Goal: Task Accomplishment & Management: Use online tool/utility

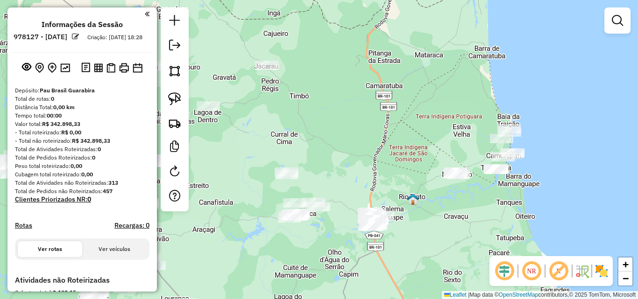
scroll to position [160, 0]
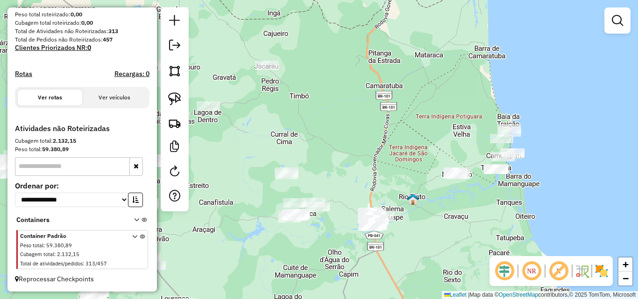
click at [185, 119] on div at bounding box center [175, 109] width 28 height 204
click at [164, 128] on div at bounding box center [175, 109] width 28 height 204
click at [192, 118] on div "Janela de atendimento Grade de atendimento Capacidade Transportadoras Veículos …" at bounding box center [319, 149] width 638 height 299
click at [169, 122] on img at bounding box center [174, 123] width 13 height 13
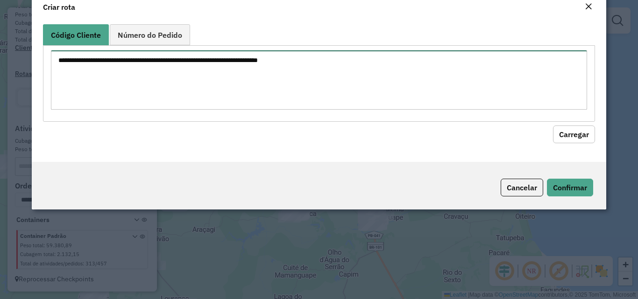
click at [260, 99] on textarea at bounding box center [319, 79] width 536 height 59
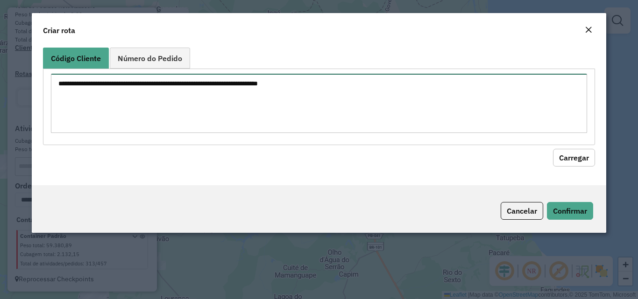
paste textarea "**** **** **** **** **** **** **** **** **** **** **** **** **** **** **** ****…"
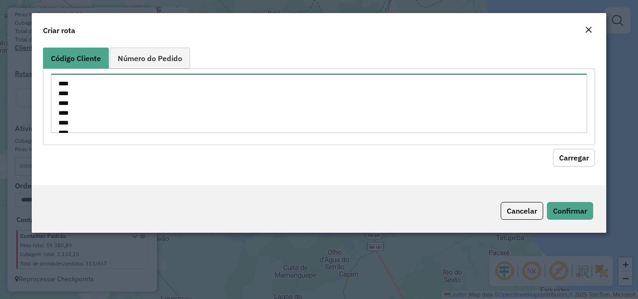
scroll to position [278, 0]
type textarea "**** **** **** **** **** **** **** **** **** **** **** **** **** **** **** ****…"
drag, startPoint x: 600, startPoint y: 153, endPoint x: 559, endPoint y: 162, distance: 42.1
click at [600, 153] on div "Código Cliente Número do Pedido **** **** **** **** **** **** **** **** **** **…" at bounding box center [319, 115] width 574 height 142
drag, startPoint x: 559, startPoint y: 162, endPoint x: 347, endPoint y: 172, distance: 212.3
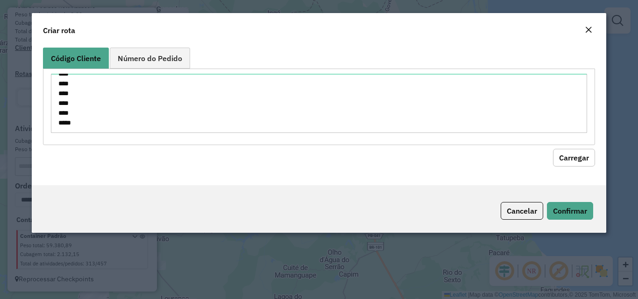
click at [559, 163] on button "Carregar" at bounding box center [574, 158] width 42 height 18
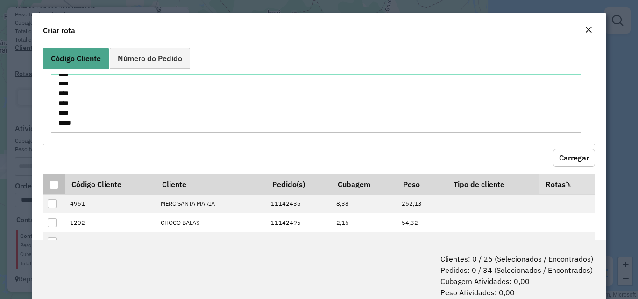
click at [58, 184] on div at bounding box center [54, 185] width 9 height 9
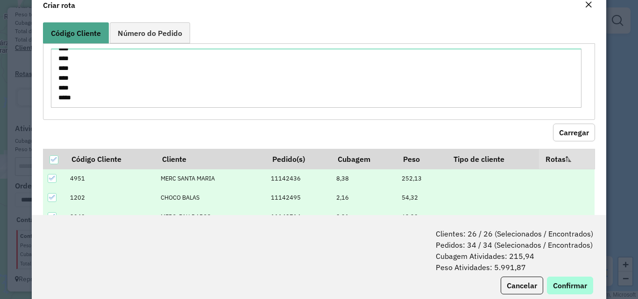
scroll to position [47, 0]
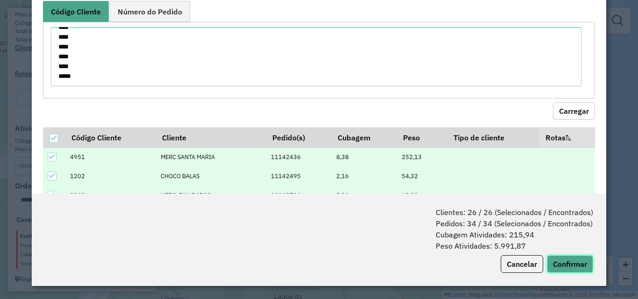
click at [570, 272] on button "Confirmar" at bounding box center [570, 264] width 46 height 18
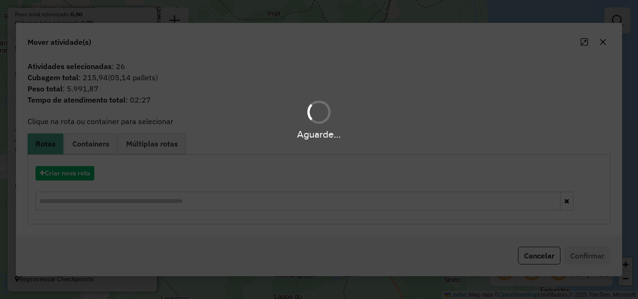
click at [66, 176] on div "Aguarde..." at bounding box center [319, 149] width 638 height 299
click at [66, 176] on hb-app "**********" at bounding box center [319, 149] width 638 height 299
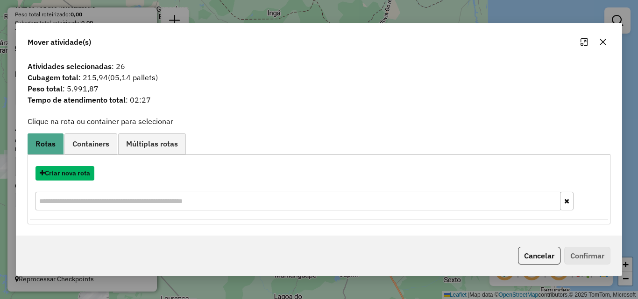
click at [66, 176] on button "Criar nova rota" at bounding box center [64, 173] width 59 height 14
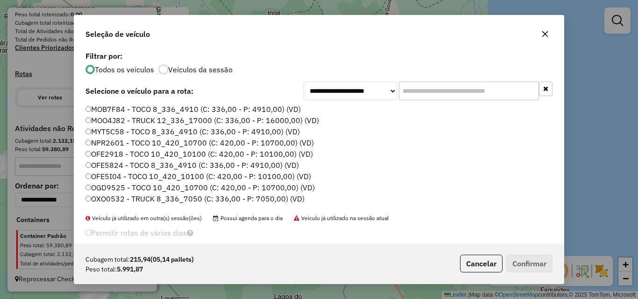
scroll to position [5, 3]
click at [444, 93] on input "text" at bounding box center [469, 91] width 140 height 19
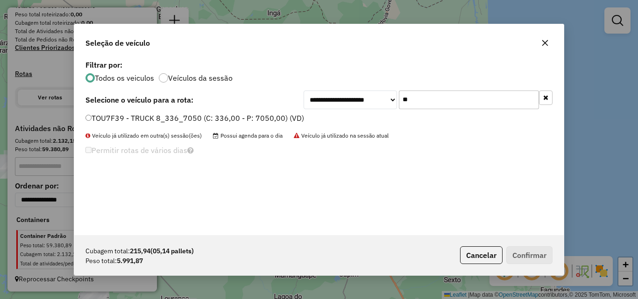
type input "**"
click at [272, 114] on label "TOU7F39 - TRUCK 8_336_7050 (C: 336,00 - P: 7050,00) (VD)" at bounding box center [194, 118] width 219 height 11
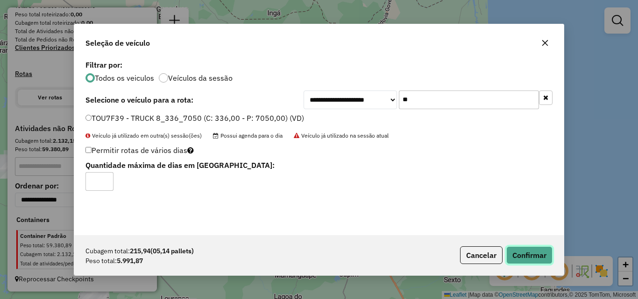
click at [539, 258] on button "Confirmar" at bounding box center [529, 256] width 46 height 18
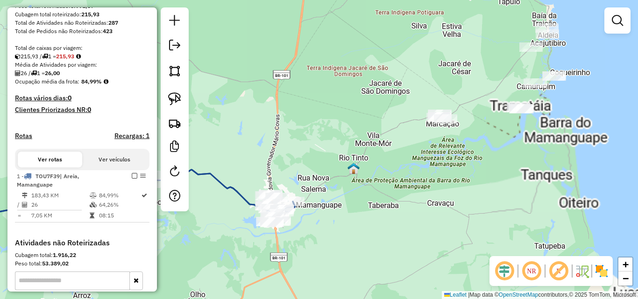
drag, startPoint x: 387, startPoint y: 238, endPoint x: 400, endPoint y: 239, distance: 13.6
click at [406, 238] on div "Janela de atendimento Grade de atendimento Capacidade Transportadoras Veículos …" at bounding box center [319, 149] width 638 height 299
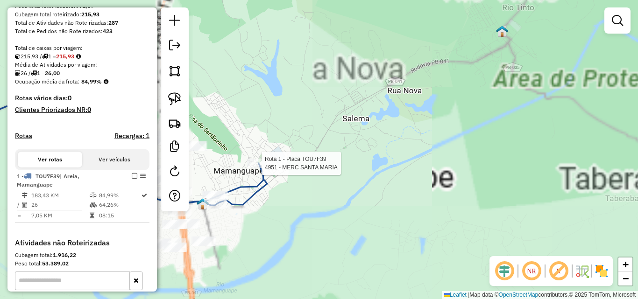
select select "**********"
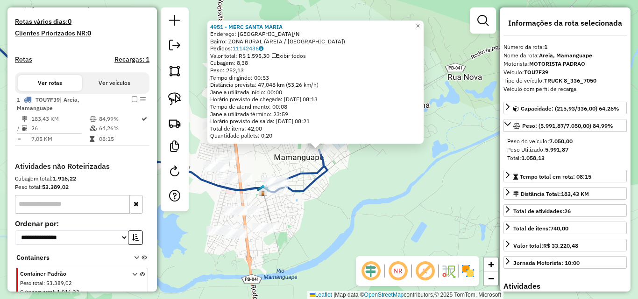
scroll to position [283, 0]
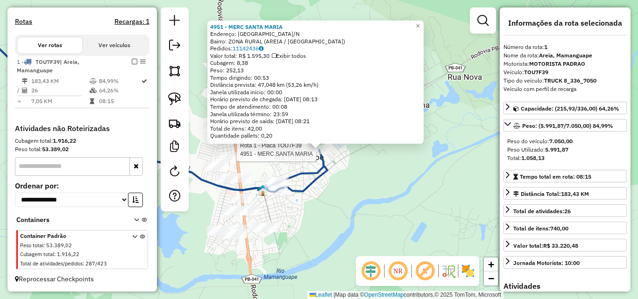
click at [374, 211] on div "Rota 1 - Placa TOU7F39 4951 - MERC SANTA MARIA 4951 - MERC [GEOGRAPHIC_DATA]: […" at bounding box center [319, 149] width 638 height 299
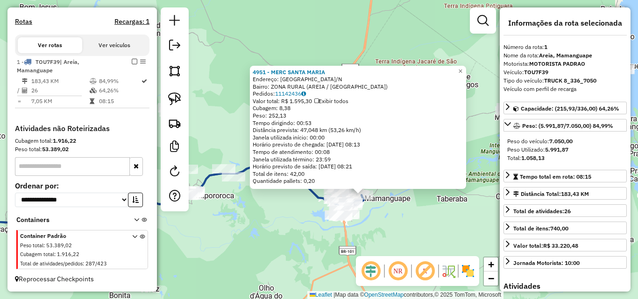
click at [276, 224] on div "4951 - MERC [GEOGRAPHIC_DATA]: [GEOGRAPHIC_DATA]/[GEOGRAPHIC_DATA]: ZONA RURAL …" at bounding box center [319, 149] width 638 height 299
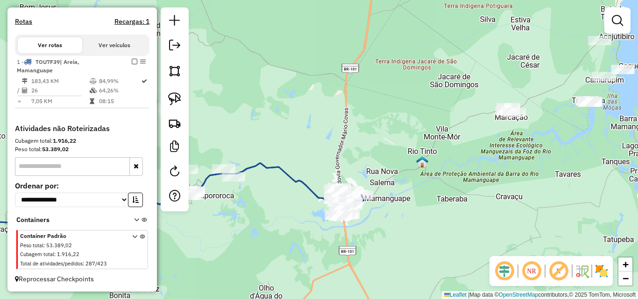
drag, startPoint x: 264, startPoint y: 226, endPoint x: 397, endPoint y: 200, distance: 135.2
click at [394, 200] on div "4951 - MERC [GEOGRAPHIC_DATA]: [GEOGRAPHIC_DATA]/[GEOGRAPHIC_DATA]: ZONA RURAL …" at bounding box center [319, 149] width 638 height 299
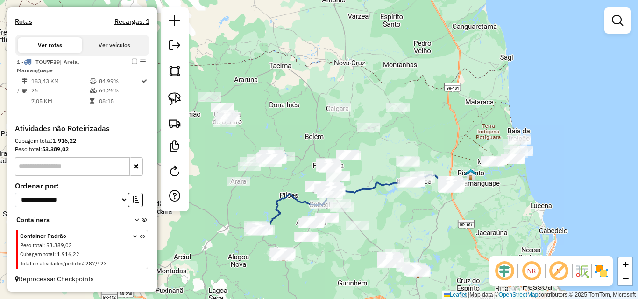
drag, startPoint x: 353, startPoint y: 226, endPoint x: 425, endPoint y: 204, distance: 74.8
click at [425, 204] on div "Janela de atendimento Grade de atendimento Capacidade Transportadoras Veículos …" at bounding box center [319, 149] width 638 height 299
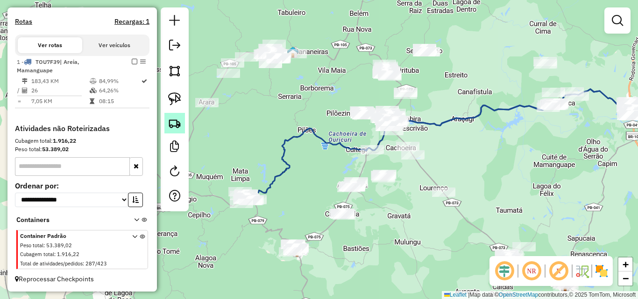
click at [169, 130] on link at bounding box center [174, 123] width 21 height 21
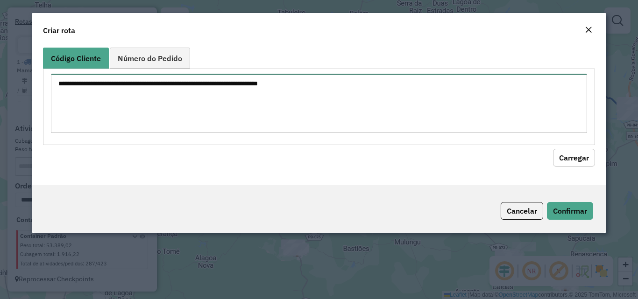
click at [244, 95] on textarea at bounding box center [319, 103] width 536 height 59
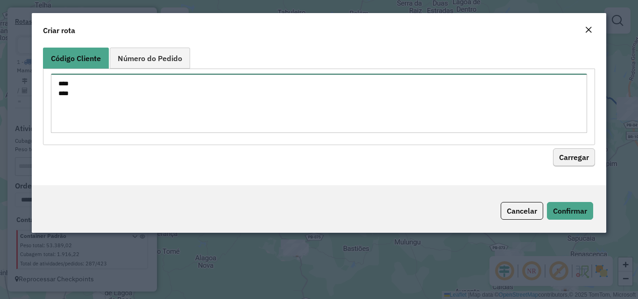
type textarea "**** ****"
click at [578, 163] on button "Carregar" at bounding box center [574, 158] width 42 height 18
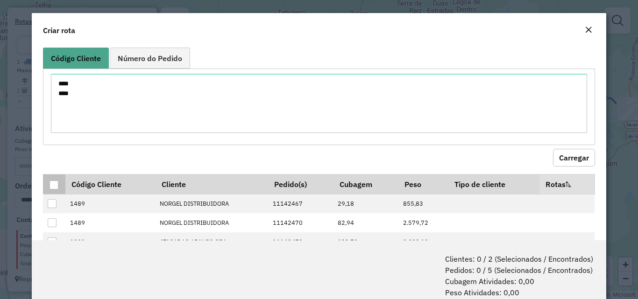
click at [56, 182] on div at bounding box center [54, 185] width 9 height 9
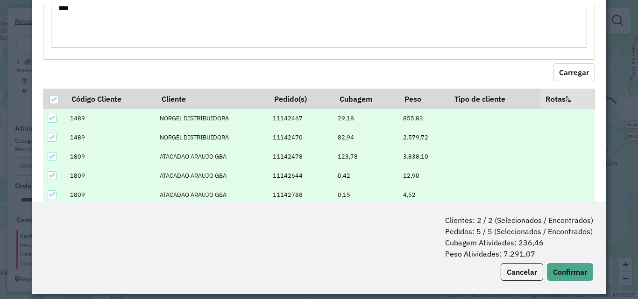
scroll to position [47, 0]
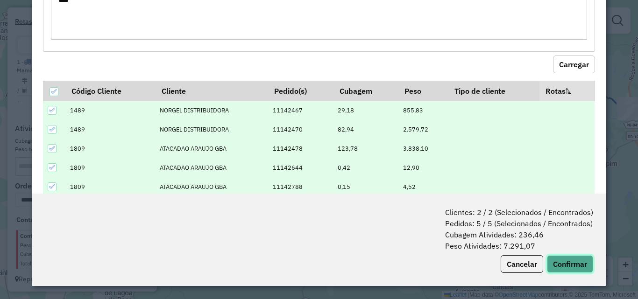
click at [580, 267] on button "Confirmar" at bounding box center [570, 264] width 46 height 18
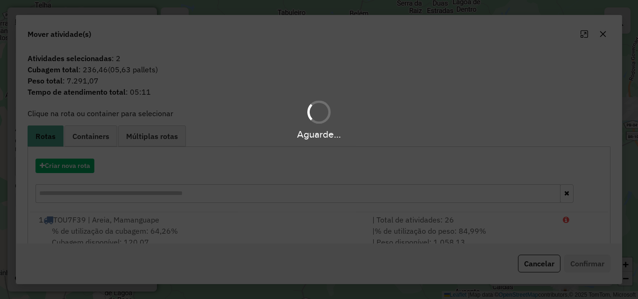
click at [76, 165] on div "Aguarde..." at bounding box center [319, 149] width 638 height 299
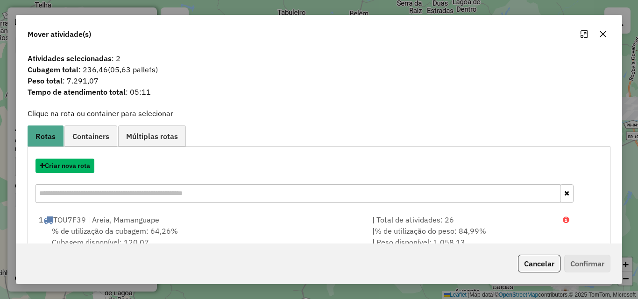
click at [76, 165] on button "Criar nova rota" at bounding box center [64, 166] width 59 height 14
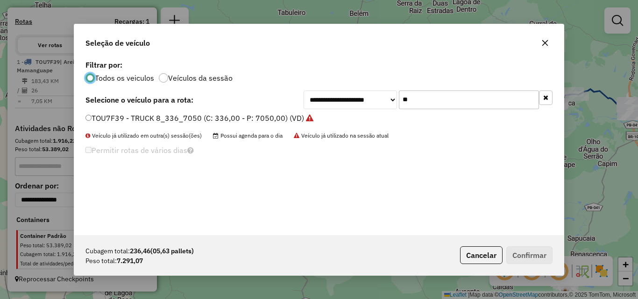
scroll to position [5, 3]
click at [433, 97] on input "**" at bounding box center [469, 100] width 140 height 19
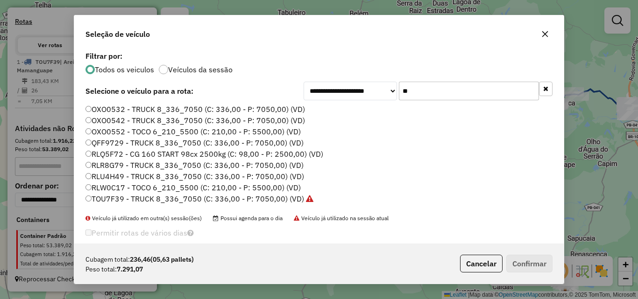
type input "*"
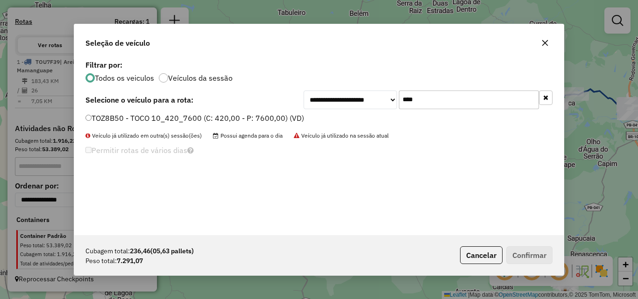
type input "****"
click at [268, 124] on li "TOZ8B50 - TOCO 10_420_7600 (C: 420,00 - P: 7600,00) (VD)" at bounding box center [318, 118] width 467 height 11
click at [278, 120] on label "TOZ8B50 - TOCO 10_420_7600 (C: 420,00 - P: 7600,00) (VD)" at bounding box center [194, 118] width 219 height 11
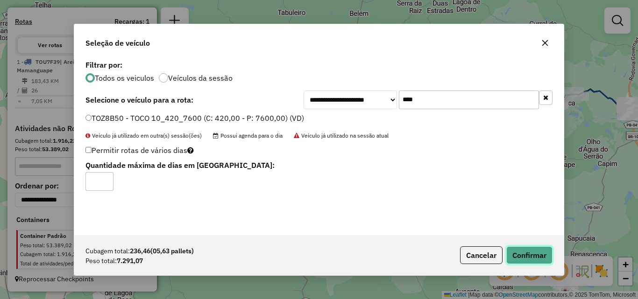
click at [544, 252] on button "Confirmar" at bounding box center [529, 256] width 46 height 18
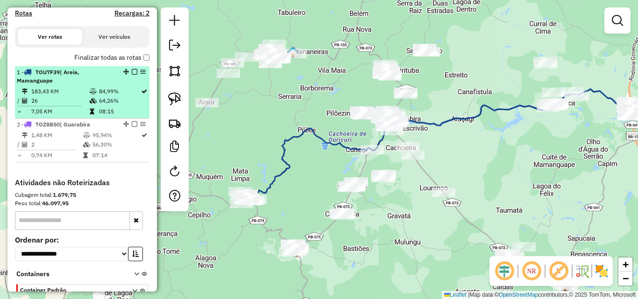
click at [132, 75] on em at bounding box center [135, 72] width 6 height 6
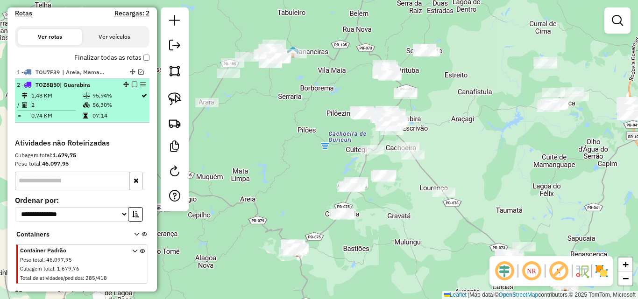
click at [134, 89] on div "2 - TOZ8B50 | Guarabira" at bounding box center [82, 85] width 131 height 8
select select "**********"
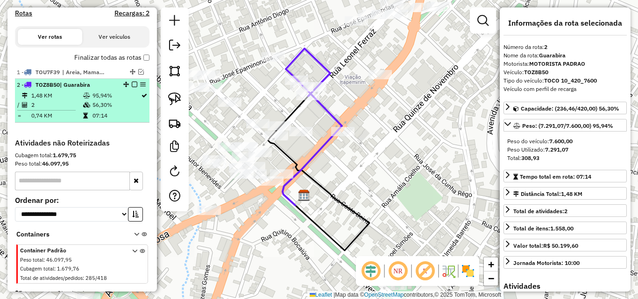
click at [92, 110] on td "56,30%" at bounding box center [116, 104] width 49 height 9
click at [132, 87] on em at bounding box center [135, 85] width 6 height 6
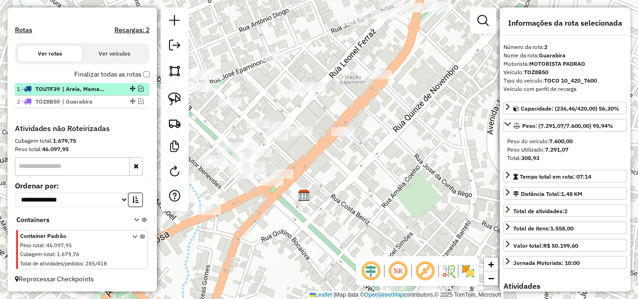
scroll to position [275, 0]
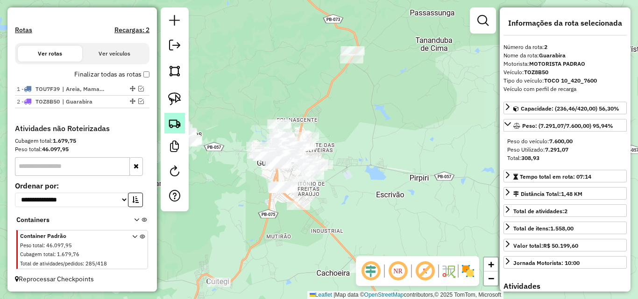
click at [175, 120] on img at bounding box center [174, 123] width 13 height 13
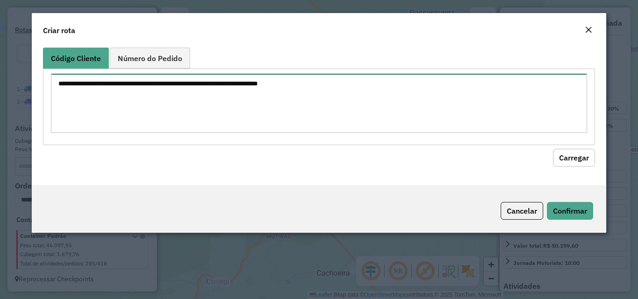
click at [213, 99] on textarea at bounding box center [319, 103] width 536 height 59
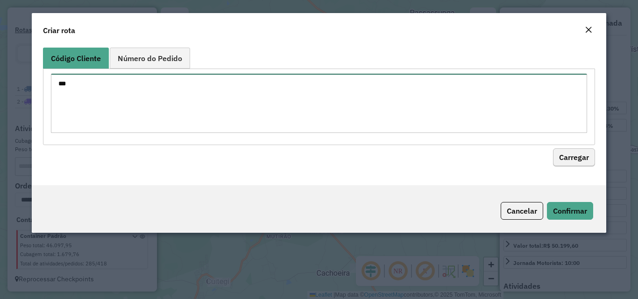
type textarea "***"
click at [576, 152] on button "Carregar" at bounding box center [574, 158] width 42 height 18
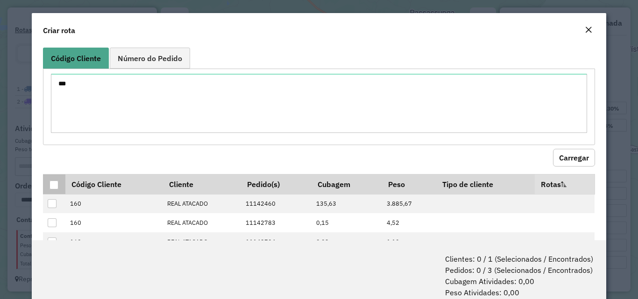
click at [51, 186] on div at bounding box center [54, 185] width 9 height 9
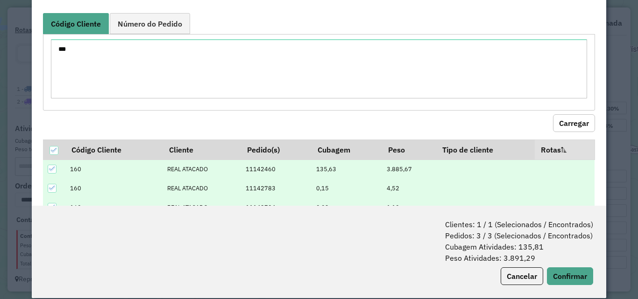
scroll to position [47, 0]
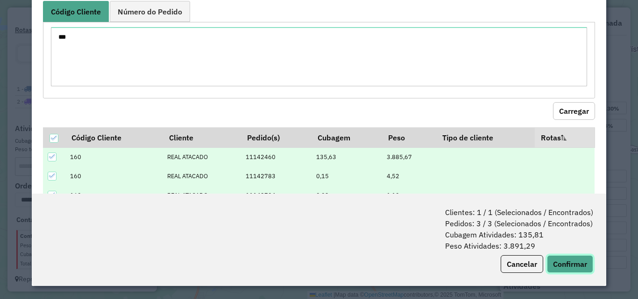
click at [561, 263] on button "Confirmar" at bounding box center [570, 264] width 46 height 18
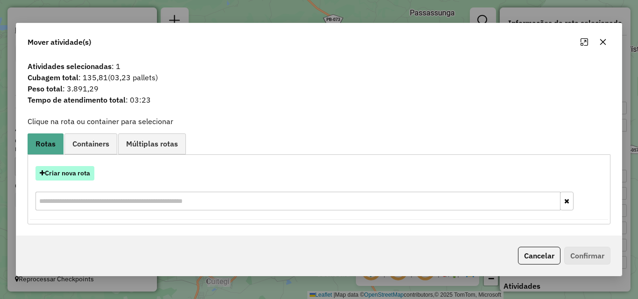
click at [81, 178] on button "Criar nova rota" at bounding box center [64, 173] width 59 height 14
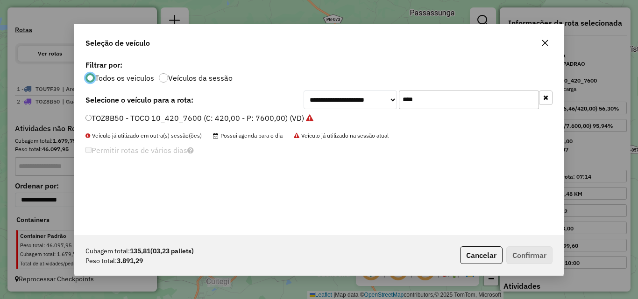
scroll to position [5, 3]
click at [479, 104] on input "****" at bounding box center [469, 100] width 140 height 19
type input "***"
click at [200, 121] on label "SLB4A26 - TOCO 10_420_7600 (C: 420,00 - P: 7600,00) (VD)" at bounding box center [194, 118] width 218 height 11
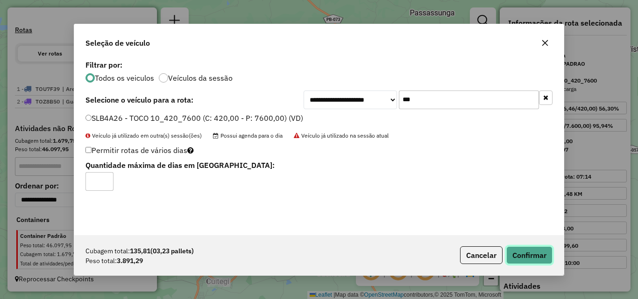
click at [539, 253] on button "Confirmar" at bounding box center [529, 256] width 46 height 18
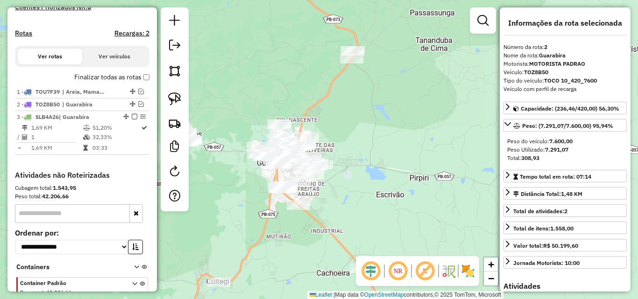
scroll to position [330, 0]
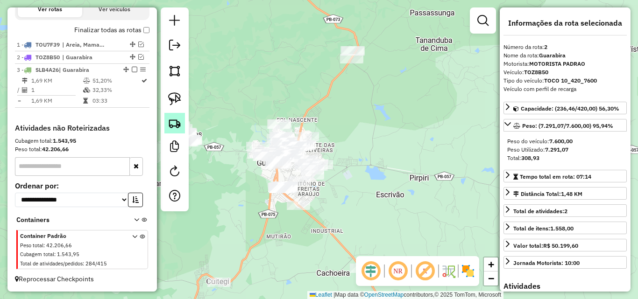
click at [168, 127] on link at bounding box center [174, 123] width 21 height 21
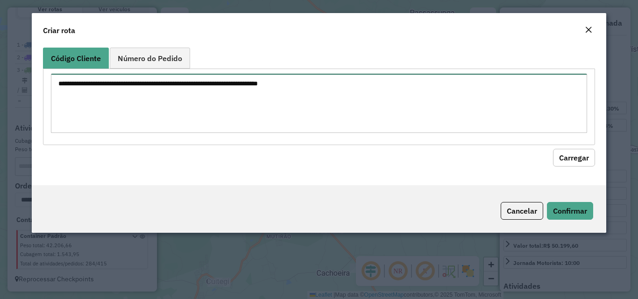
click at [227, 105] on textarea at bounding box center [319, 103] width 536 height 59
paste textarea "*** *** *** *** *** **** **** **** **** **** **** **** **** **** **** **** ****…"
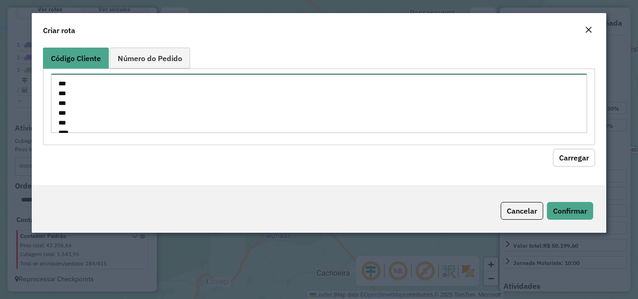
scroll to position [318, 0]
type textarea "*** *** *** *** *** **** **** **** **** **** **** **** **** **** **** **** ****…"
click at [590, 28] on em "Close" at bounding box center [588, 29] width 7 height 7
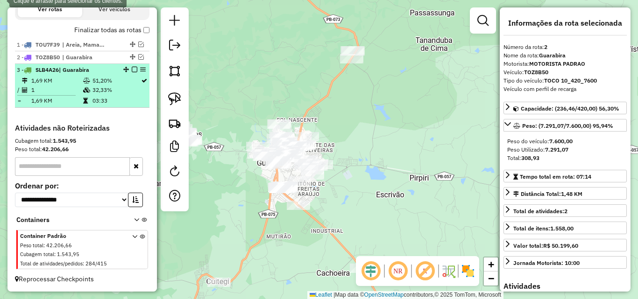
click at [120, 83] on td "51,20%" at bounding box center [116, 80] width 49 height 9
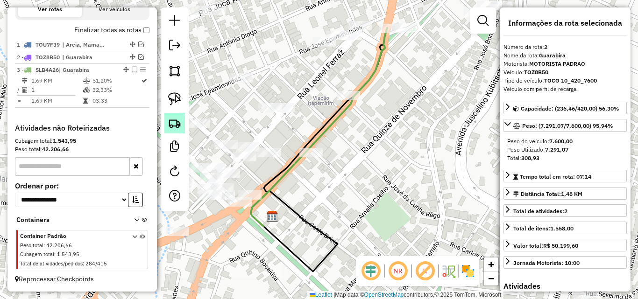
click at [173, 122] on img at bounding box center [174, 123] width 13 height 13
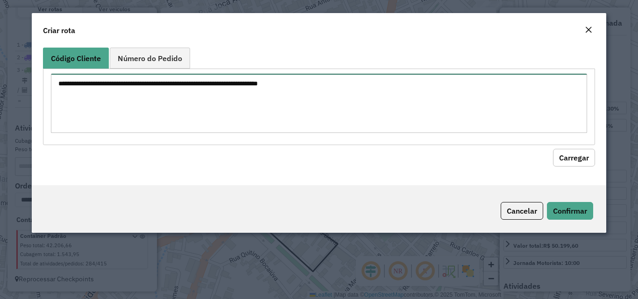
click at [198, 107] on textarea at bounding box center [319, 103] width 536 height 59
paste textarea "*** *** *** *** *** **** **** **** **** **** **** **** **** **** **** **** ****…"
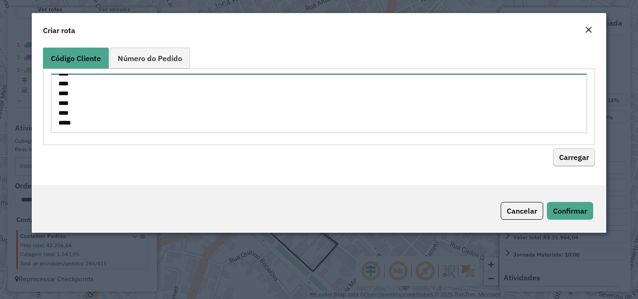
type textarea "*** *** *** *** *** **** **** **** **** **** **** **** **** **** **** **** ****…"
click at [564, 154] on button "Carregar" at bounding box center [574, 158] width 42 height 18
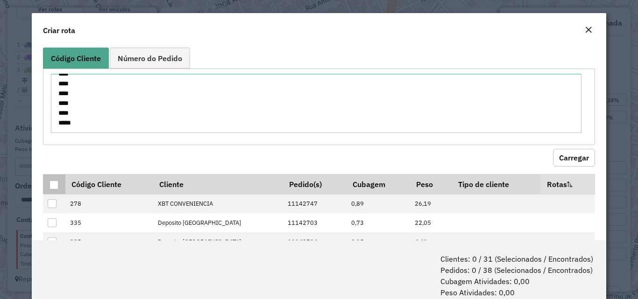
click at [55, 188] on div at bounding box center [54, 185] width 9 height 9
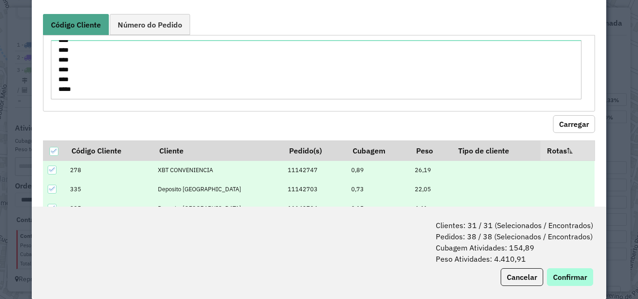
scroll to position [47, 0]
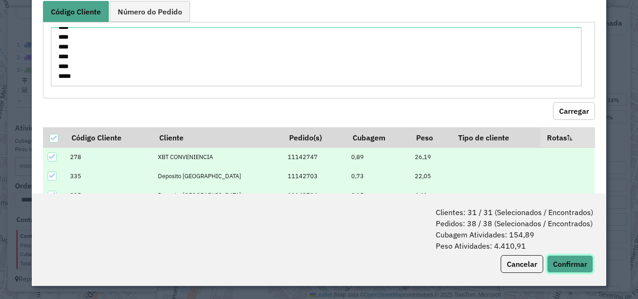
click at [569, 265] on button "Confirmar" at bounding box center [570, 264] width 46 height 18
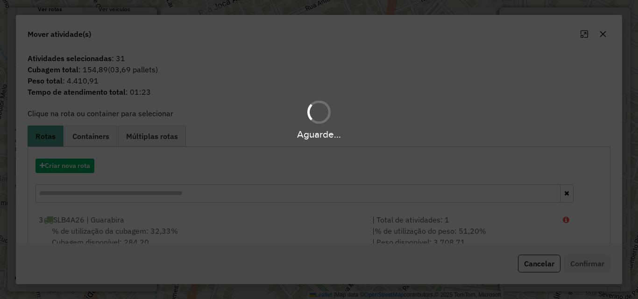
click at [69, 227] on div "Aguarde..." at bounding box center [319, 149] width 638 height 299
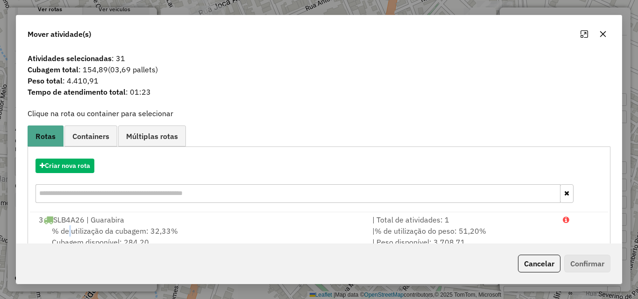
click at [69, 227] on span "% de utilização da cubagem: 32,33%" at bounding box center [115, 231] width 126 height 9
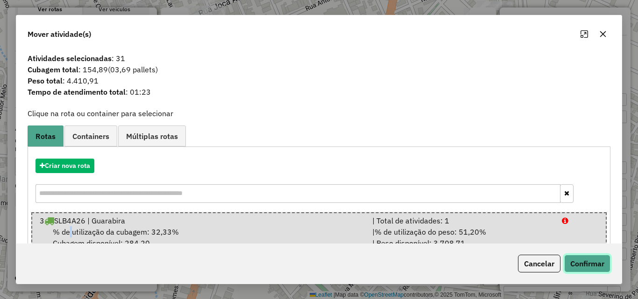
click at [588, 266] on button "Confirmar" at bounding box center [587, 264] width 46 height 18
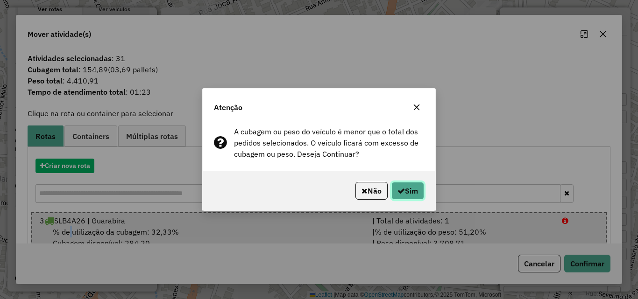
click at [420, 196] on button "Sim" at bounding box center [407, 191] width 33 height 18
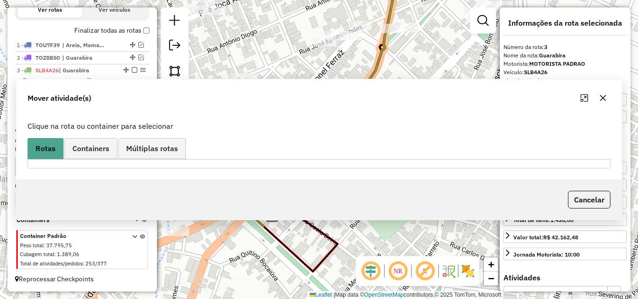
scroll to position [319, 0]
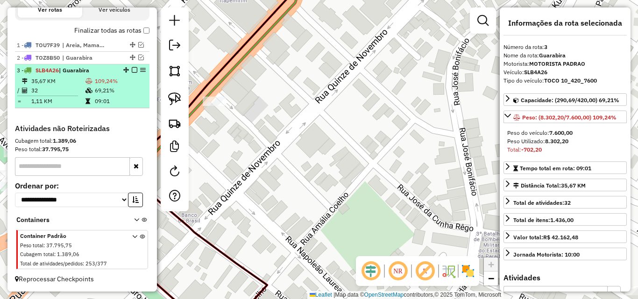
click at [74, 81] on td "35,67 KM" at bounding box center [58, 81] width 54 height 9
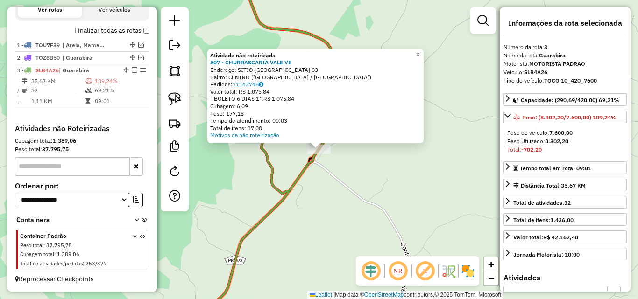
click at [340, 192] on div "Atividade não roteirizada 807 - CHURRASCARIA VALE VE Endereço: SITIO [GEOGRAPHI…" at bounding box center [319, 149] width 638 height 299
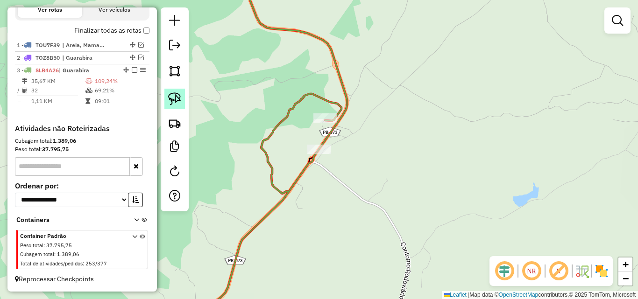
click at [171, 101] on img at bounding box center [174, 98] width 13 height 13
click at [312, 151] on div "Janela de atendimento Grade de atendimento Capacidade Transportadoras Veículos …" at bounding box center [319, 149] width 638 height 299
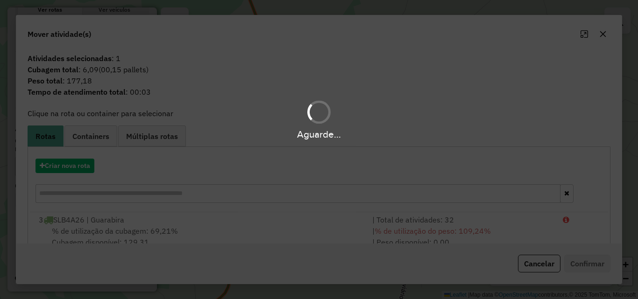
click at [188, 234] on div "Aguarde..." at bounding box center [319, 149] width 638 height 299
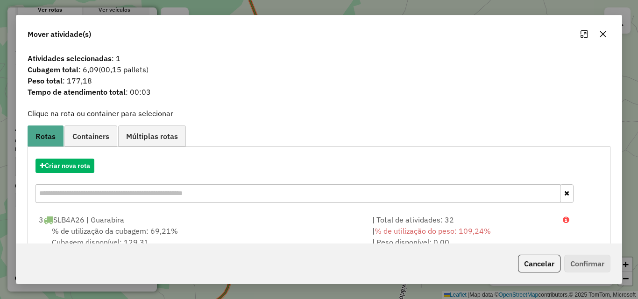
click at [188, 234] on div "% de utilização da cubagem: 69,21% Cubagem disponível: 129,31" at bounding box center [199, 237] width 333 height 22
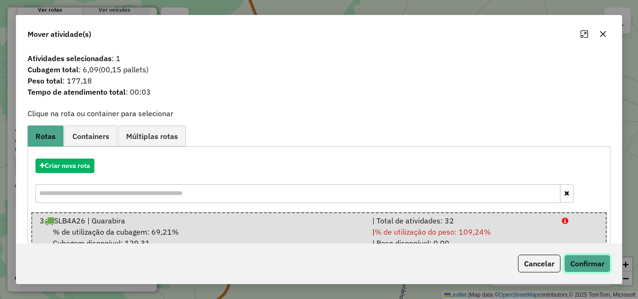
click at [574, 259] on button "Confirmar" at bounding box center [587, 264] width 46 height 18
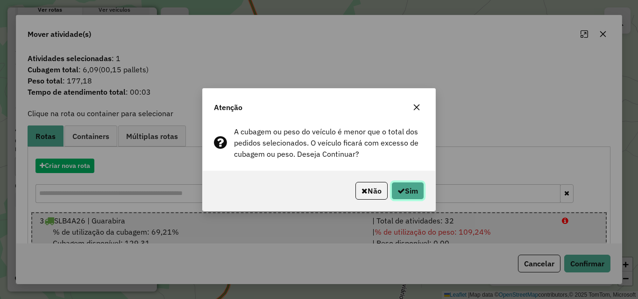
click at [400, 189] on icon "button" at bounding box center [400, 190] width 7 height 7
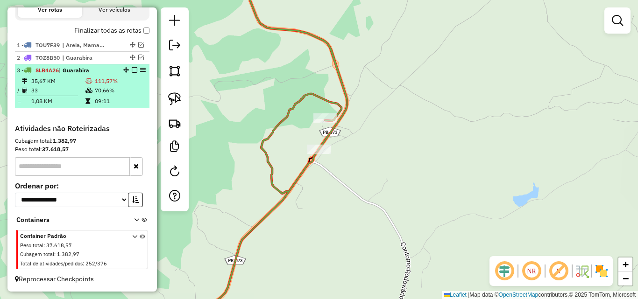
click at [100, 78] on td "111,57%" at bounding box center [119, 81] width 51 height 9
select select "**********"
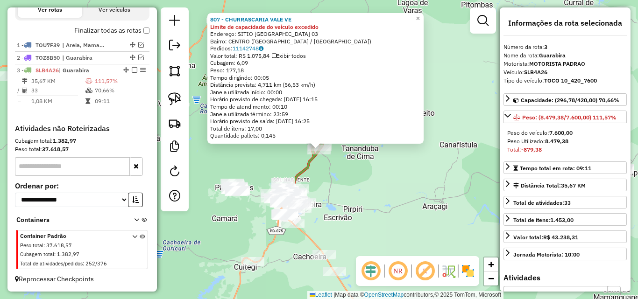
click at [342, 154] on div "Rota 3 - Placa SLB4A26 3778 - JOSELEIDE COSTA 807 - [GEOGRAPHIC_DATA] VALE VE L…" at bounding box center [319, 149] width 638 height 299
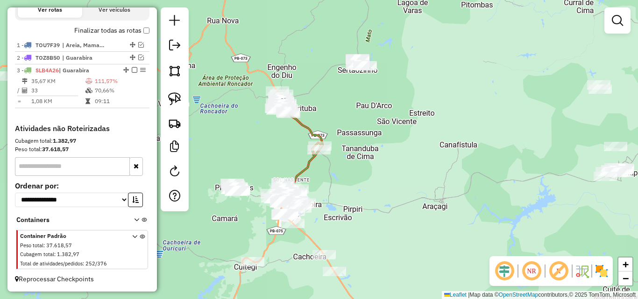
click at [133, 70] on em at bounding box center [135, 70] width 6 height 6
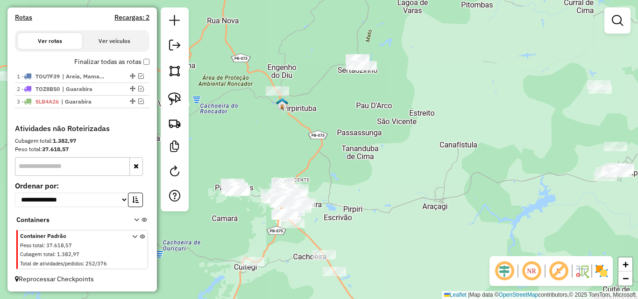
scroll to position [287, 0]
click at [175, 125] on img at bounding box center [174, 123] width 13 height 13
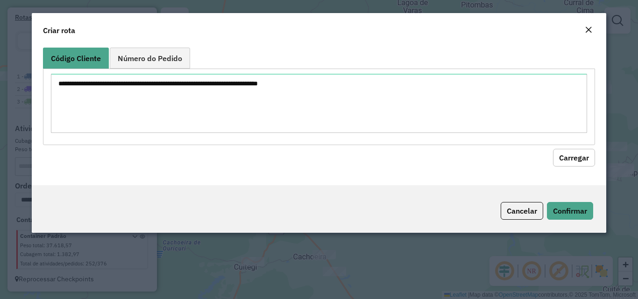
click at [233, 90] on textarea at bounding box center [319, 103] width 536 height 59
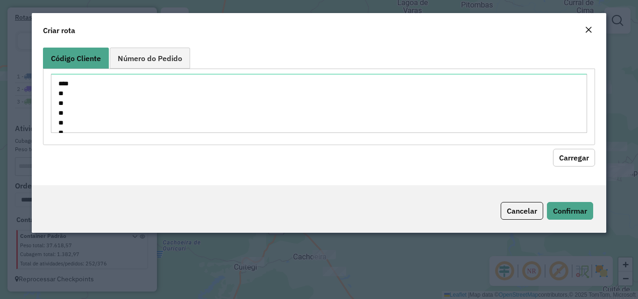
scroll to position [435, 0]
type textarea "**** ** ** ** ** ** *** *** *** *** **** **** **** **** **** **** **** **** ***…"
click at [581, 153] on button "Carregar" at bounding box center [574, 158] width 42 height 18
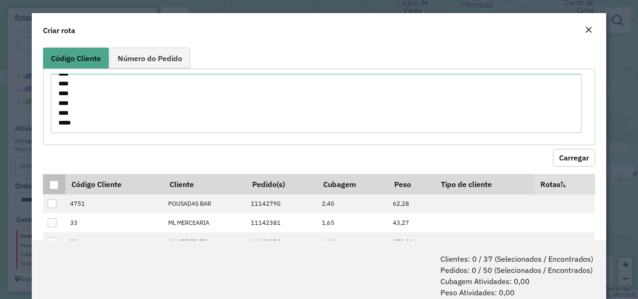
click at [53, 187] on div at bounding box center [54, 185] width 9 height 9
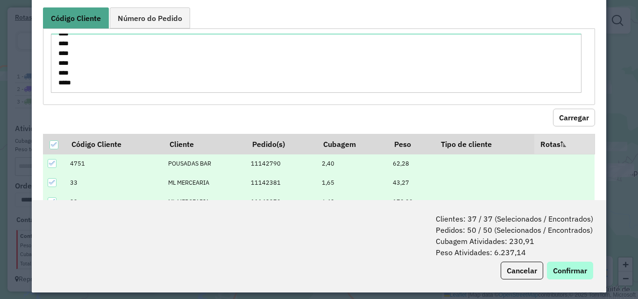
scroll to position [47, 0]
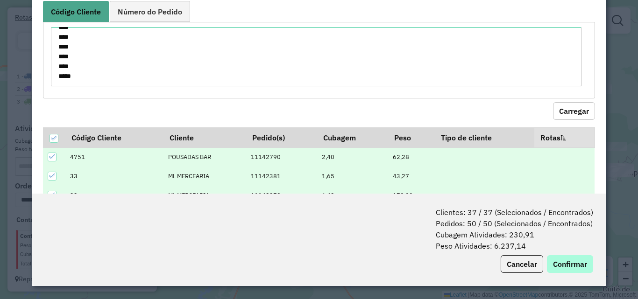
drag, startPoint x: 580, startPoint y: 254, endPoint x: 578, endPoint y: 262, distance: 8.5
click at [580, 254] on div "Clientes: 37 / 37 (Selecionados / Encontrados) Pedidos: 50 / 50 (Selecionados /…" at bounding box center [319, 240] width 574 height 92
click at [578, 262] on button "Confirmar" at bounding box center [570, 264] width 46 height 18
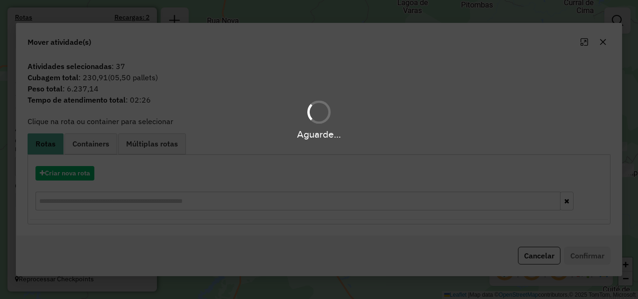
click at [71, 176] on div "Aguarde..." at bounding box center [319, 149] width 638 height 299
click at [71, 176] on button "Criar nova rota" at bounding box center [64, 173] width 59 height 14
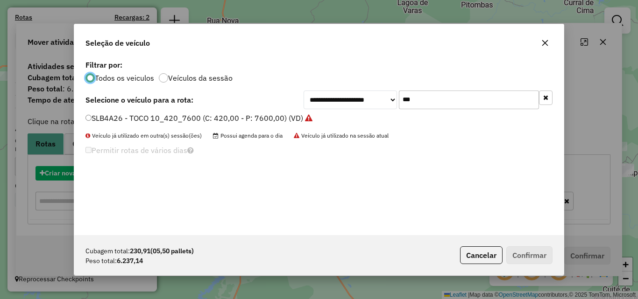
scroll to position [5, 3]
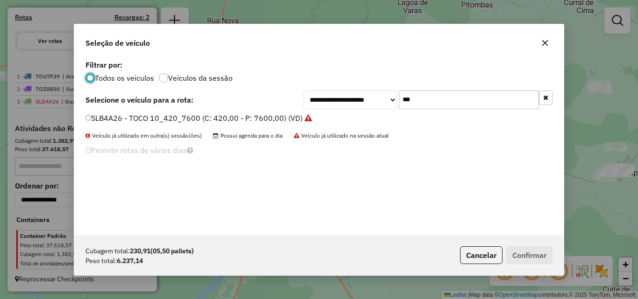
click at [446, 100] on input "***" at bounding box center [469, 100] width 140 height 19
type input "***"
drag, startPoint x: 286, startPoint y: 118, endPoint x: 366, endPoint y: 129, distance: 80.2
click at [286, 118] on label "SLB4A56 - TOCO 10_420_7600 (C: 420,00 - P: 7600,00) (VD)" at bounding box center [194, 118] width 218 height 11
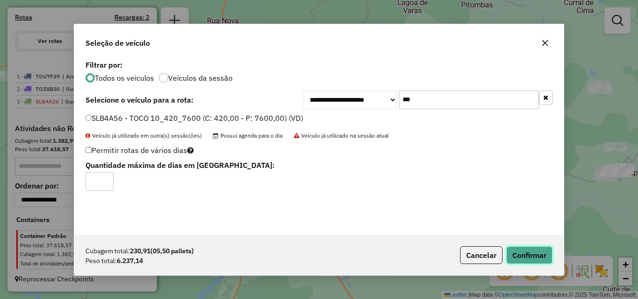
click at [522, 261] on button "Confirmar" at bounding box center [529, 256] width 46 height 18
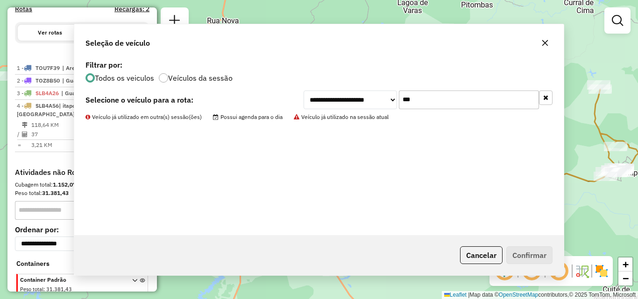
scroll to position [319, 0]
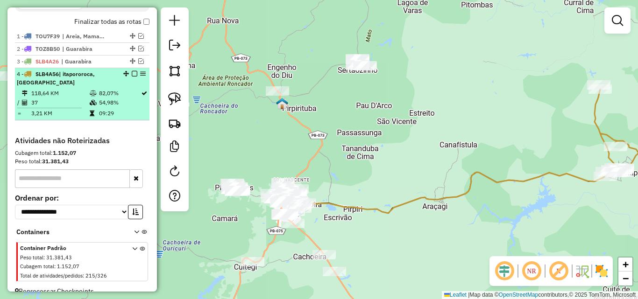
click at [31, 98] on tr "118,64 KM 82,07%" at bounding box center [82, 93] width 131 height 9
select select "**********"
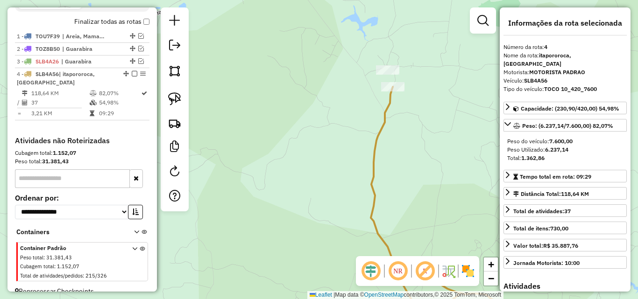
click at [392, 75] on div at bounding box center [387, 69] width 23 height 9
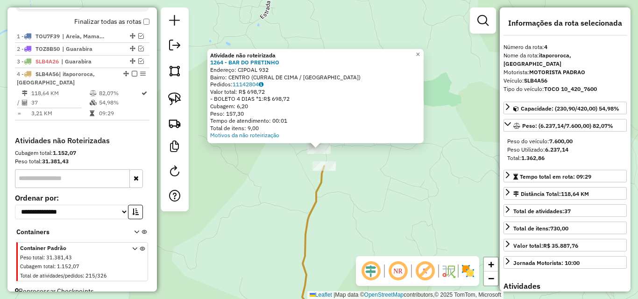
click at [367, 176] on div "Atividade não roteirizada 1264 - BAR DO PRETINHO Endereço: CIPOAL 932 Bairro: C…" at bounding box center [319, 149] width 638 height 299
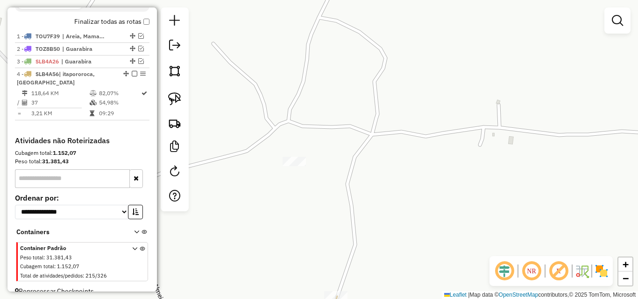
drag, startPoint x: 312, startPoint y: 241, endPoint x: 356, endPoint y: 190, distance: 67.9
click at [353, 192] on div "Janela de atendimento Grade de atendimento Capacidade Transportadoras Veículos …" at bounding box center [319, 149] width 638 height 299
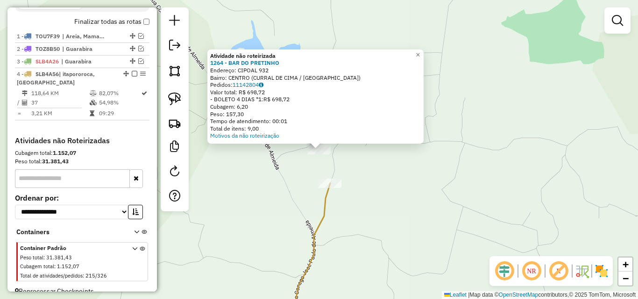
click at [344, 181] on div "Atividade não roteirizada 1264 - BAR DO PRETINHO Endereço: CIPOAL 932 Bairro: C…" at bounding box center [319, 149] width 638 height 299
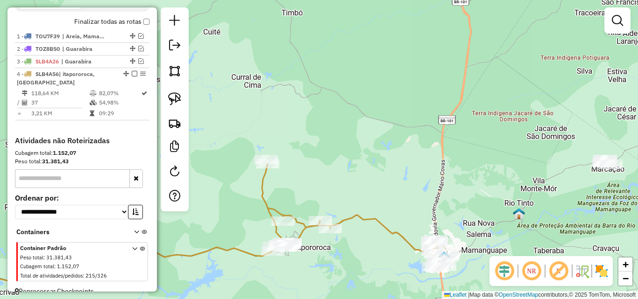
drag, startPoint x: 282, startPoint y: 203, endPoint x: 334, endPoint y: 171, distance: 60.8
click at [327, 172] on div "Janela de atendimento Grade de atendimento Capacidade Transportadoras Veículos …" at bounding box center [319, 149] width 638 height 299
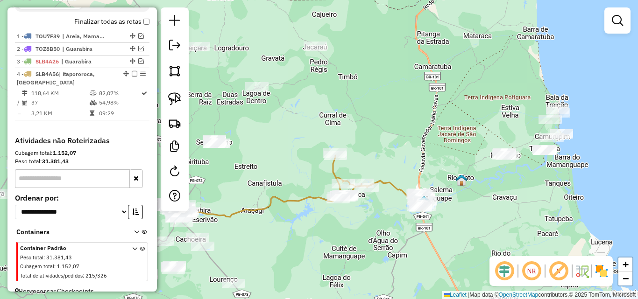
drag, startPoint x: 242, startPoint y: 181, endPoint x: 261, endPoint y: 178, distance: 19.3
click at [261, 178] on div "Janela de atendimento Grade de atendimento Capacidade Transportadoras Veículos …" at bounding box center [319, 149] width 638 height 299
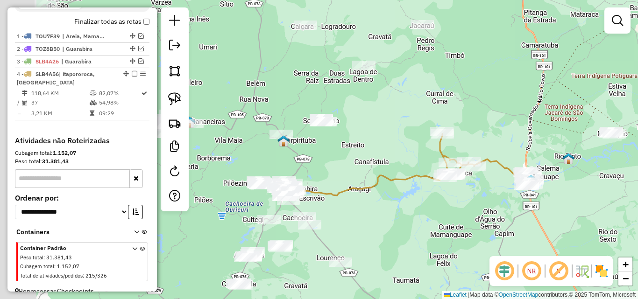
drag, startPoint x: 263, startPoint y: 177, endPoint x: 369, endPoint y: 156, distance: 108.2
click at [369, 156] on div "Janela de atendimento Grade de atendimento Capacidade Transportadoras Veículos …" at bounding box center [319, 149] width 638 height 299
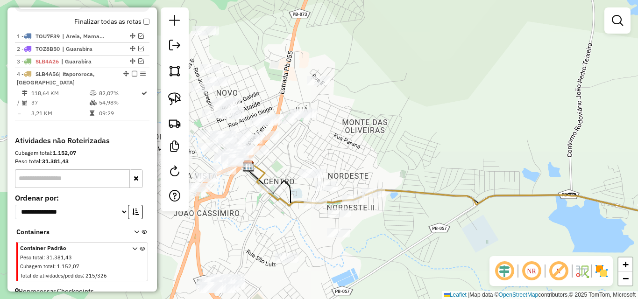
drag, startPoint x: 225, startPoint y: 226, endPoint x: 281, endPoint y: 170, distance: 78.9
click at [269, 177] on div "Janela de atendimento Grade de atendimento Capacidade Transportadoras Veículos …" at bounding box center [319, 149] width 638 height 299
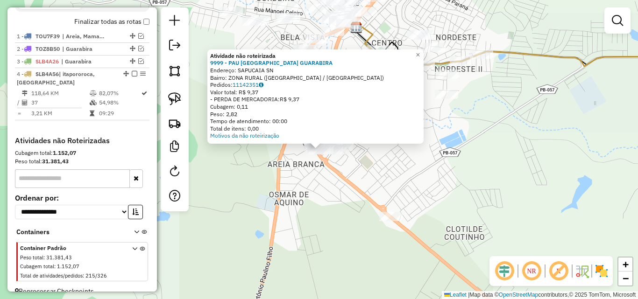
click at [312, 178] on div "Atividade não roteirizada 9999 - PAU [GEOGRAPHIC_DATA] GUARABIRA Endereço: SAPU…" at bounding box center [319, 149] width 638 height 299
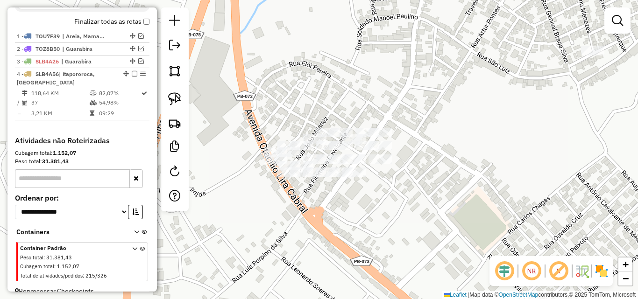
drag, startPoint x: 377, startPoint y: 199, endPoint x: 373, endPoint y: 218, distance: 19.1
click at [373, 218] on div "Janela de atendimento Grade de atendimento Capacidade Transportadoras Veículos …" at bounding box center [319, 149] width 638 height 299
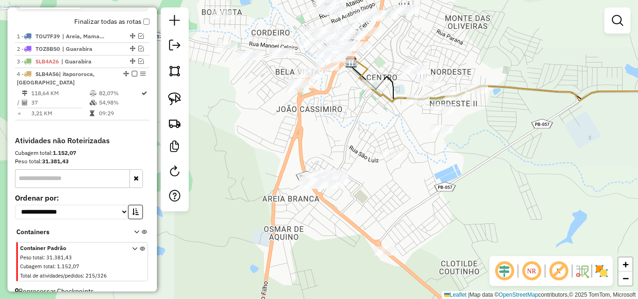
drag, startPoint x: 430, startPoint y: 188, endPoint x: 402, endPoint y: 190, distance: 27.6
click at [403, 190] on div "Janela de atendimento Grade de atendimento Capacidade Transportadoras Veículos …" at bounding box center [319, 149] width 638 height 299
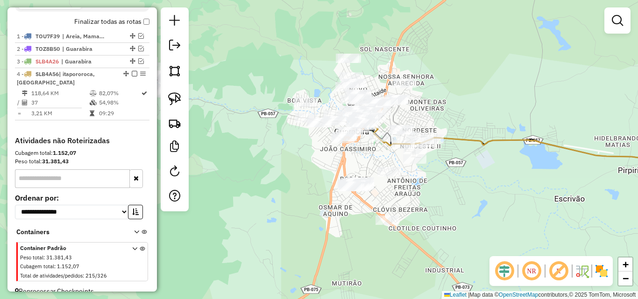
click at [485, 85] on div "Janela de atendimento Grade de atendimento Capacidade Transportadoras Veículos …" at bounding box center [319, 149] width 638 height 299
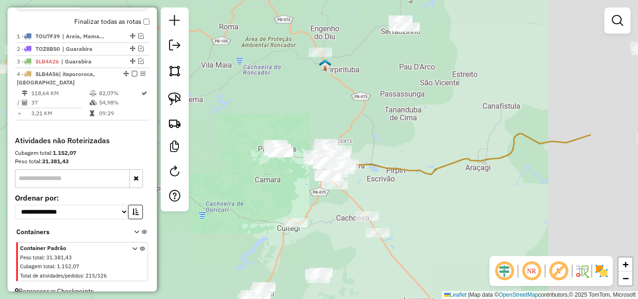
drag, startPoint x: 508, startPoint y: 183, endPoint x: 373, endPoint y: 208, distance: 137.8
click at [377, 207] on div "Janela de atendimento Grade de atendimento Capacidade Transportadoras Veículos …" at bounding box center [319, 149] width 638 height 299
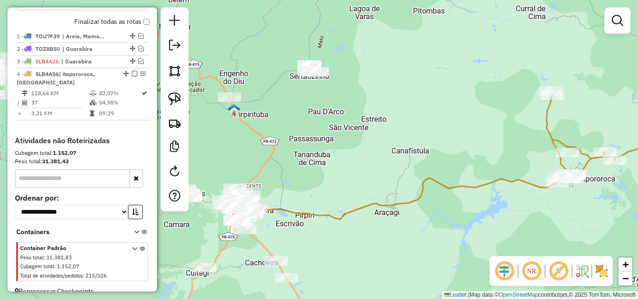
drag, startPoint x: 525, startPoint y: 157, endPoint x: 462, endPoint y: 198, distance: 75.7
click at [450, 210] on icon at bounding box center [402, 198] width 325 height 43
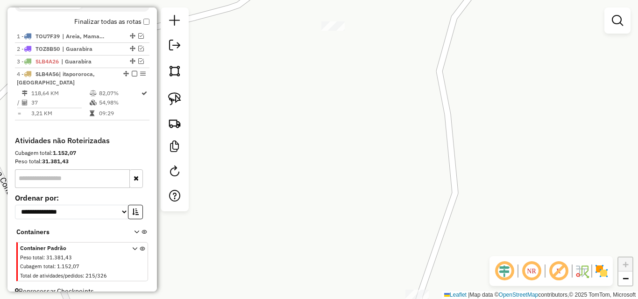
drag, startPoint x: 390, startPoint y: 171, endPoint x: 335, endPoint y: 131, distance: 68.2
click at [335, 131] on div "Janela de atendimento Grade de atendimento Capacidade Transportadoras Veículos …" at bounding box center [319, 149] width 638 height 299
drag, startPoint x: 389, startPoint y: 123, endPoint x: 317, endPoint y: 145, distance: 74.9
click at [317, 145] on div "Janela de atendimento Grade de atendimento Capacidade Transportadoras Veículos …" at bounding box center [319, 149] width 638 height 299
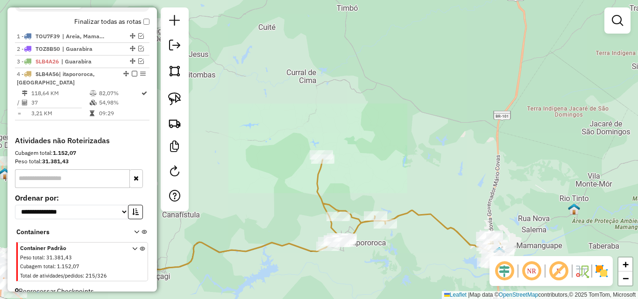
drag, startPoint x: 349, startPoint y: 185, endPoint x: 342, endPoint y: 174, distance: 13.2
click at [343, 175] on div "Rota 4 - Placa SLB4A56 5028 - MERCADINHO ELITE Janela de atendimento Grade de a…" at bounding box center [319, 149] width 638 height 299
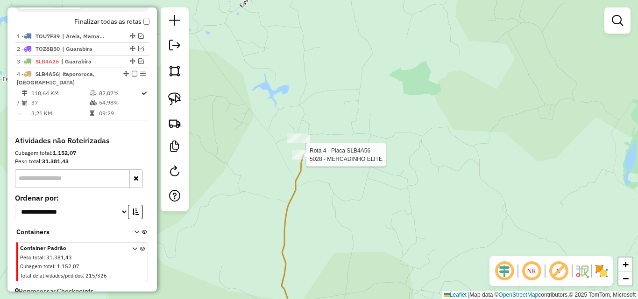
select select "**********"
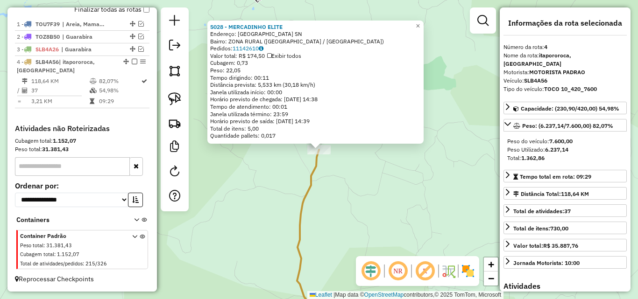
scroll to position [340, 0]
click at [374, 168] on div "5028 - MERCADINHO ELITE Endereço: [GEOGRAPHIC_DATA] SN Bairro: ZONA RURAL ([GEO…" at bounding box center [319, 149] width 638 height 299
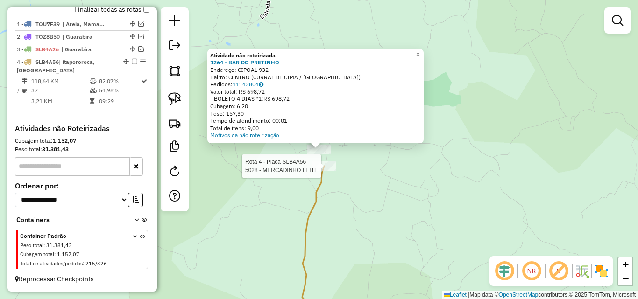
select select "**********"
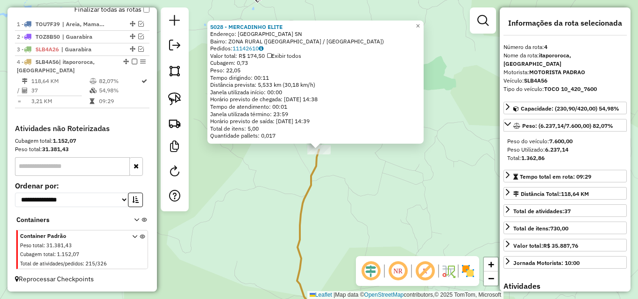
click at [322, 190] on div "5028 - MERCADINHO ELITE Endereço: [GEOGRAPHIC_DATA] SN Bairro: ZONA RURAL ([GEO…" at bounding box center [319, 149] width 638 height 299
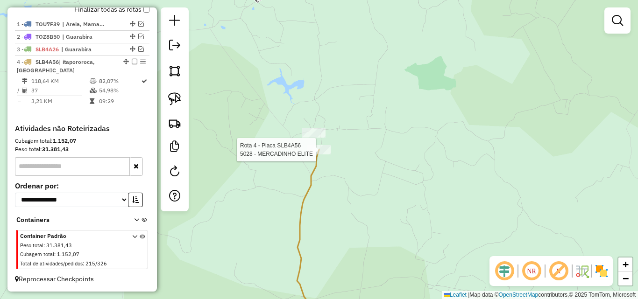
select select "**********"
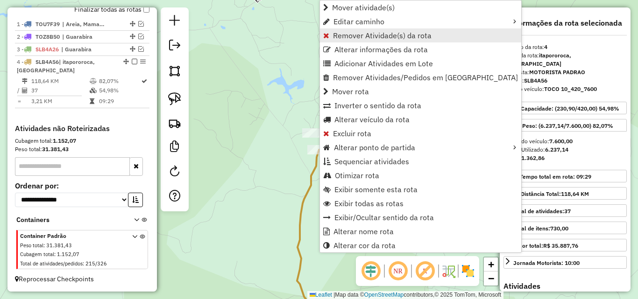
click at [373, 33] on span "Remover Atividade(s) da rota" at bounding box center [382, 35] width 99 height 7
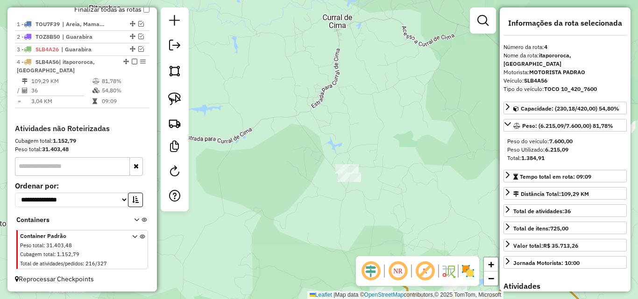
drag, startPoint x: 383, startPoint y: 201, endPoint x: 325, endPoint y: 158, distance: 73.1
click at [355, 169] on div "Janela de atendimento Grade de atendimento Capacidade Transportadoras Veículos …" at bounding box center [319, 149] width 638 height 299
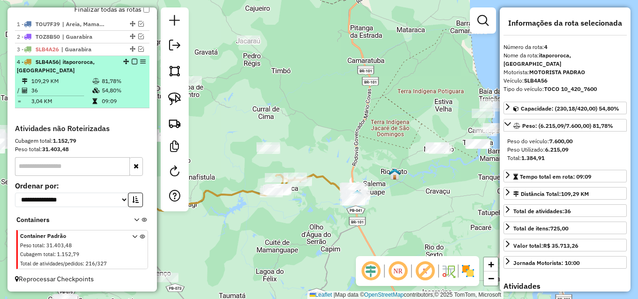
click at [132, 64] on em at bounding box center [135, 62] width 6 height 6
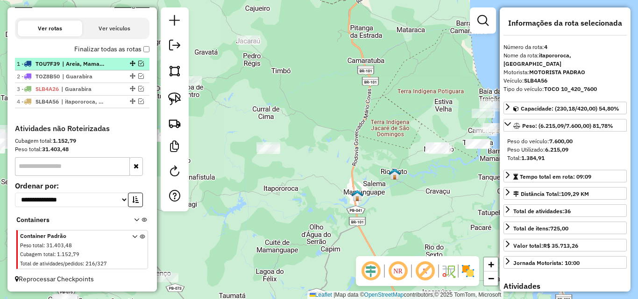
scroll to position [300, 0]
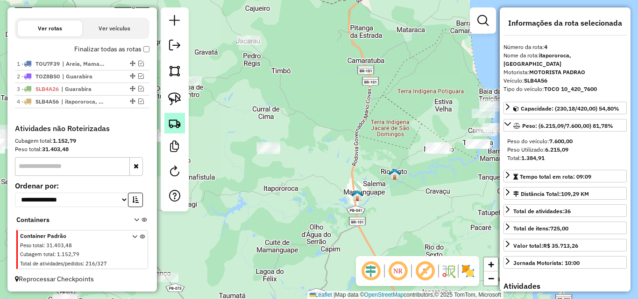
click at [174, 127] on img at bounding box center [174, 123] width 13 height 13
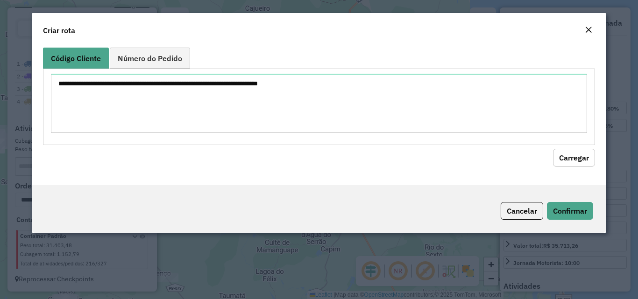
click at [241, 99] on textarea at bounding box center [319, 103] width 536 height 59
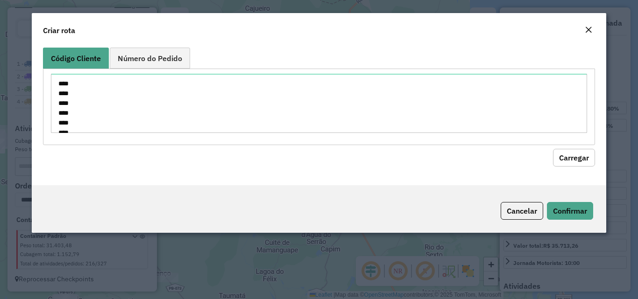
scroll to position [602, 0]
type textarea "**** **** **** **** **** **** **** **** **** **** **** **** **** **** **** ****…"
click at [576, 163] on button "Carregar" at bounding box center [574, 158] width 42 height 18
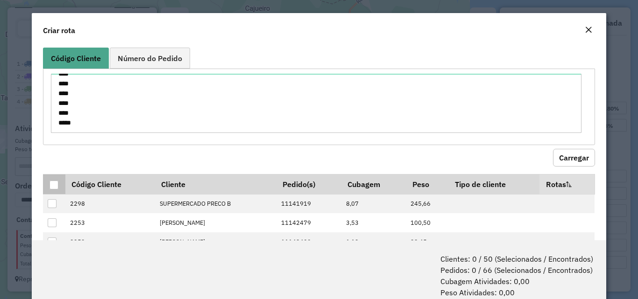
click at [52, 184] on div at bounding box center [54, 185] width 9 height 9
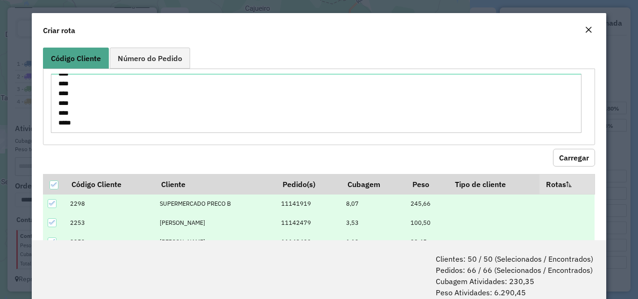
scroll to position [47, 0]
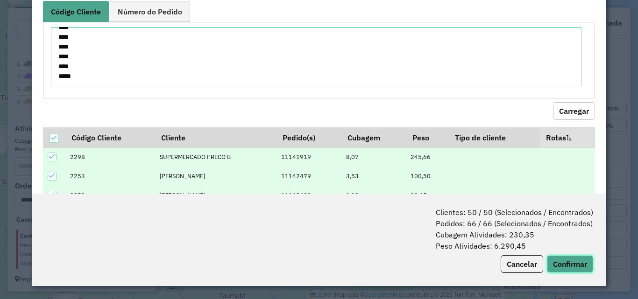
click at [555, 269] on button "Confirmar" at bounding box center [570, 264] width 46 height 18
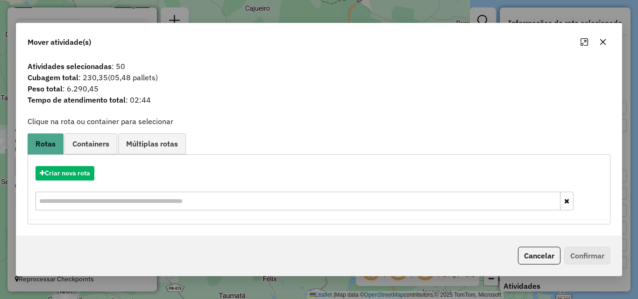
click at [94, 185] on div "Criar nova rota" at bounding box center [319, 189] width 578 height 61
click at [86, 179] on button "Criar nova rota" at bounding box center [64, 173] width 59 height 14
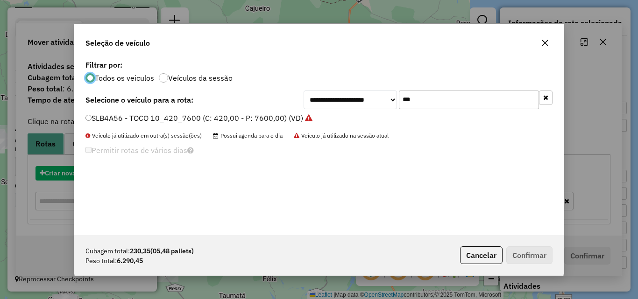
scroll to position [5, 3]
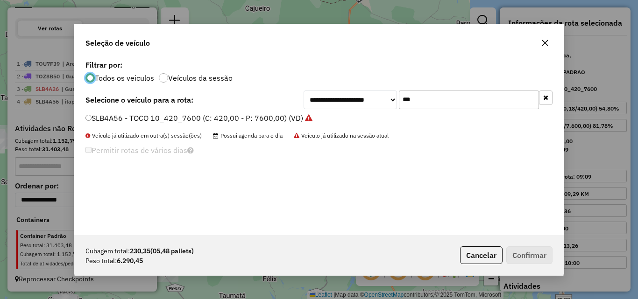
click at [452, 102] on input "***" at bounding box center [469, 100] width 140 height 19
type input "****"
click at [273, 119] on label "OXO0542 - TRUCK 8_336_7050 (C: 336,00 - P: 7050,00) (VD)" at bounding box center [195, 118] width 220 height 11
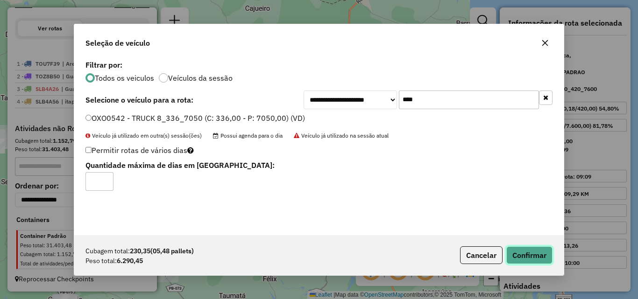
click at [532, 253] on button "Confirmar" at bounding box center [529, 256] width 46 height 18
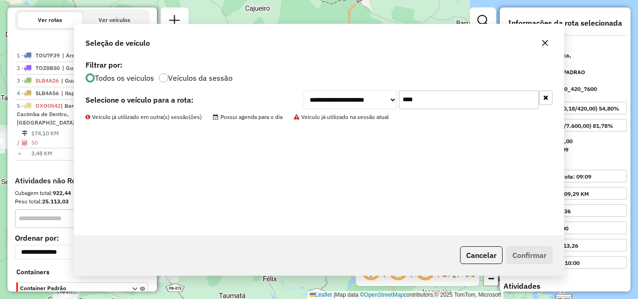
scroll to position [352, 0]
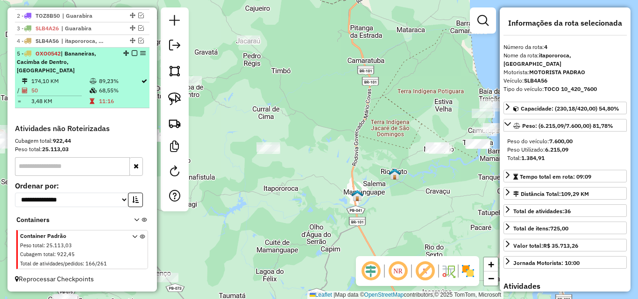
click at [18, 92] on td "/" at bounding box center [19, 90] width 5 height 9
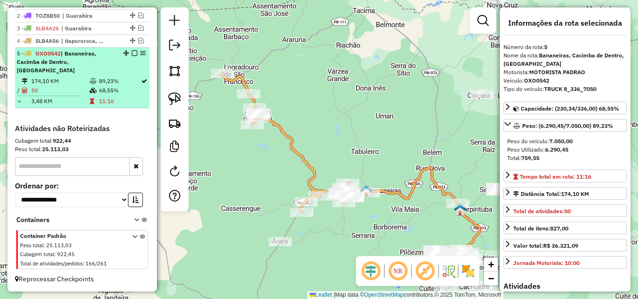
click at [132, 56] on em at bounding box center [135, 53] width 6 height 6
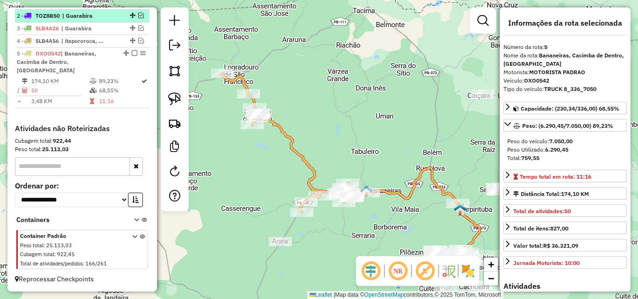
scroll to position [312, 0]
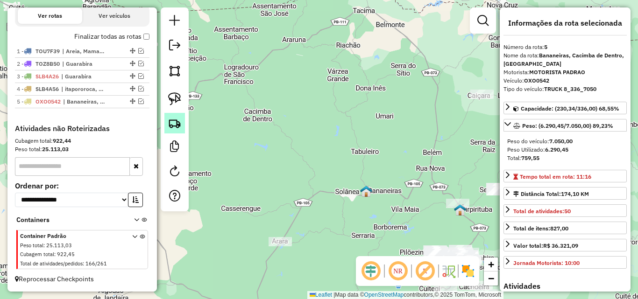
click at [173, 120] on img at bounding box center [174, 123] width 13 height 13
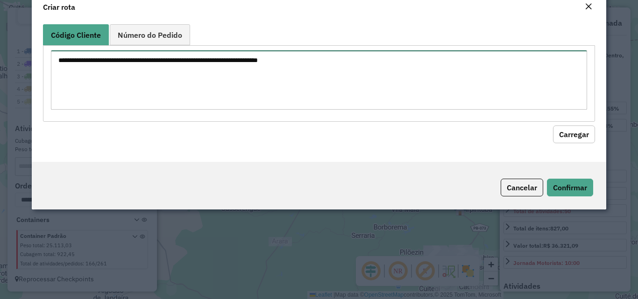
click at [202, 106] on textarea at bounding box center [319, 79] width 536 height 59
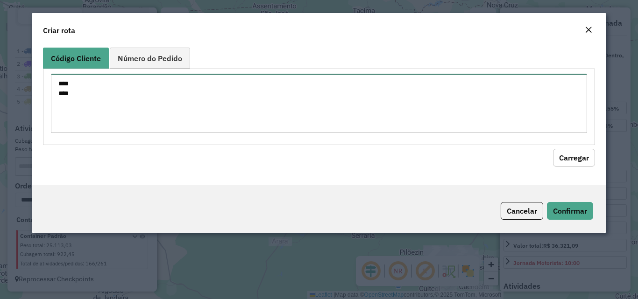
type textarea "**** ****"
click at [574, 148] on hb-field-button "Carregar" at bounding box center [319, 155] width 552 height 21
click at [569, 154] on button "Carregar" at bounding box center [574, 158] width 42 height 18
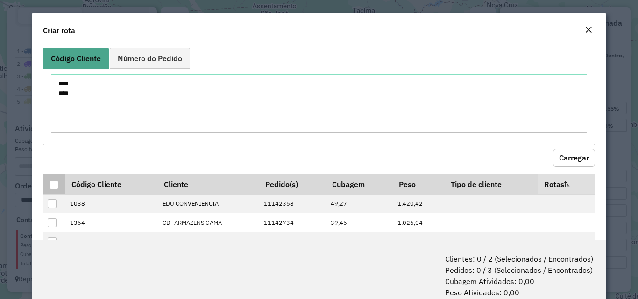
click at [52, 188] on div at bounding box center [54, 185] width 9 height 9
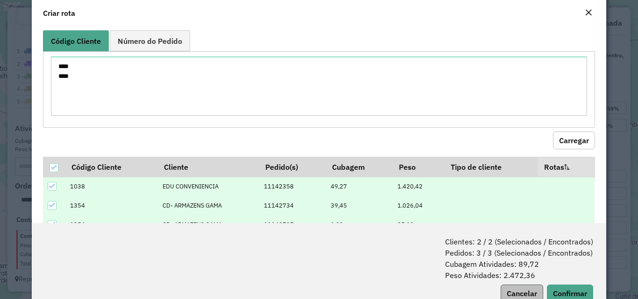
scroll to position [47, 0]
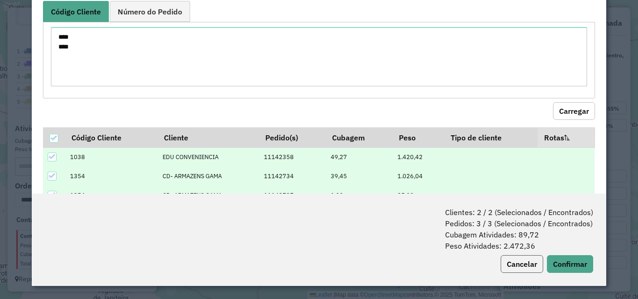
click at [535, 263] on button "Cancelar" at bounding box center [522, 264] width 43 height 18
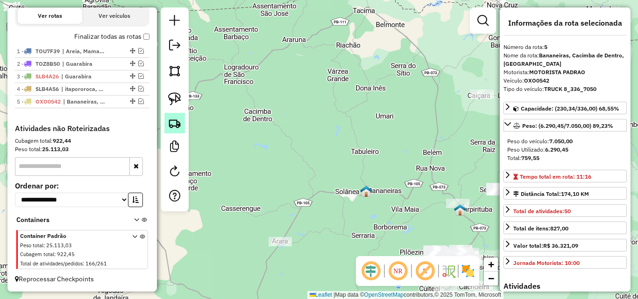
click at [172, 125] on img at bounding box center [174, 123] width 13 height 13
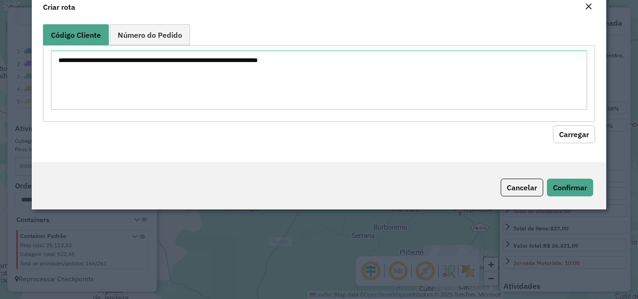
click at [217, 102] on textarea at bounding box center [319, 79] width 536 height 59
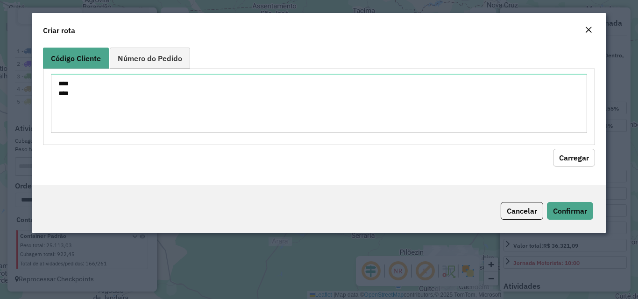
type textarea "**** ****"
drag, startPoint x: 596, startPoint y: 156, endPoint x: 587, endPoint y: 159, distance: 9.2
click at [596, 157] on div "Código Cliente Número do Pedido **** **** Carregar" at bounding box center [319, 115] width 574 height 142
click at [587, 159] on button "Carregar" at bounding box center [574, 158] width 42 height 18
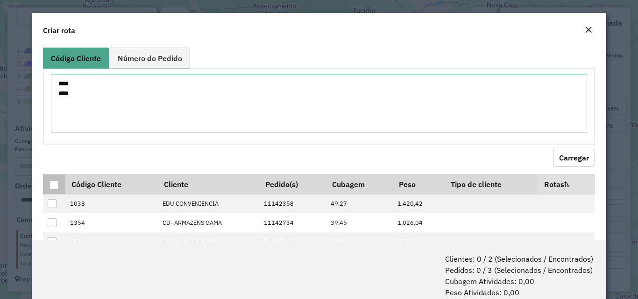
click at [52, 182] on div at bounding box center [54, 185] width 9 height 9
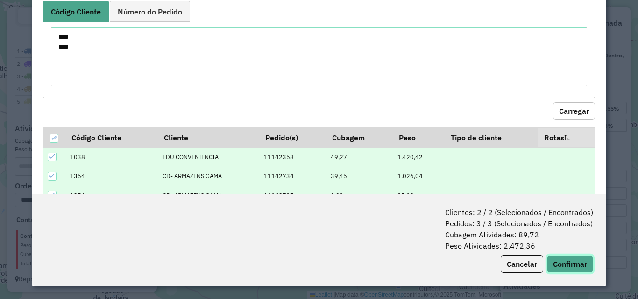
click at [571, 257] on button "Confirmar" at bounding box center [570, 264] width 46 height 18
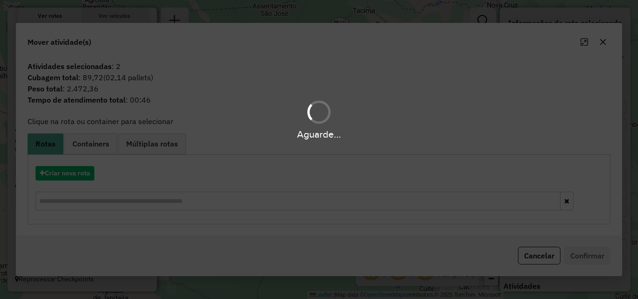
click at [57, 177] on div "Aguarde..." at bounding box center [319, 149] width 638 height 299
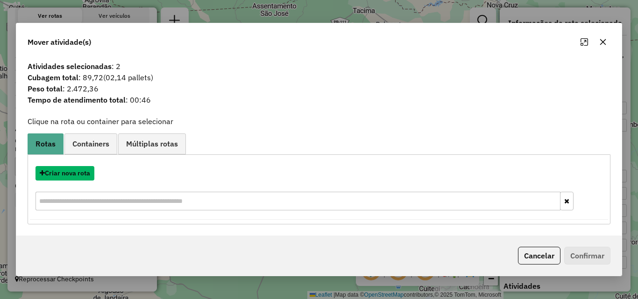
click at [59, 177] on button "Criar nova rota" at bounding box center [64, 173] width 59 height 14
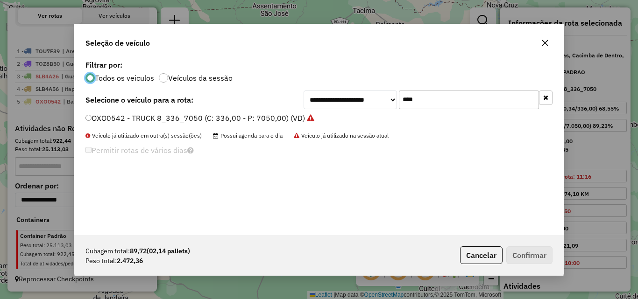
click at [59, 177] on div "**********" at bounding box center [319, 149] width 638 height 299
click at [441, 102] on input "****" at bounding box center [469, 100] width 140 height 19
type input "****"
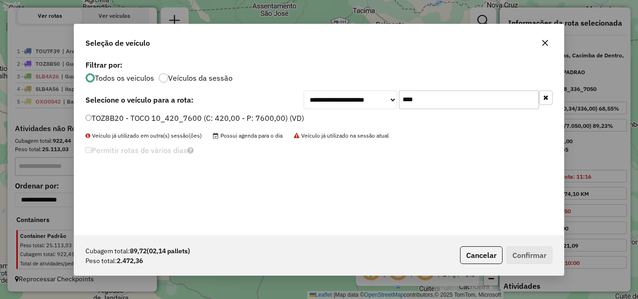
click at [177, 119] on label "TOZ8B20 - TOCO 10_420_7600 (C: 420,00 - P: 7600,00) (VD)" at bounding box center [194, 118] width 219 height 11
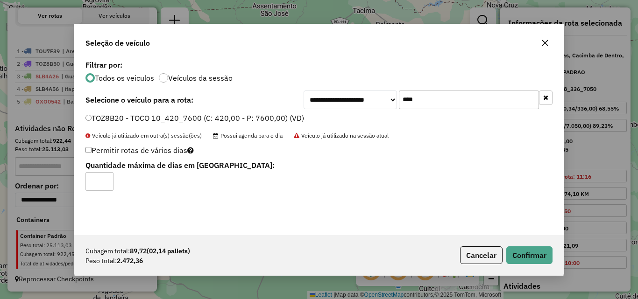
click at [499, 245] on div "Cubagem total: 89,72 (02,14 pallets) Peso total: 2.472,36 Cancelar Confirmar" at bounding box center [318, 255] width 489 height 40
click at [524, 244] on div "Cubagem total: 89,72 (02,14 pallets) Peso total: 2.472,36 Cancelar Confirmar" at bounding box center [318, 255] width 489 height 40
click at [522, 247] on div "Cubagem total: 89,72 (02,14 pallets) Peso total: 2.472,36 Cancelar Confirmar" at bounding box center [318, 255] width 489 height 40
click at [522, 248] on button "Confirmar" at bounding box center [529, 256] width 46 height 18
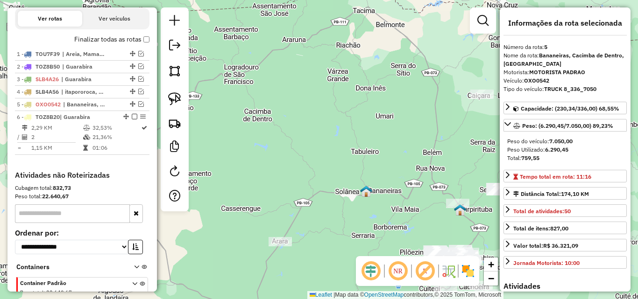
scroll to position [368, 0]
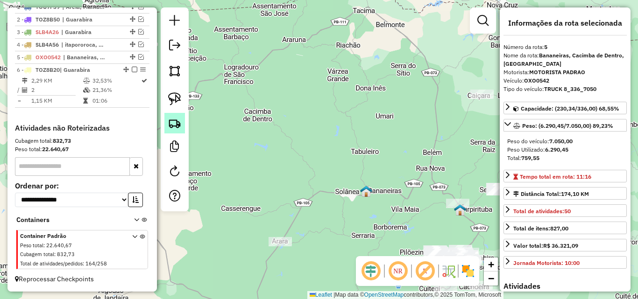
click at [176, 116] on link at bounding box center [174, 123] width 21 height 21
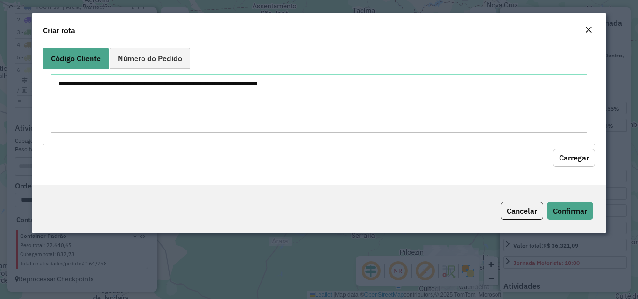
click at [236, 92] on textarea at bounding box center [319, 103] width 536 height 59
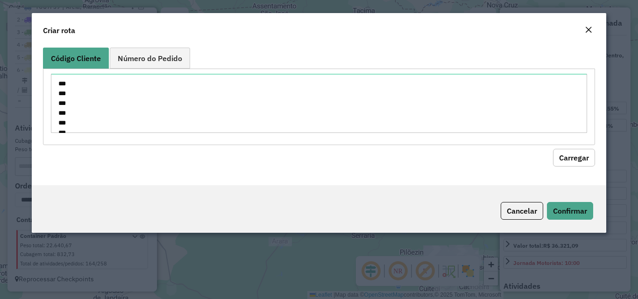
scroll to position [396, 0]
type textarea "*** *** *** *** *** *** *** **** **** **** **** **** **** **** **** **** **** *…"
drag, startPoint x: 590, startPoint y: 163, endPoint x: 554, endPoint y: 165, distance: 36.0
click at [590, 163] on button "Carregar" at bounding box center [574, 158] width 42 height 18
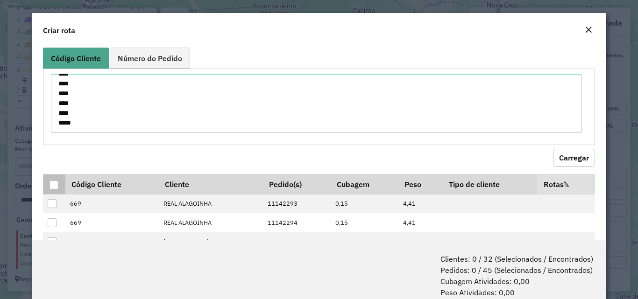
click at [53, 183] on div at bounding box center [54, 185] width 9 height 9
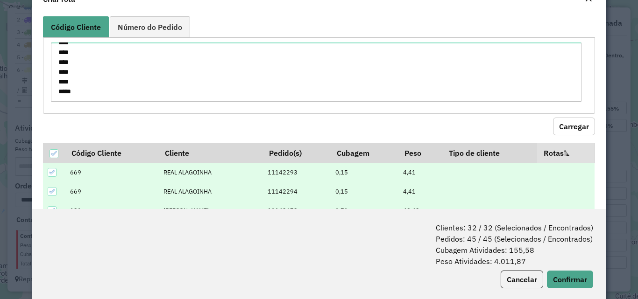
scroll to position [47, 0]
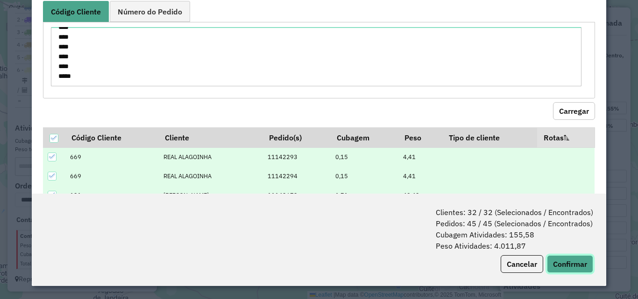
click at [562, 269] on button "Confirmar" at bounding box center [570, 264] width 46 height 18
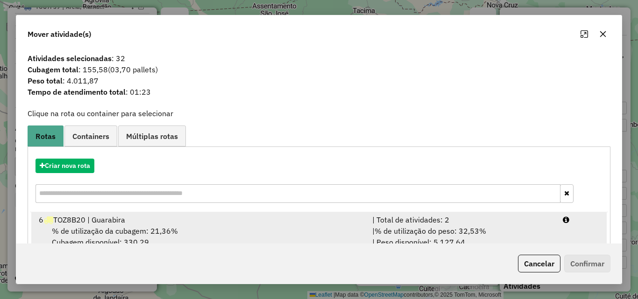
click at [202, 227] on div "% de utilização da cubagem: 21,36% Cubagem disponível: 330,29" at bounding box center [199, 237] width 333 height 22
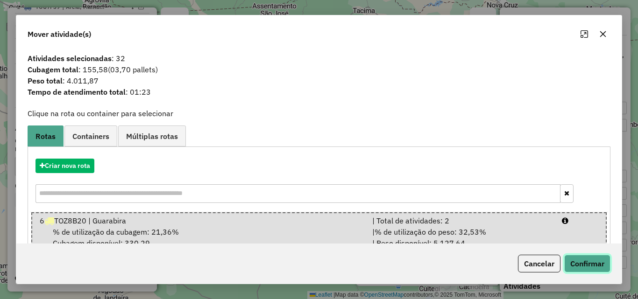
click at [595, 269] on button "Confirmar" at bounding box center [587, 264] width 46 height 18
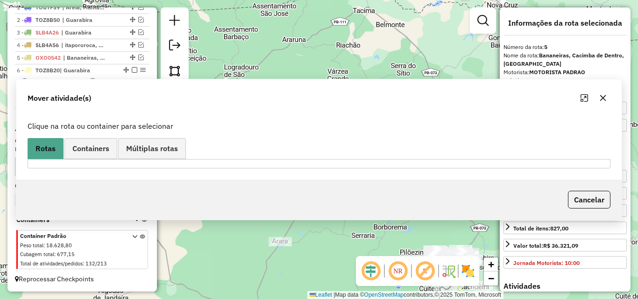
scroll to position [356, 0]
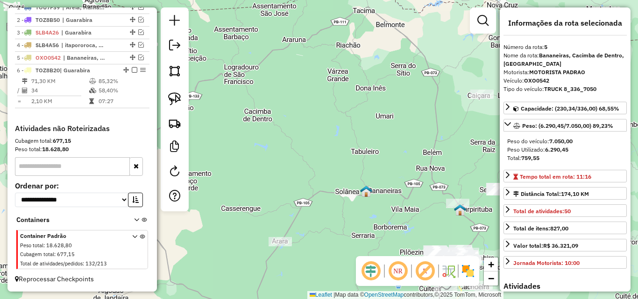
click at [132, 79] on td "85,32%" at bounding box center [121, 81] width 47 height 9
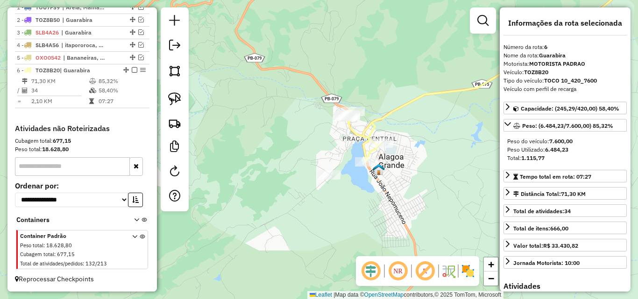
click at [326, 182] on div "Janela de atendimento Grade de atendimento Capacidade Transportadoras Veículos …" at bounding box center [319, 149] width 638 height 299
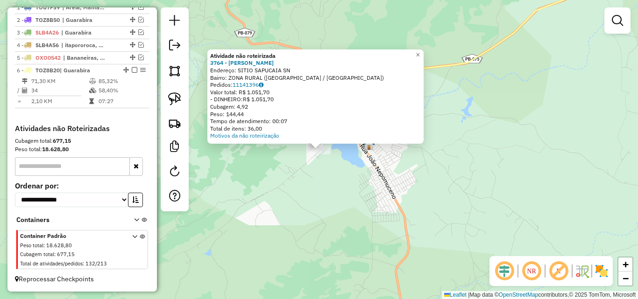
click at [327, 179] on div "Atividade não roteirizada 3764 - CARLOS MOTORISTA Endereço: SITIO SAPUCAIA SN B…" at bounding box center [319, 149] width 638 height 299
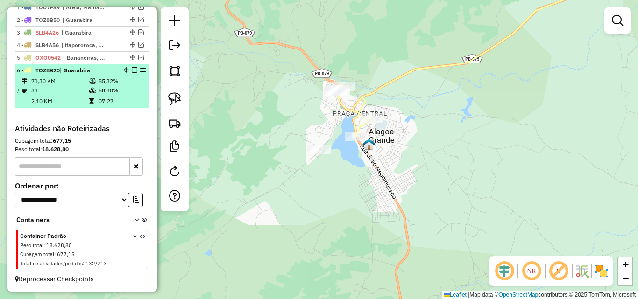
click at [38, 99] on td "2,10 KM" at bounding box center [60, 101] width 58 height 9
select select "**********"
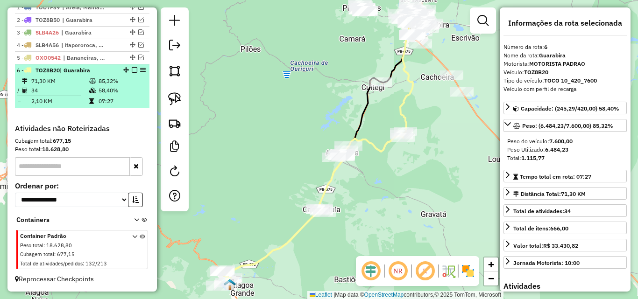
click at [132, 72] on em at bounding box center [135, 70] width 6 height 6
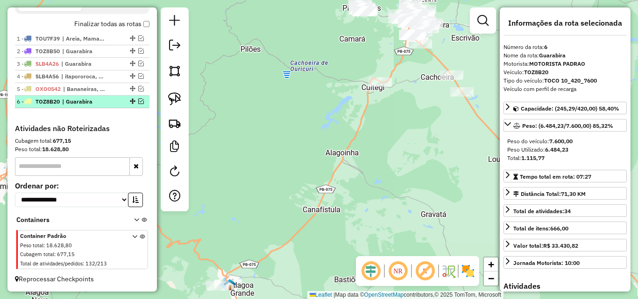
scroll to position [325, 0]
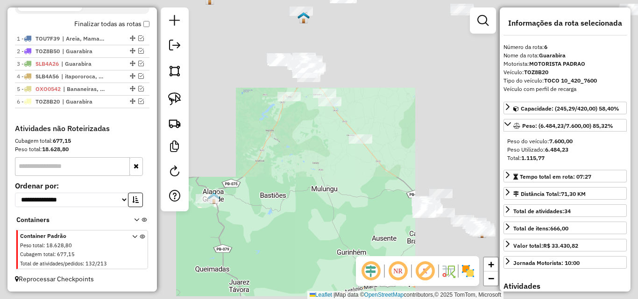
drag, startPoint x: 301, startPoint y: 187, endPoint x: 305, endPoint y: 224, distance: 37.6
click at [301, 216] on div "Janela de atendimento Grade de atendimento Capacidade Transportadoras Veículos …" at bounding box center [319, 149] width 638 height 299
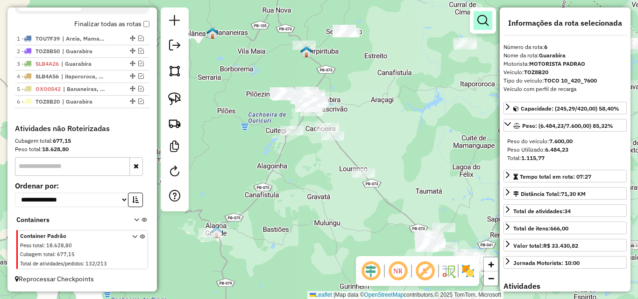
click at [484, 23] on em at bounding box center [482, 20] width 11 height 11
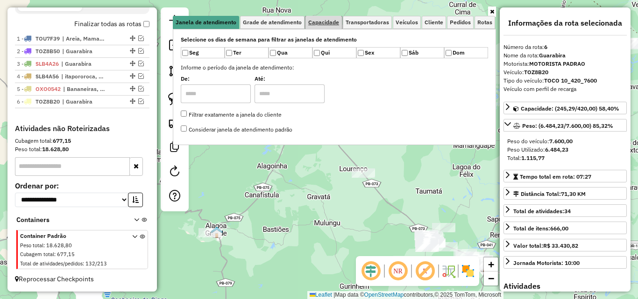
click at [323, 20] on span "Capacidade" at bounding box center [323, 23] width 31 height 6
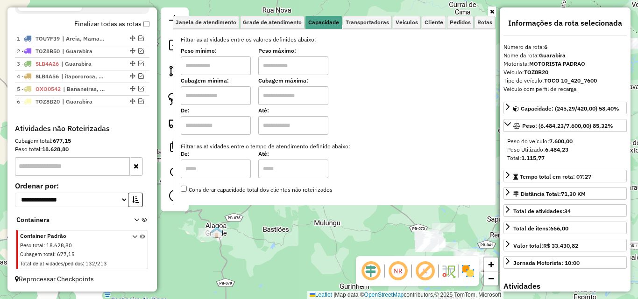
drag, startPoint x: 220, startPoint y: 64, endPoint x: 225, endPoint y: 76, distance: 12.4
click at [220, 64] on input "text" at bounding box center [216, 66] width 70 height 19
type input "****"
click at [264, 78] on label "Cubagem máxima:" at bounding box center [293, 81] width 70 height 8
click at [284, 73] on input "text" at bounding box center [293, 66] width 70 height 19
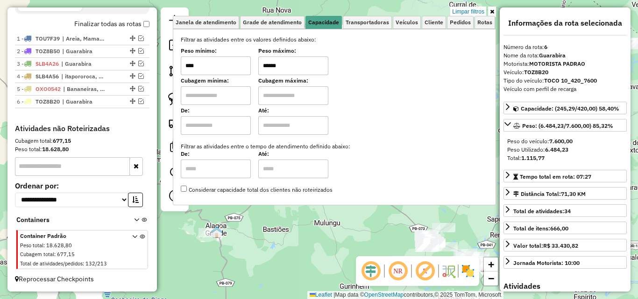
click at [307, 227] on div "Limpar filtros Janela de atendimento Grade de atendimento Capacidade Transporta…" at bounding box center [319, 149] width 638 height 299
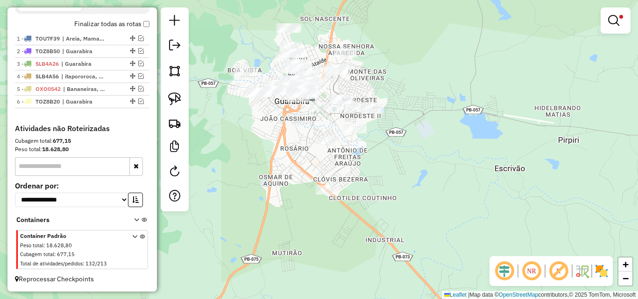
drag, startPoint x: 309, startPoint y: 133, endPoint x: 300, endPoint y: 146, distance: 15.4
click at [300, 146] on div "Limpar filtros Janela de atendimento Grade de atendimento Capacidade Transporta…" at bounding box center [319, 149] width 638 height 299
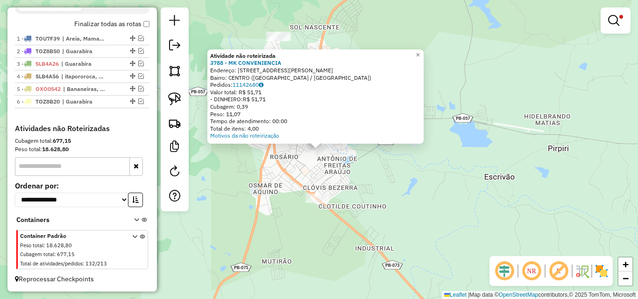
click at [326, 155] on div at bounding box center [318, 149] width 23 height 9
drag, startPoint x: 286, startPoint y: 159, endPoint x: 291, endPoint y: 162, distance: 6.1
click at [289, 162] on div "Atividade não roteirizada 3788 - MK CONVENIENCIA Endereço: [STREET_ADDRESS][PER…" at bounding box center [319, 149] width 638 height 299
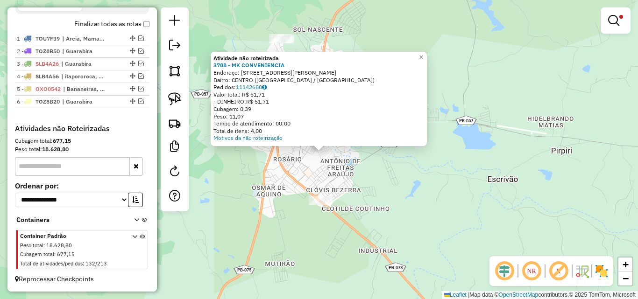
click at [291, 162] on div "Atividade não roteirizada 3788 - MK CONVENIENCIA Endereço: [STREET_ADDRESS][PER…" at bounding box center [319, 149] width 638 height 299
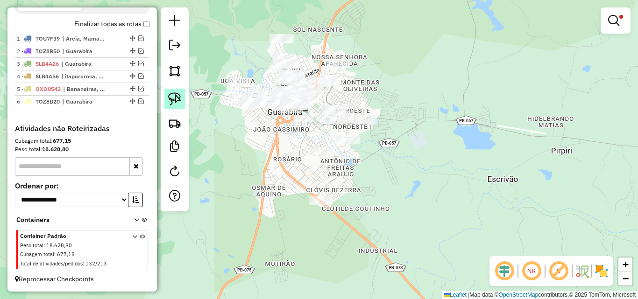
click at [170, 95] on img at bounding box center [174, 98] width 13 height 13
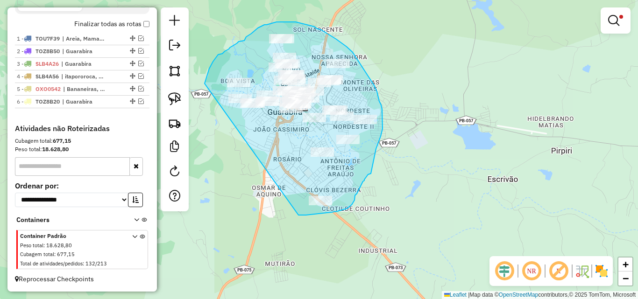
drag, startPoint x: 205, startPoint y: 83, endPoint x: 292, endPoint y: 216, distance: 159.2
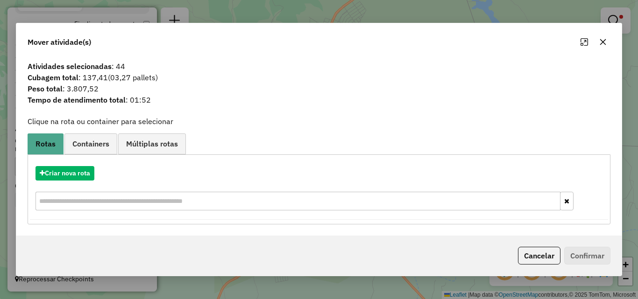
click at [598, 38] on button "button" at bounding box center [602, 42] width 15 height 15
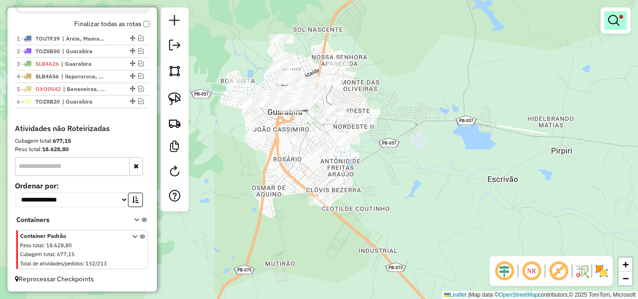
click at [616, 23] on em at bounding box center [613, 20] width 11 height 11
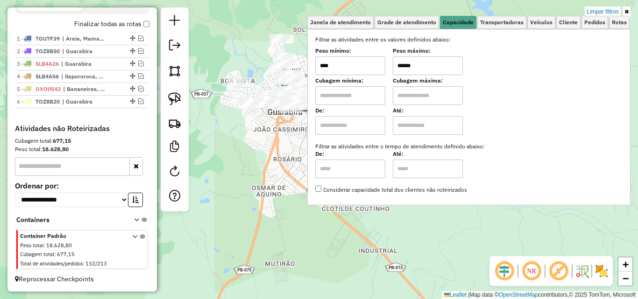
click at [432, 67] on input "******" at bounding box center [428, 66] width 70 height 19
type input "******"
click at [303, 136] on div "Limpar filtros Janela de atendimento Grade de atendimento Capacidade Transporta…" at bounding box center [319, 149] width 638 height 299
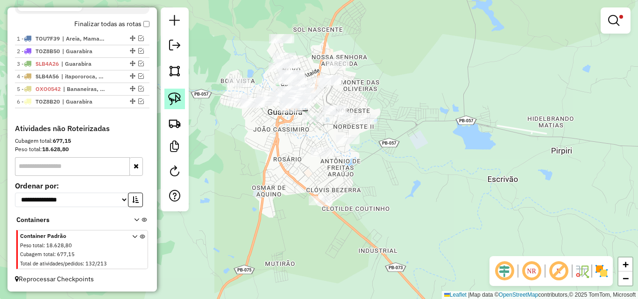
click at [165, 105] on link at bounding box center [174, 99] width 21 height 21
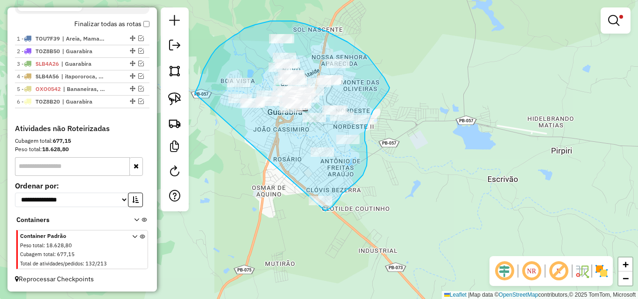
drag, startPoint x: 198, startPoint y: 86, endPoint x: 301, endPoint y: 207, distance: 159.0
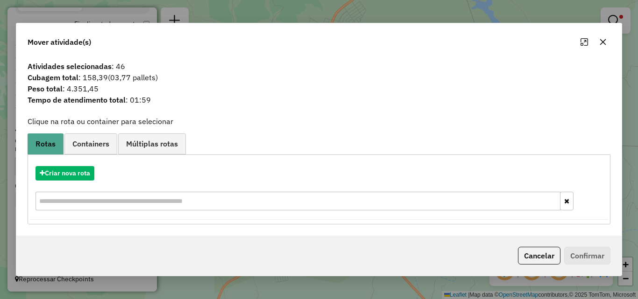
click at [602, 43] on icon "button" at bounding box center [603, 42] width 6 height 6
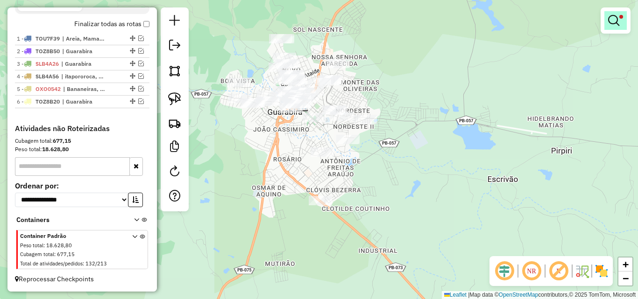
click at [616, 24] on em at bounding box center [613, 20] width 11 height 11
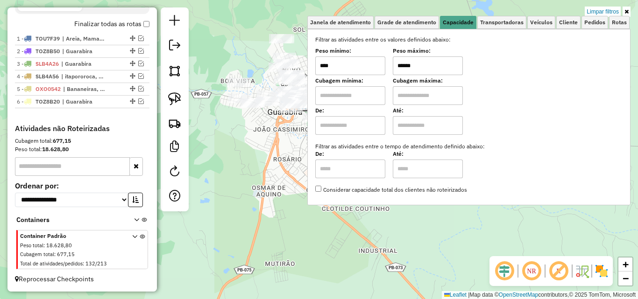
click at [385, 207] on div "Limpar filtros Janela de atendimento Grade de atendimento Capacidade Transporta…" at bounding box center [468, 110] width 323 height 206
click at [282, 191] on div "Limpar filtros Janela de atendimento Grade de atendimento Capacidade Transporta…" at bounding box center [319, 149] width 638 height 299
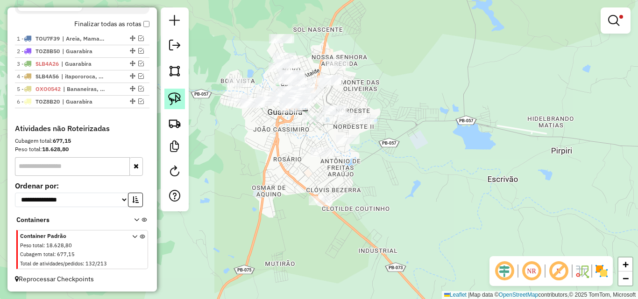
click at [172, 99] on img at bounding box center [174, 98] width 13 height 13
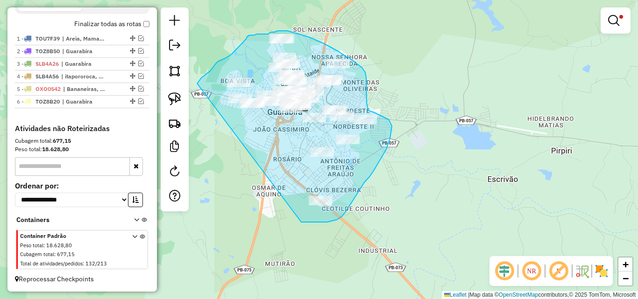
drag, startPoint x: 197, startPoint y: 84, endPoint x: 300, endPoint y: 222, distance: 172.9
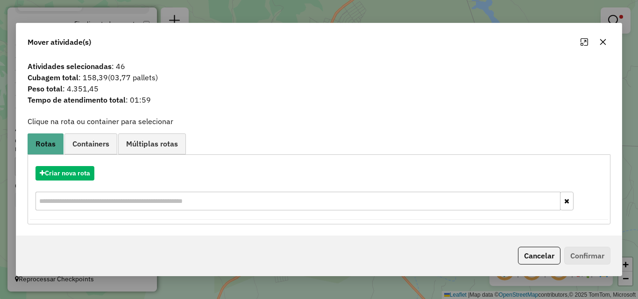
click at [601, 41] on icon "button" at bounding box center [602, 41] width 7 height 7
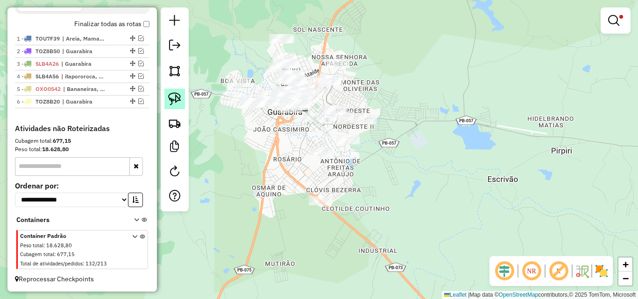
click at [177, 105] on img at bounding box center [174, 98] width 13 height 13
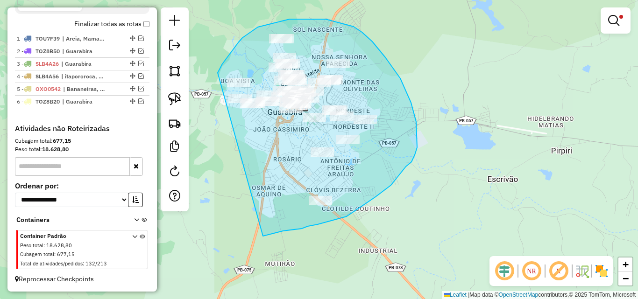
drag, startPoint x: 218, startPoint y: 73, endPoint x: 263, endPoint y: 236, distance: 169.6
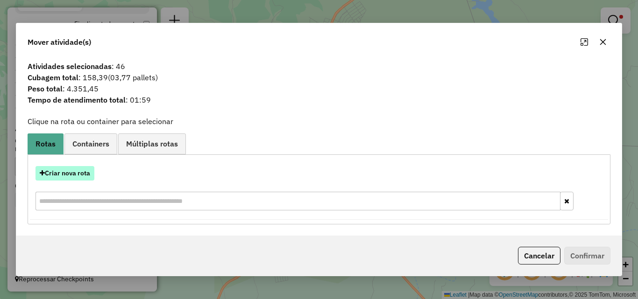
click at [64, 166] on button "Criar nova rota" at bounding box center [64, 173] width 59 height 14
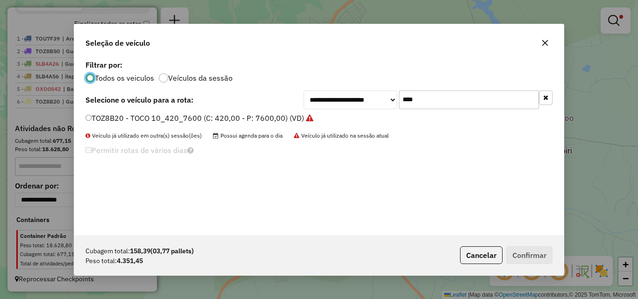
scroll to position [5, 3]
click at [470, 103] on input "****" at bounding box center [469, 100] width 140 height 19
type input "***"
click at [318, 119] on label "RLQ5F72 - CG 160 START 98cx 2500kg (C: 98,00 - P: 2500,00) (VD)" at bounding box center [204, 118] width 238 height 11
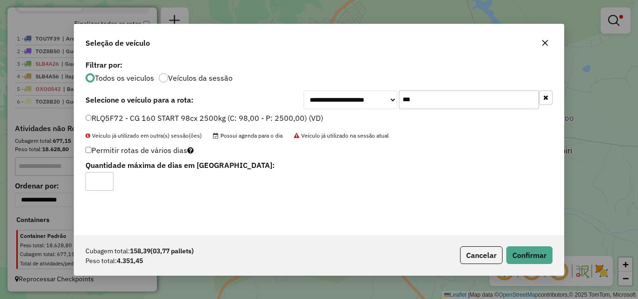
click at [497, 237] on div "Cubagem total: 158,39 (03,77 pallets) Peso total: 4.351,45 Cancelar Confirmar" at bounding box center [318, 255] width 489 height 40
click at [518, 254] on button "Confirmar" at bounding box center [529, 256] width 46 height 18
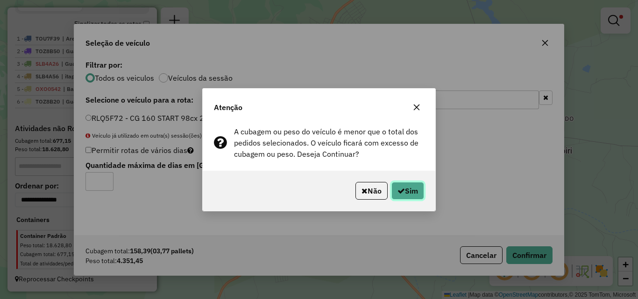
click at [397, 197] on button "Sim" at bounding box center [407, 191] width 33 height 18
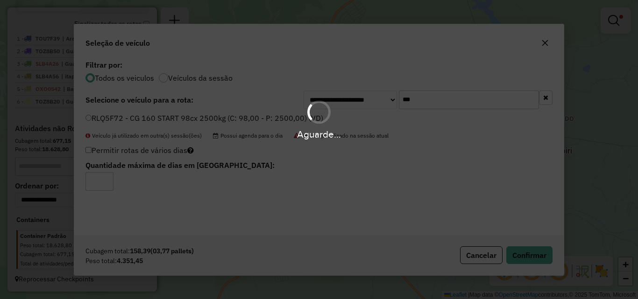
drag, startPoint x: 299, startPoint y: 127, endPoint x: 370, endPoint y: 125, distance: 71.5
click at [370, 125] on div "Aguarde..." at bounding box center [319, 120] width 638 height 44
click at [338, 137] on div "Aguarde..." at bounding box center [319, 135] width 638 height 14
drag, startPoint x: 321, startPoint y: 141, endPoint x: 237, endPoint y: 133, distance: 84.5
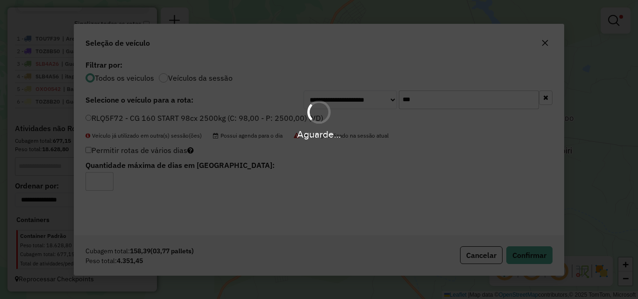
click at [131, 157] on hb-app "Aguarde... Pop-up bloqueado! Seu navegador bloqueou automáticamente a abertura …" at bounding box center [319, 149] width 638 height 299
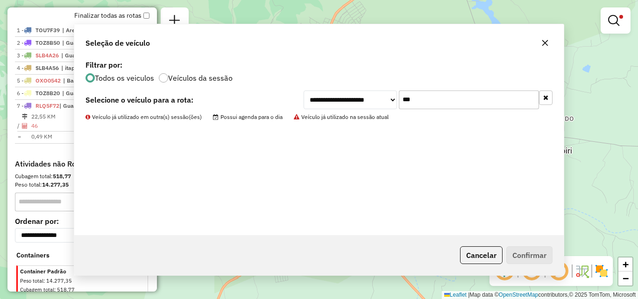
scroll to position [357, 0]
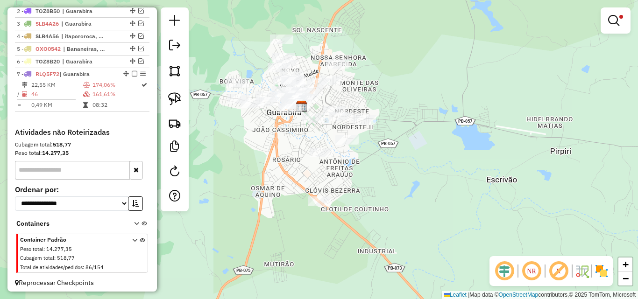
click at [283, 170] on div "Rota 7 - Placa RLQ5F72 3788 - MK CONVENIENCIA Limpar filtros Janela de atendime…" at bounding box center [319, 149] width 638 height 299
click at [244, 135] on div "Limpar filtros Janela de atendimento Grade de atendimento Capacidade Transporta…" at bounding box center [319, 149] width 638 height 299
select select "**********"
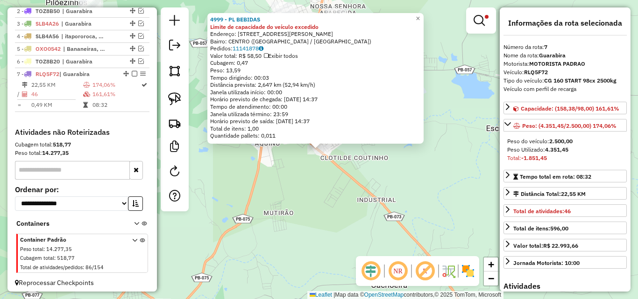
scroll to position [369, 0]
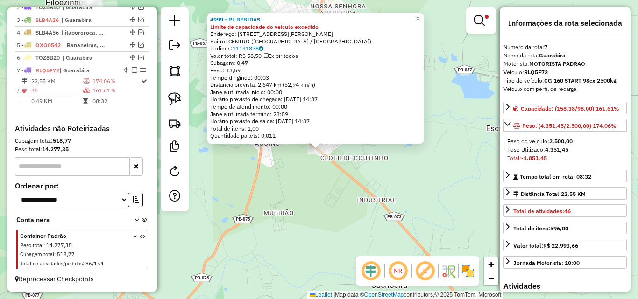
click at [306, 200] on div "4999 - PL BEBIDAS Limite de capacidade do veículo excedido Endereço: [STREET_AD…" at bounding box center [319, 149] width 638 height 299
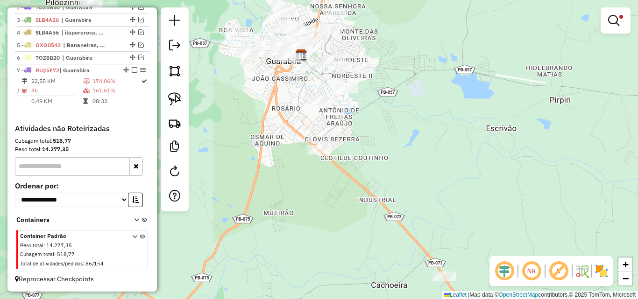
click at [301, 105] on div "Rota 7 - Placa RLQ5F72 3788 - MK CONVENIENCIA Limpar filtros Janela de atendime…" at bounding box center [319, 149] width 638 height 299
select select "**********"
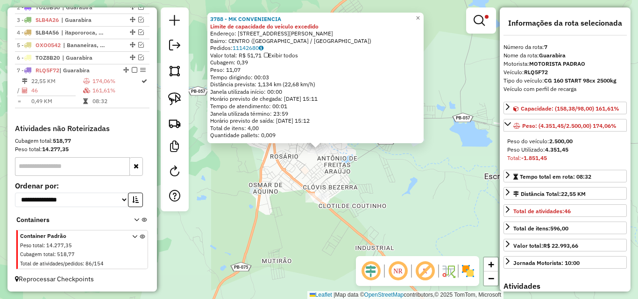
click at [384, 191] on div "3788 - MK CONVENIENCIA Limite de capacidade do veículo excedido Endereço: [STRE…" at bounding box center [319, 149] width 638 height 299
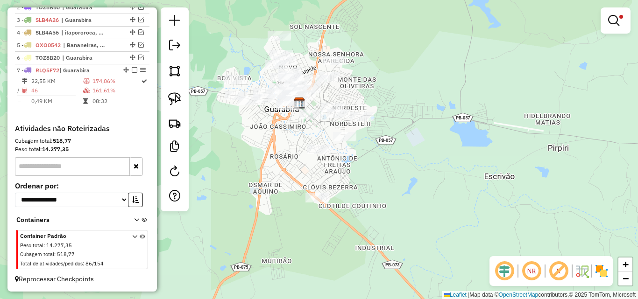
select select "**********"
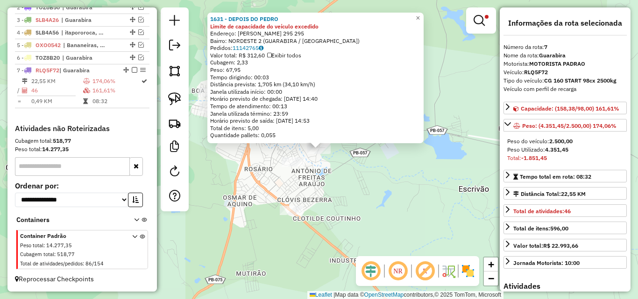
click at [356, 189] on div "Rota 7 - Placa RLQ5F72 1631 - DEPOIS DO PEDRO 1631 - DEPOIS DO PEDRO Limite de …" at bounding box center [319, 149] width 638 height 299
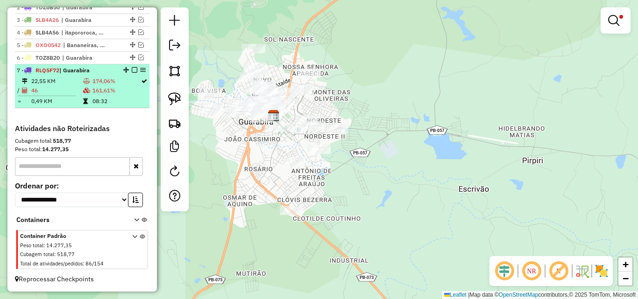
click at [132, 70] on em at bounding box center [135, 70] width 6 height 6
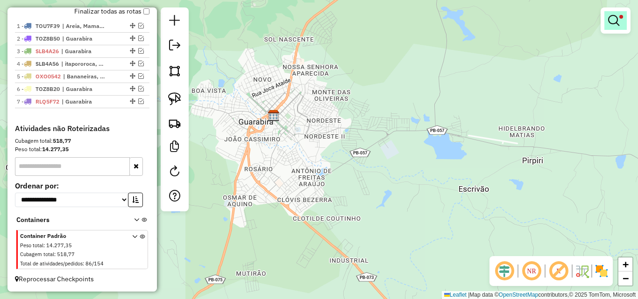
click at [609, 20] on em at bounding box center [613, 20] width 11 height 11
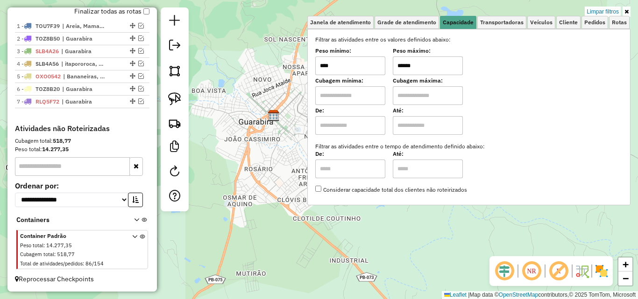
click at [599, 11] on link "Limpar filtros" at bounding box center [603, 12] width 36 height 10
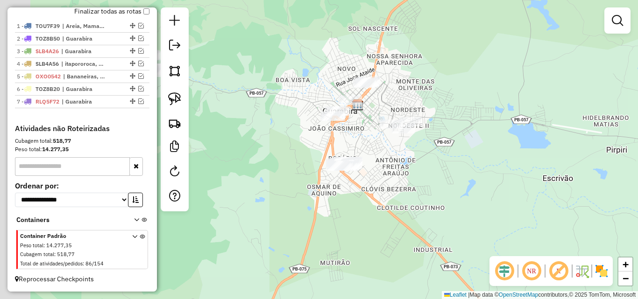
drag, startPoint x: 293, startPoint y: 227, endPoint x: 380, endPoint y: 213, distance: 88.0
click at [378, 216] on div "Janela de atendimento Grade de atendimento Capacidade Transportadoras Veículos …" at bounding box center [319, 149] width 638 height 299
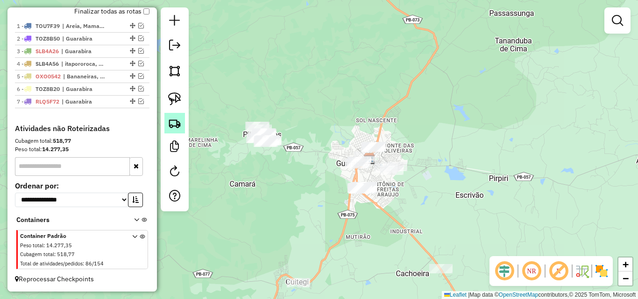
click at [178, 119] on img at bounding box center [174, 123] width 13 height 13
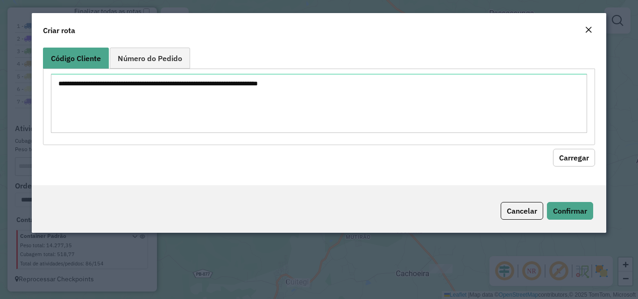
click at [244, 96] on textarea at bounding box center [319, 103] width 536 height 59
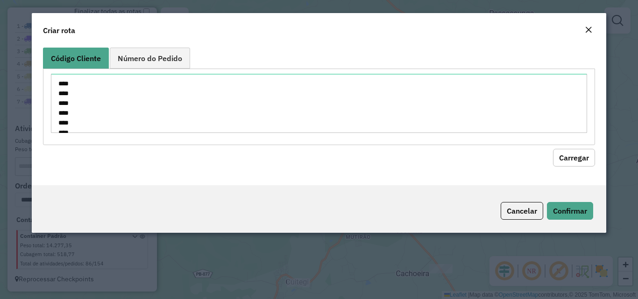
scroll to position [1279, 0]
type textarea "**** **** **** **** **** **** **** **** **** **** **** **** **** **** **** ****…"
click at [566, 157] on button "Carregar" at bounding box center [574, 158] width 42 height 18
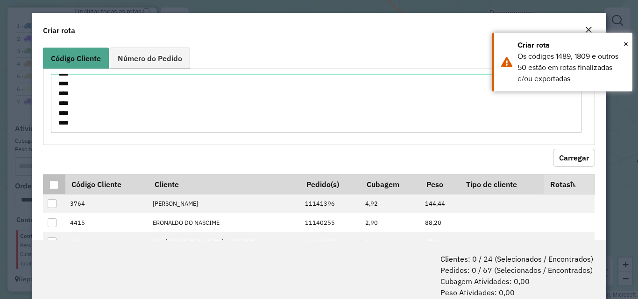
click at [55, 188] on div at bounding box center [54, 185] width 9 height 9
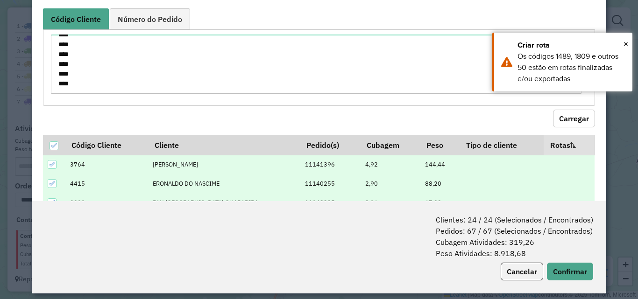
scroll to position [47, 0]
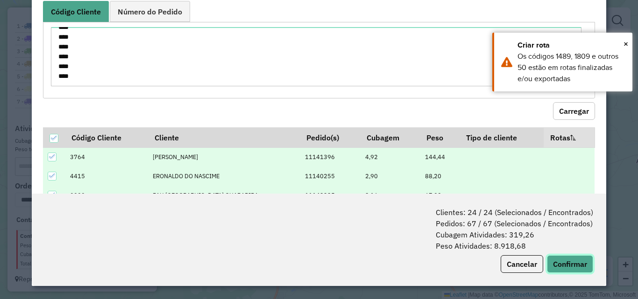
click at [560, 264] on button "Confirmar" at bounding box center [570, 264] width 46 height 18
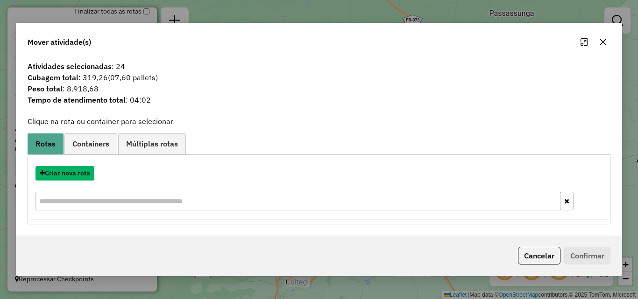
click at [66, 175] on button "Criar nova rota" at bounding box center [64, 173] width 59 height 14
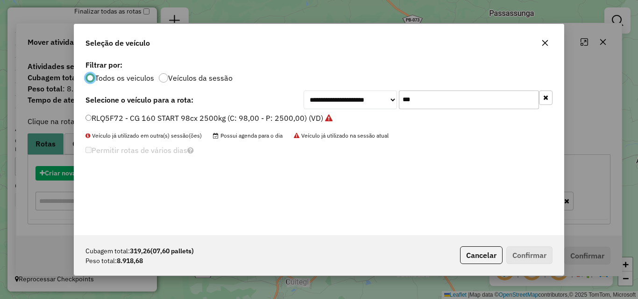
scroll to position [5, 3]
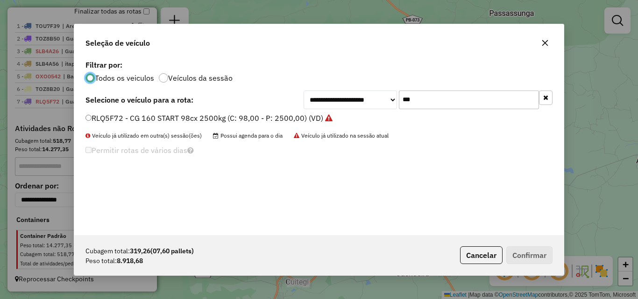
click at [523, 101] on input "***" at bounding box center [469, 100] width 140 height 19
click at [523, 100] on input "***" at bounding box center [469, 100] width 140 height 19
type input "***"
click at [276, 117] on label "QSK7D92 - TOCO 10_420_7600 (C: 420,00 - P: 7600,00) (VD)" at bounding box center [195, 118] width 220 height 11
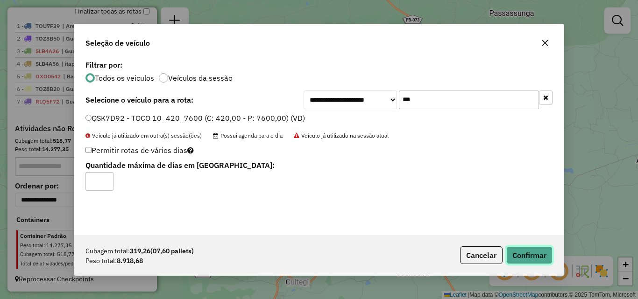
click at [529, 255] on button "Confirmar" at bounding box center [529, 256] width 46 height 18
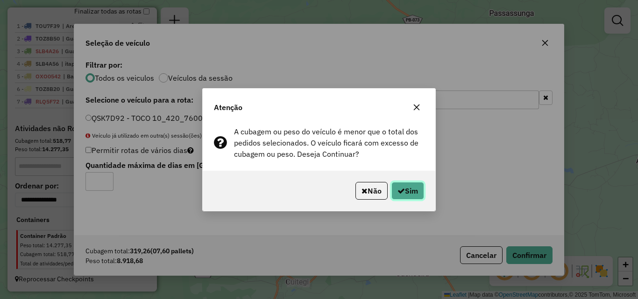
click at [410, 186] on button "Sim" at bounding box center [407, 191] width 33 height 18
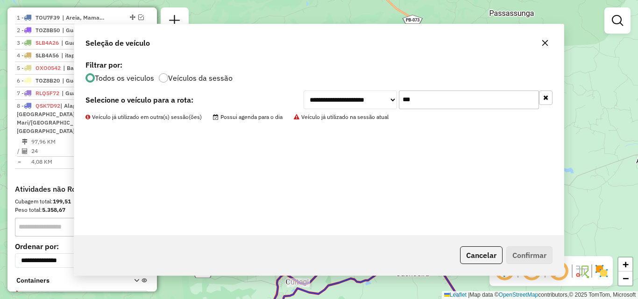
scroll to position [369, 0]
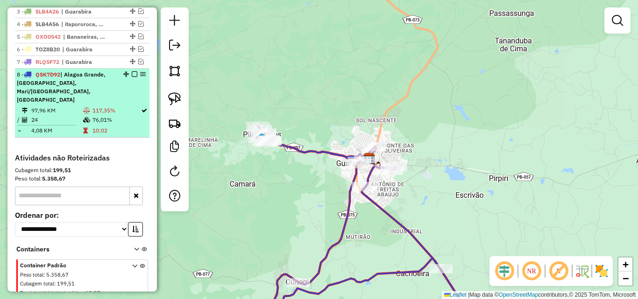
drag, startPoint x: 37, startPoint y: 89, endPoint x: 50, endPoint y: 87, distance: 12.7
click at [37, 89] on span "| Alagoa Grande, [GEOGRAPHIC_DATA], Mari/[GEOGRAPHIC_DATA], [GEOGRAPHIC_DATA]" at bounding box center [61, 87] width 89 height 32
select select "**********"
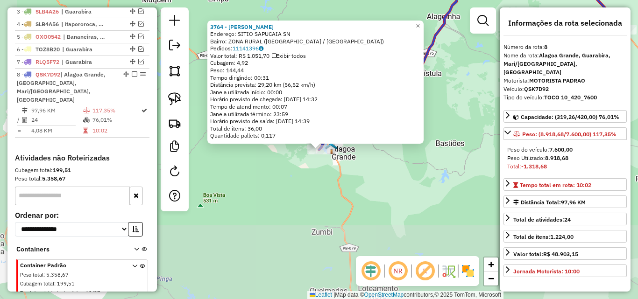
scroll to position [398, 0]
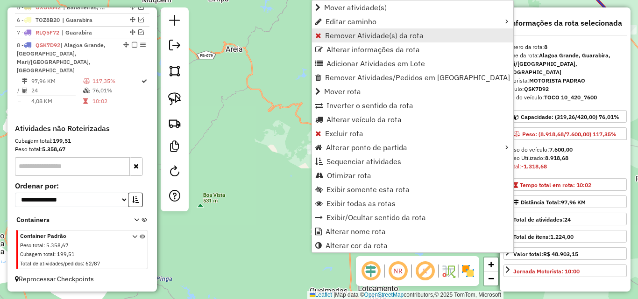
click at [372, 36] on span "Remover Atividade(s) da rota" at bounding box center [374, 35] width 99 height 7
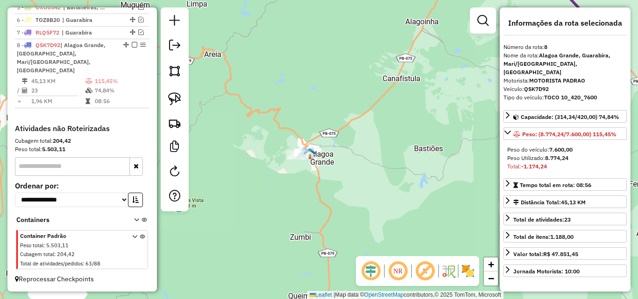
drag, startPoint x: 449, startPoint y: 134, endPoint x: 271, endPoint y: 220, distance: 198.4
click at [349, 170] on div "Janela de atendimento Grade de atendimento Capacidade Transportadoras Veículos …" at bounding box center [319, 149] width 638 height 299
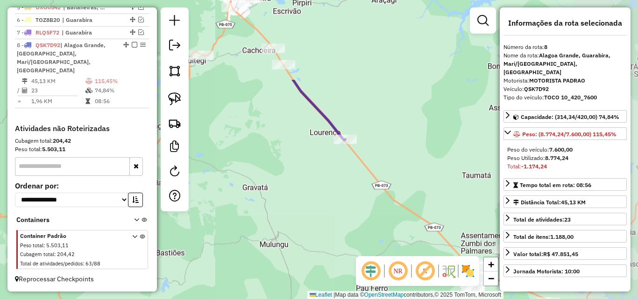
drag, startPoint x: 321, startPoint y: 176, endPoint x: 379, endPoint y: 218, distance: 71.9
click at [377, 217] on div "Janela de atendimento Grade de atendimento Capacidade Transportadoras Veículos …" at bounding box center [319, 149] width 638 height 299
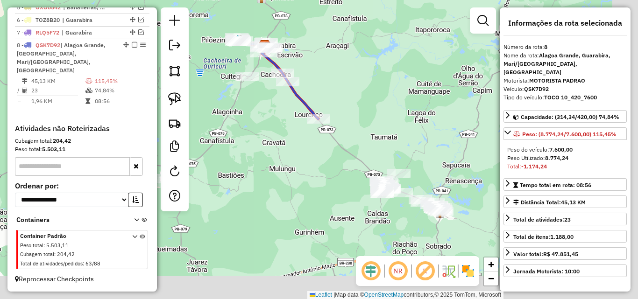
drag, startPoint x: 338, startPoint y: 201, endPoint x: 286, endPoint y: 144, distance: 76.4
click at [287, 146] on div "Janela de atendimento Grade de atendimento Capacidade Transportadoras Veículos …" at bounding box center [319, 149] width 638 height 299
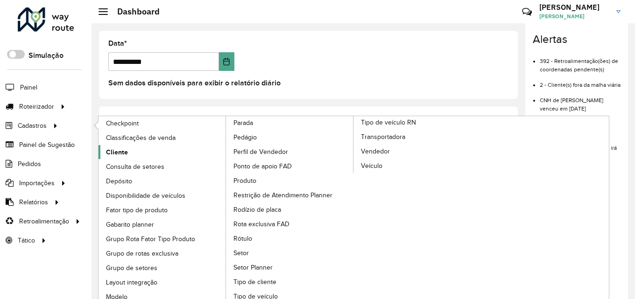
click at [117, 151] on span "Cliente" at bounding box center [117, 153] width 22 height 10
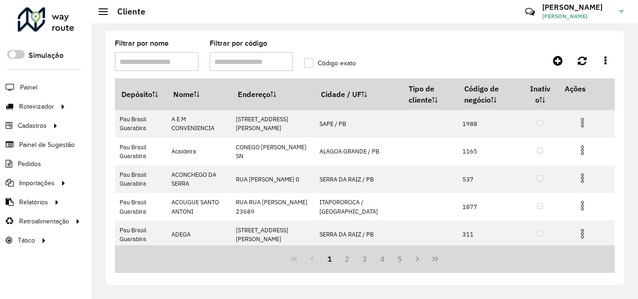
click at [255, 62] on input "Filtrar por código" at bounding box center [252, 61] width 84 height 19
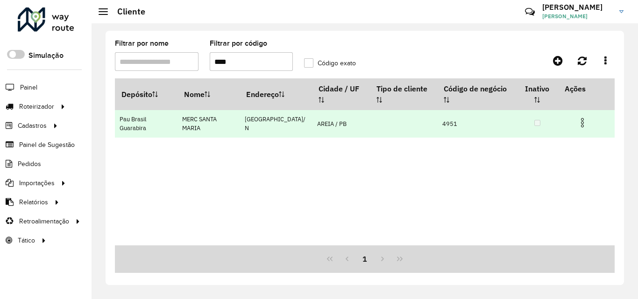
type input "****"
click at [581, 118] on img at bounding box center [582, 122] width 11 height 11
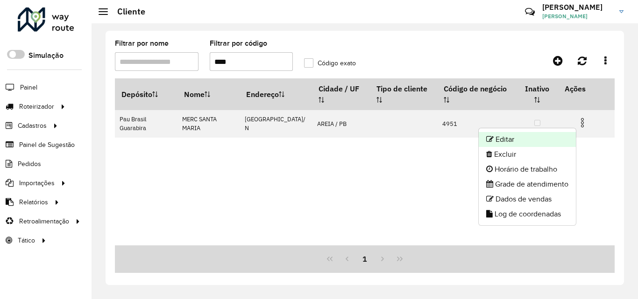
click at [550, 135] on li "Editar" at bounding box center [527, 139] width 97 height 15
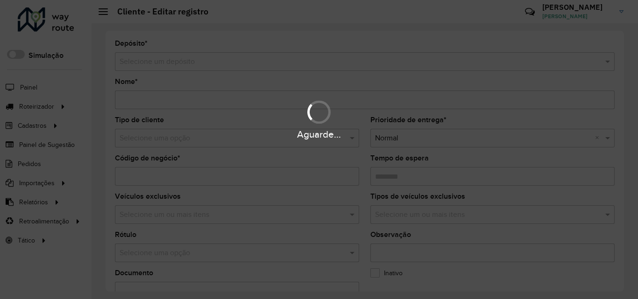
type input "**********"
type input "****"
type input "********"
type input "**********"
type input "*****"
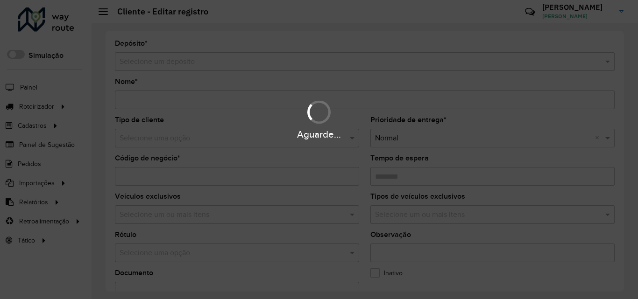
type input "**********"
type input "*********"
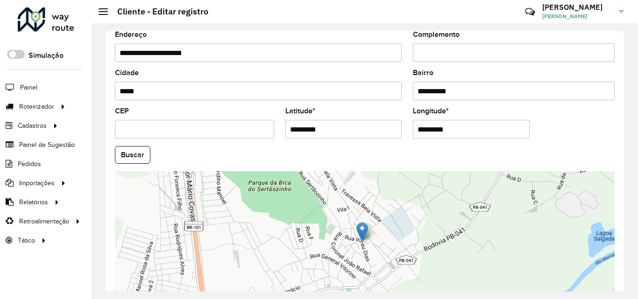
scroll to position [396, 0]
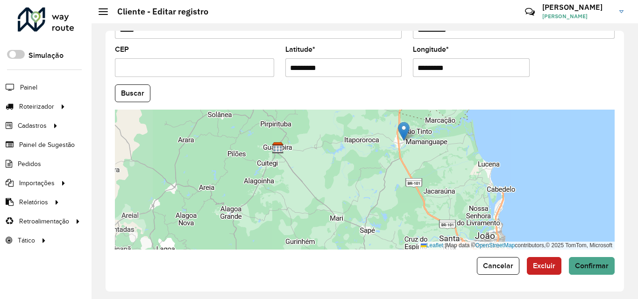
drag, startPoint x: 346, startPoint y: 154, endPoint x: 411, endPoint y: 129, distance: 69.7
click at [411, 129] on div "Leaflet | Map data © OpenStreetMap contributors,© 2025 TomTom, Microsoft" at bounding box center [365, 180] width 500 height 140
drag, startPoint x: 403, startPoint y: 128, endPoint x: 204, endPoint y: 176, distance: 205.0
click at [204, 176] on img at bounding box center [204, 178] width 12 height 19
type input "**********"
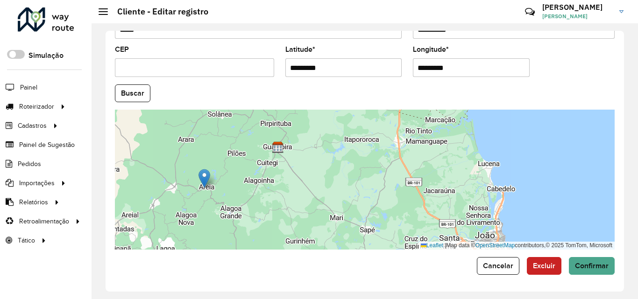
type input "**********"
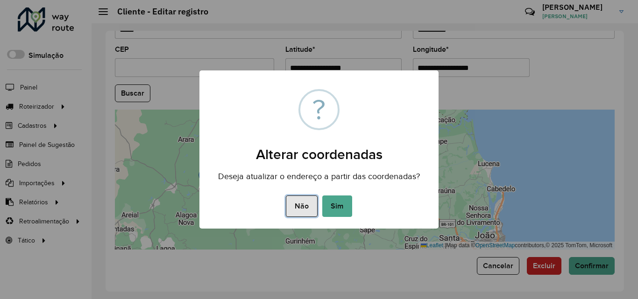
click at [298, 198] on button "Não" at bounding box center [301, 206] width 31 height 21
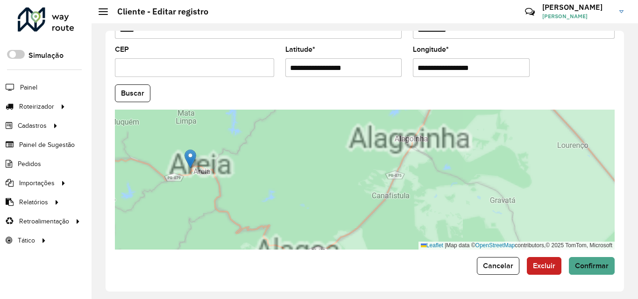
drag, startPoint x: 190, startPoint y: 186, endPoint x: 240, endPoint y: 194, distance: 50.1
click at [240, 194] on div "Leaflet | Map data © OpenStreetMap contributors,© 2025 TomTom, Microsoft" at bounding box center [365, 180] width 500 height 140
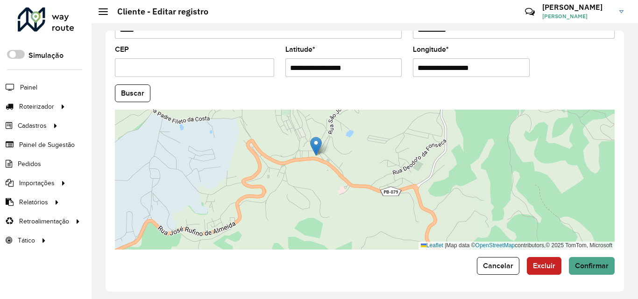
drag, startPoint x: 238, startPoint y: 167, endPoint x: 318, endPoint y: 146, distance: 82.5
click at [318, 146] on img at bounding box center [316, 146] width 12 height 19
type input "**********"
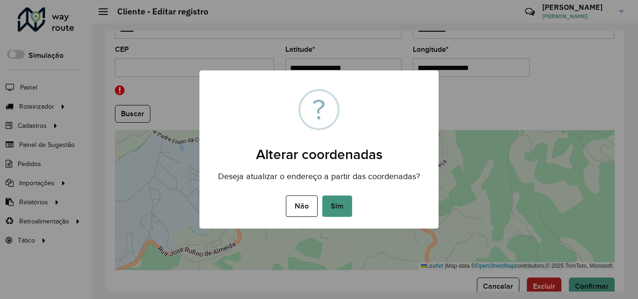
click at [340, 208] on button "Sim" at bounding box center [337, 206] width 30 height 21
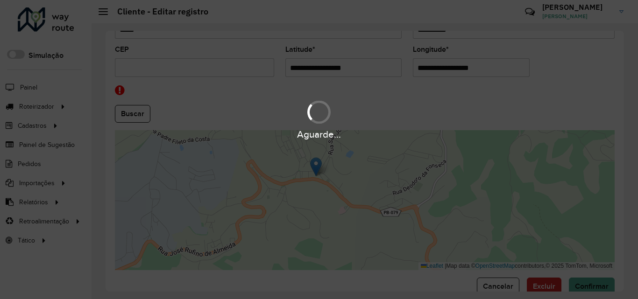
type input "**********"
type input "*****"
type input "*********"
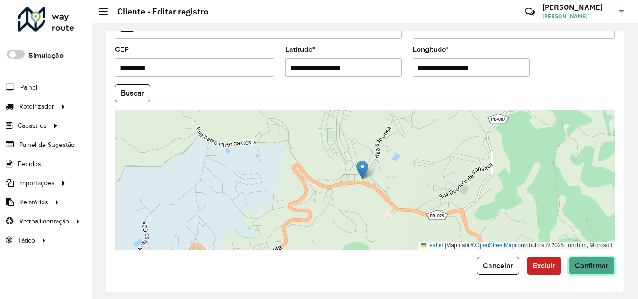
click at [589, 265] on span "Confirmar" at bounding box center [592, 266] width 34 height 8
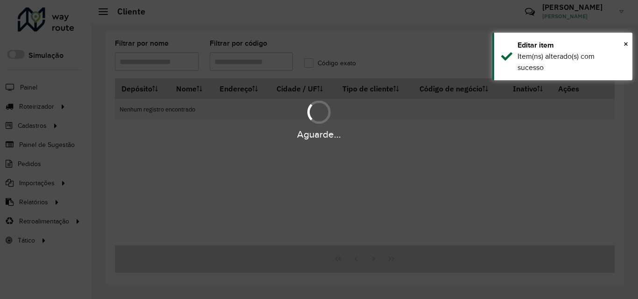
type input "****"
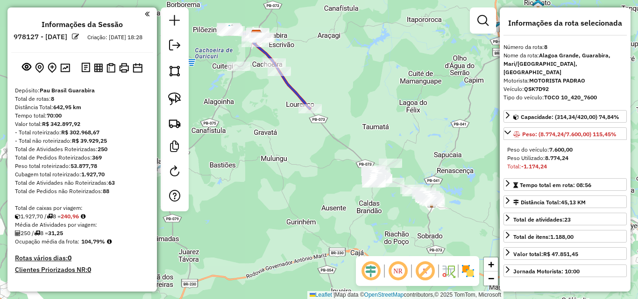
select select "**********"
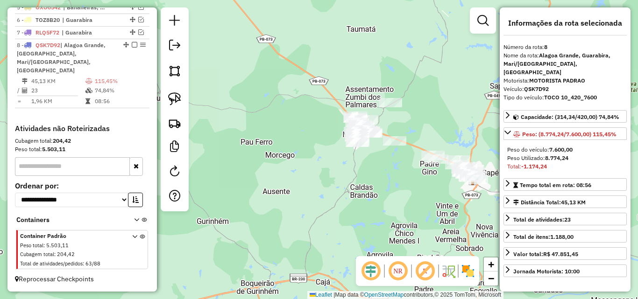
drag, startPoint x: 391, startPoint y: 205, endPoint x: 277, endPoint y: 173, distance: 117.9
click at [319, 185] on div "Janela de atendimento Grade de atendimento Capacidade Transportadoras Veículos …" at bounding box center [319, 149] width 638 height 299
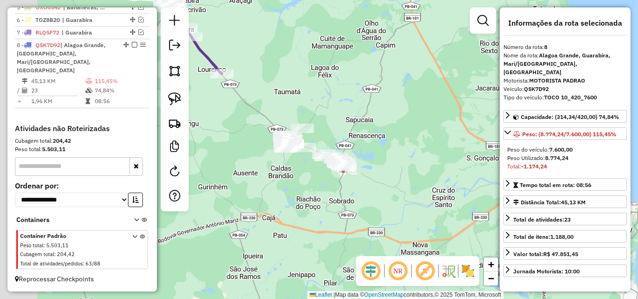
drag, startPoint x: 269, startPoint y: 191, endPoint x: 318, endPoint y: 199, distance: 49.4
click at [318, 199] on div "Janela de atendimento Grade de atendimento Capacidade Transportadoras Veículos …" at bounding box center [319, 149] width 638 height 299
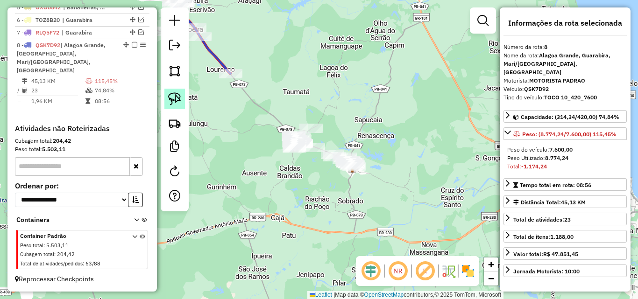
click at [181, 103] on link at bounding box center [174, 99] width 21 height 21
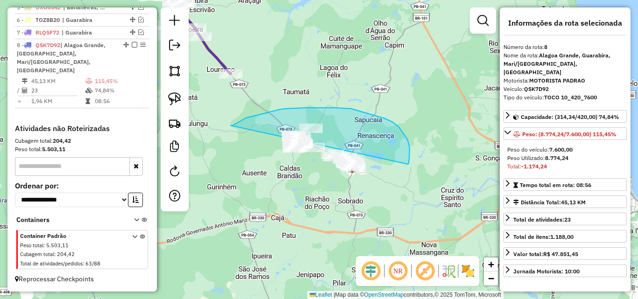
drag, startPoint x: 259, startPoint y: 115, endPoint x: 332, endPoint y: 215, distance: 124.1
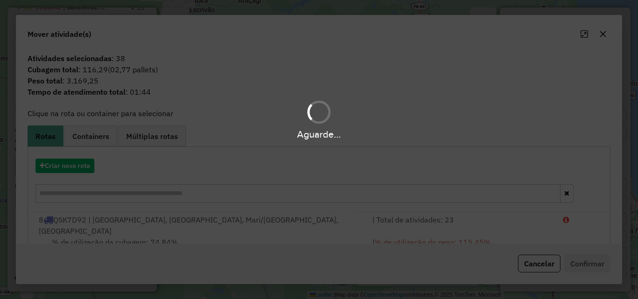
click at [604, 35] on div "Aguarde..." at bounding box center [319, 149] width 638 height 299
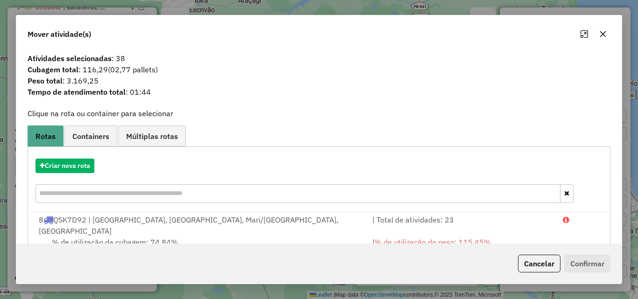
click at [604, 35] on icon "button" at bounding box center [603, 34] width 6 height 6
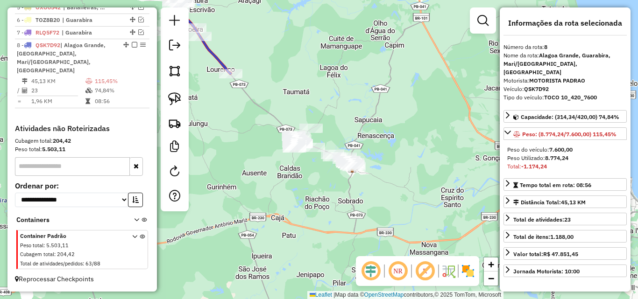
drag, startPoint x: 238, startPoint y: 106, endPoint x: 302, endPoint y: 161, distance: 84.4
click at [298, 159] on div "Janela de atendimento Grade de atendimento Capacidade Transportadoras Veículos …" at bounding box center [319, 149] width 638 height 299
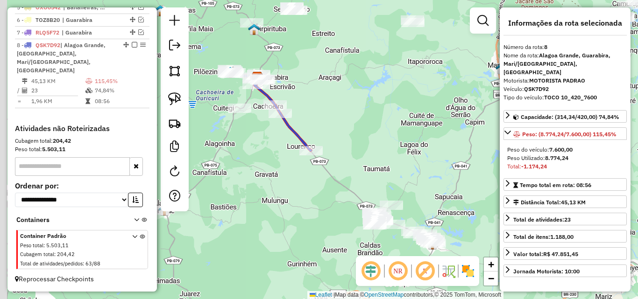
drag, startPoint x: 276, startPoint y: 202, endPoint x: 279, endPoint y: 206, distance: 5.0
click at [277, 204] on div "Janela de atendimento Grade de atendimento Capacidade Transportadoras Veículos …" at bounding box center [319, 149] width 638 height 299
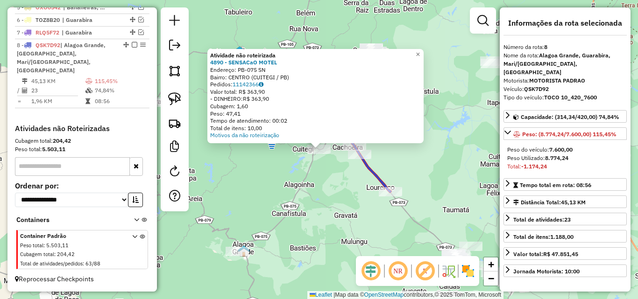
click at [344, 233] on div "Atividade não roteirizada 4890 - SENSACaO MOTEL Endereço: PB-075 SN Bairro: CEN…" at bounding box center [319, 149] width 638 height 299
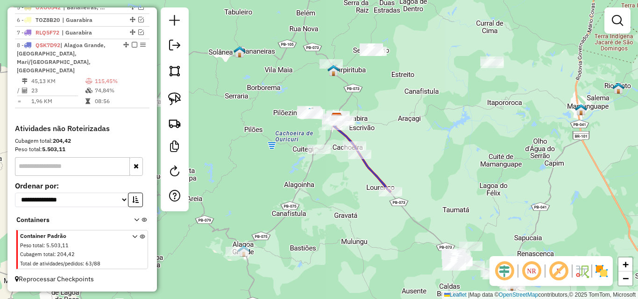
drag, startPoint x: 349, startPoint y: 213, endPoint x: 325, endPoint y: 211, distance: 24.4
click at [331, 212] on div "Atividade não roteirizada 4890 - SENSACaO MOTEL Endereço: PB-075 SN Bairro: CEN…" at bounding box center [319, 149] width 638 height 299
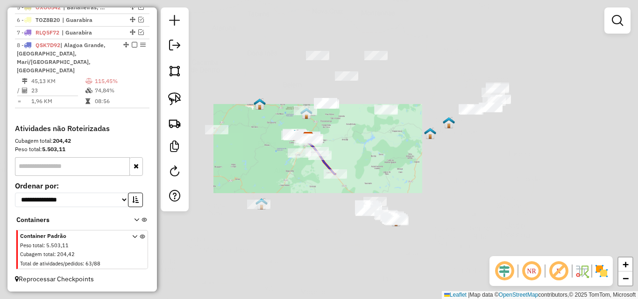
drag, startPoint x: 305, startPoint y: 174, endPoint x: 334, endPoint y: 208, distance: 45.1
click at [327, 204] on div "Janela de atendimento Grade de atendimento Capacidade Transportadoras Veículos …" at bounding box center [319, 149] width 638 height 299
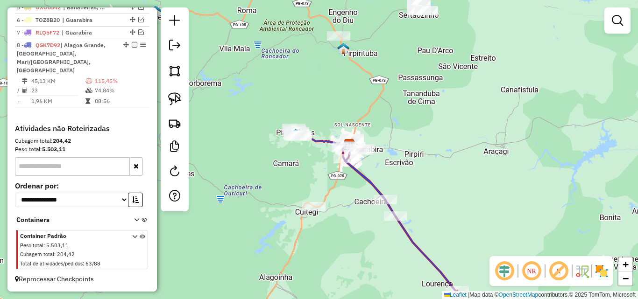
drag, startPoint x: 355, startPoint y: 209, endPoint x: 333, endPoint y: 191, distance: 27.6
click at [334, 193] on div "Janela de atendimento Grade de atendimento Capacidade Transportadoras Veículos …" at bounding box center [319, 149] width 638 height 299
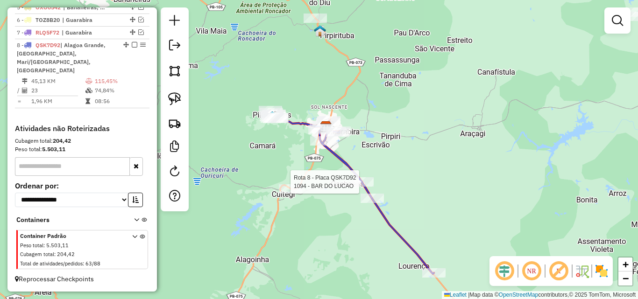
select select "**********"
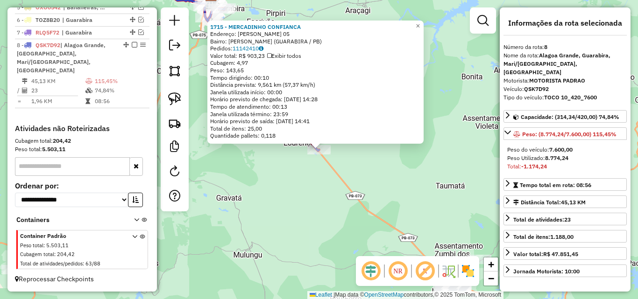
click at [288, 236] on div "1715 - MERCADINHO CONFIANCA Endereço: LEAL LANDIA 05 Bairro: LEAL LANDIA (GUARA…" at bounding box center [319, 149] width 638 height 299
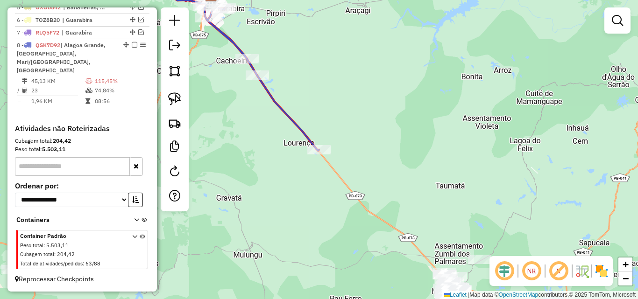
drag, startPoint x: 264, startPoint y: 237, endPoint x: 359, endPoint y: 283, distance: 105.3
click at [332, 282] on div "Janela de atendimento Grade de atendimento Capacidade Transportadoras Veículos …" at bounding box center [319, 149] width 638 height 299
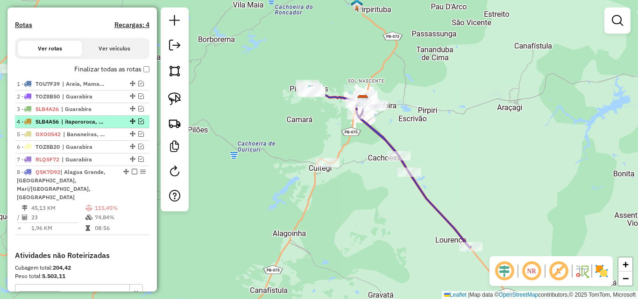
scroll to position [258, 0]
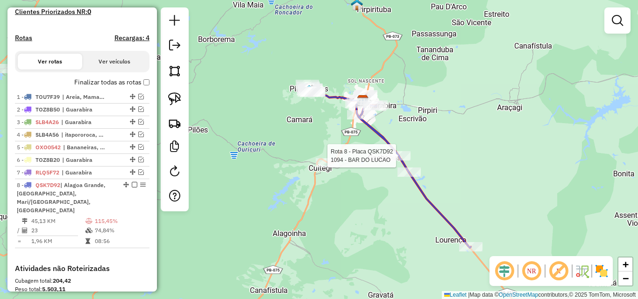
click at [397, 161] on div at bounding box center [398, 155] width 23 height 9
select select "**********"
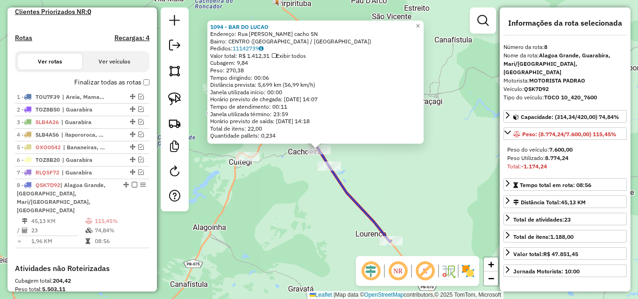
scroll to position [398, 0]
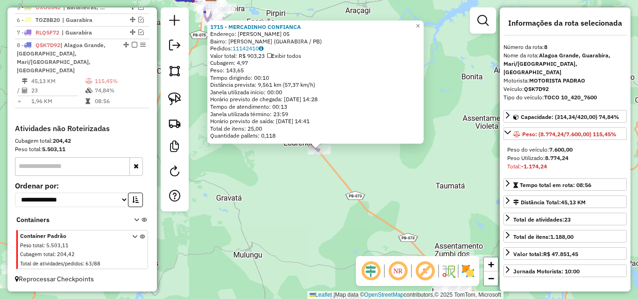
click at [324, 227] on div "1715 - MERCADINHO CONFIANCA Endereço: LEAL LANDIA 05 Bairro: LEAL LANDIA (GUARA…" at bounding box center [319, 149] width 638 height 299
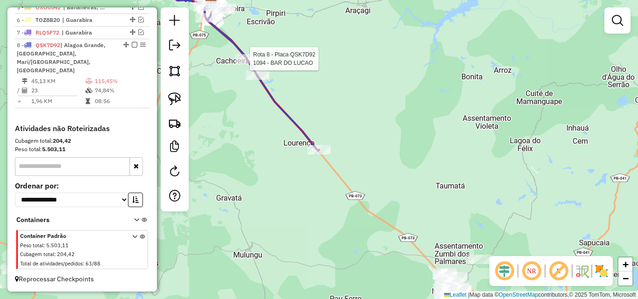
select select "**********"
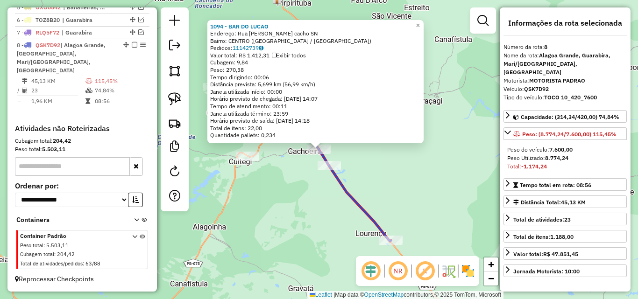
click at [251, 212] on div "1094 - BAR DO LUCAO Endereço: Rua Otacilio Lira Cabral cacho SN Bairro: CENTRO …" at bounding box center [319, 149] width 638 height 299
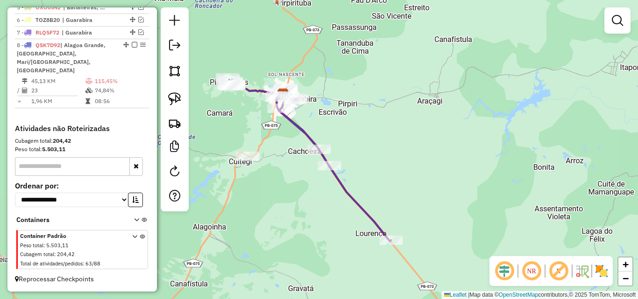
click at [276, 233] on div "Janela de atendimento Grade de atendimento Capacidade Transportadoras Veículos …" at bounding box center [319, 149] width 638 height 299
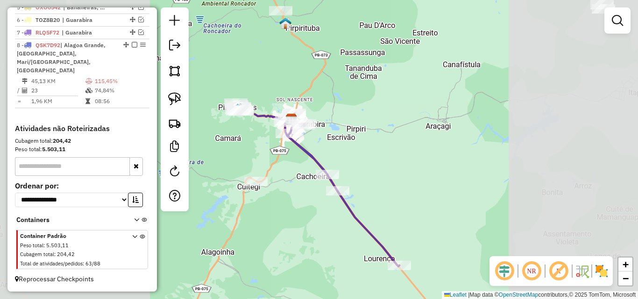
drag, startPoint x: 347, startPoint y: 234, endPoint x: 309, endPoint y: 196, distance: 54.8
click at [309, 197] on div "Janela de atendimento Grade de atendimento Capacidade Transportadoras Veículos …" at bounding box center [319, 149] width 638 height 299
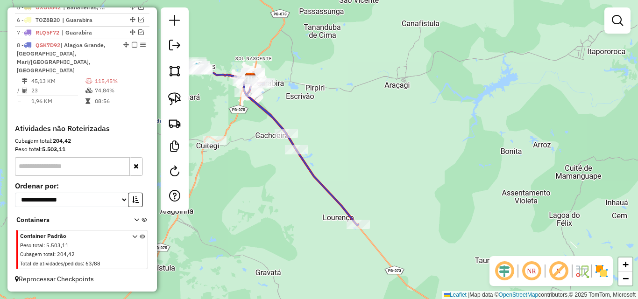
drag, startPoint x: 290, startPoint y: 207, endPoint x: 307, endPoint y: 214, distance: 18.2
click at [317, 219] on div "Janela de atendimento Grade de atendimento Capacidade Transportadoras Veículos …" at bounding box center [319, 149] width 638 height 299
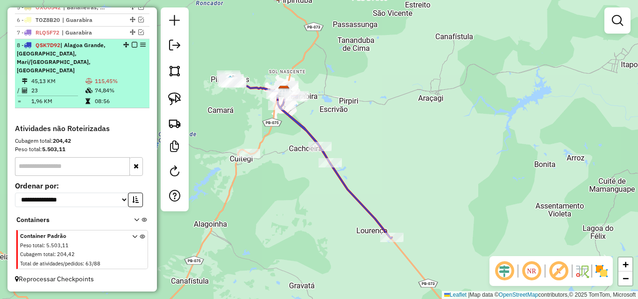
click at [134, 48] on em at bounding box center [135, 45] width 6 height 6
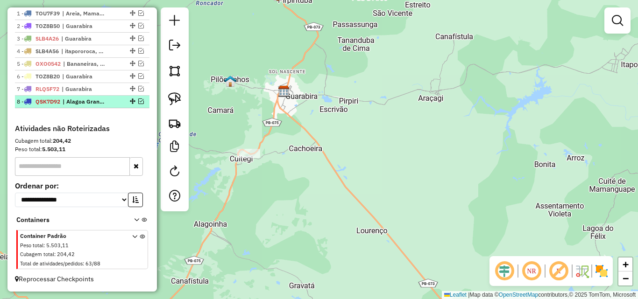
scroll to position [350, 0]
drag, startPoint x: 342, startPoint y: 202, endPoint x: 367, endPoint y: 208, distance: 25.5
click at [349, 203] on div "Janela de atendimento Grade de atendimento Capacidade Transportadoras Veículos …" at bounding box center [319, 149] width 638 height 299
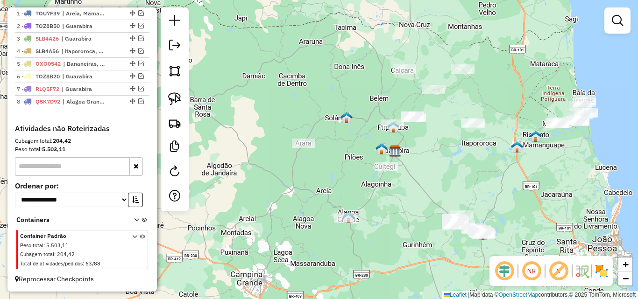
click at [511, 146] on img at bounding box center [517, 147] width 12 height 12
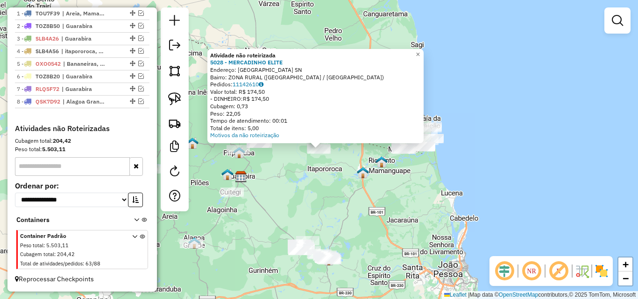
click at [342, 192] on div "Atividade não roteirizada 5028 - MERCADINHO ELITE Endereço: Sitio Cipual SN Bai…" at bounding box center [319, 149] width 638 height 299
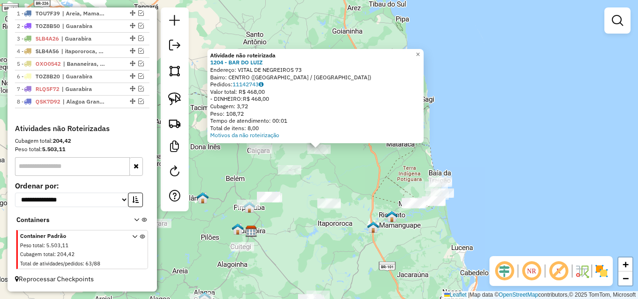
click at [305, 163] on div "Atividade não roteirizada 1204 - BAR DO LUIZ Endereço: VITAL DE NEGREIROS 73 Ba…" at bounding box center [319, 149] width 638 height 299
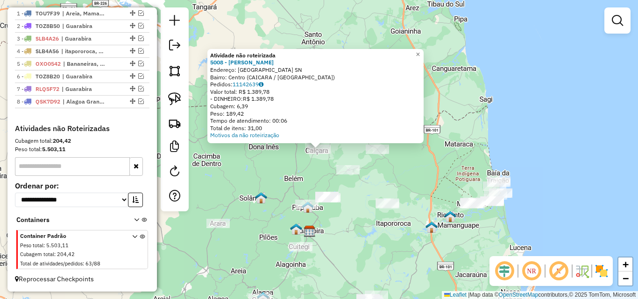
click at [319, 163] on div "Atividade não roteirizada 5008 - THAIS NASCIMENTO GON Endereço: Rua da Areia SN…" at bounding box center [319, 149] width 638 height 299
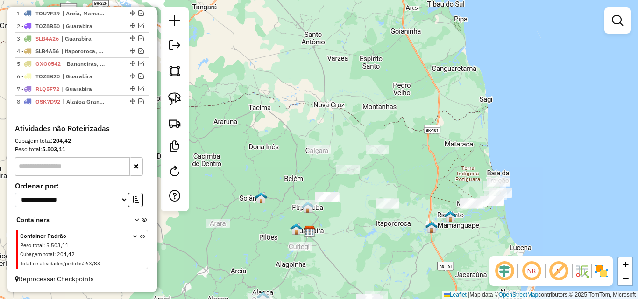
click at [345, 178] on div "Janela de atendimento Grade de atendimento Capacidade Transportadoras Veículos …" at bounding box center [319, 149] width 638 height 299
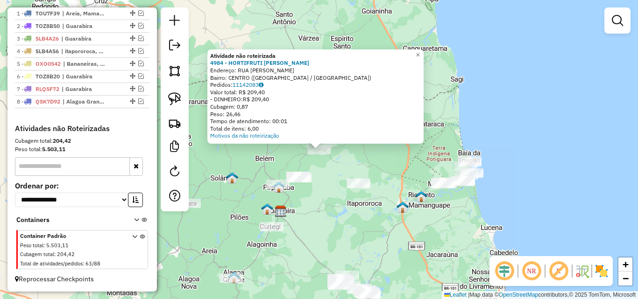
click at [326, 185] on div "Atividade não roteirizada 4984 - HORTIFRUTI SaO JOSE Endereço: RUA SaO PAULO SN…" at bounding box center [319, 149] width 638 height 299
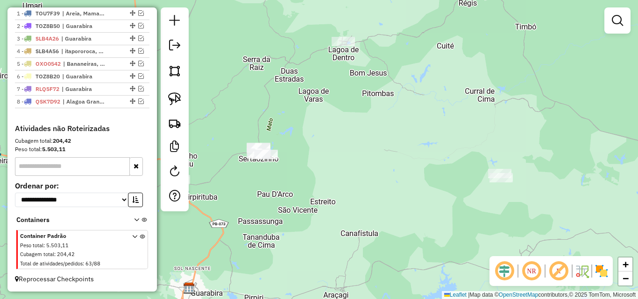
drag, startPoint x: 258, startPoint y: 188, endPoint x: 288, endPoint y: 195, distance: 31.2
click at [286, 195] on div "Janela de atendimento Grade de atendimento Capacidade Transportadoras Veículos …" at bounding box center [319, 149] width 638 height 299
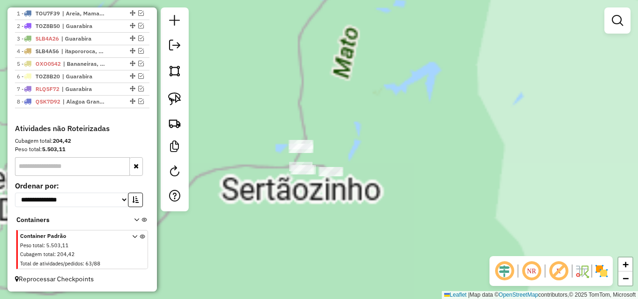
click at [309, 157] on div "Janela de atendimento Grade de atendimento Capacidade Transportadoras Veículos …" at bounding box center [319, 149] width 638 height 299
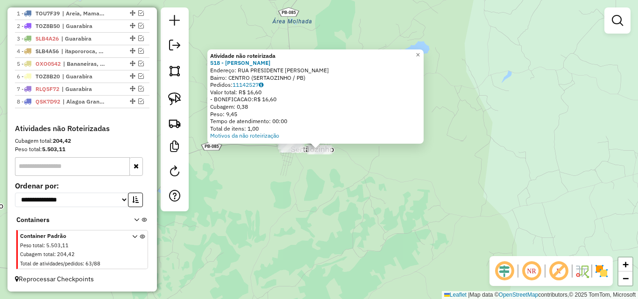
click at [274, 180] on div "× Atividade não roteirizada 518 - FABIANO BAR Endereço: RUA PRESIDENTE GETULIO …" at bounding box center [319, 149] width 638 height 299
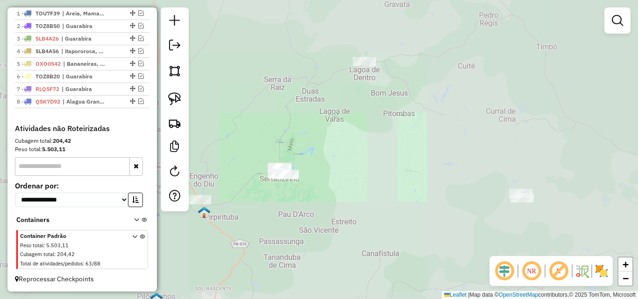
drag, startPoint x: 282, startPoint y: 225, endPoint x: 421, endPoint y: 162, distance: 152.8
click at [419, 163] on div "Janela de atendimento Grade de atendimento Capacidade Transportadoras Veículos …" at bounding box center [319, 149] width 638 height 299
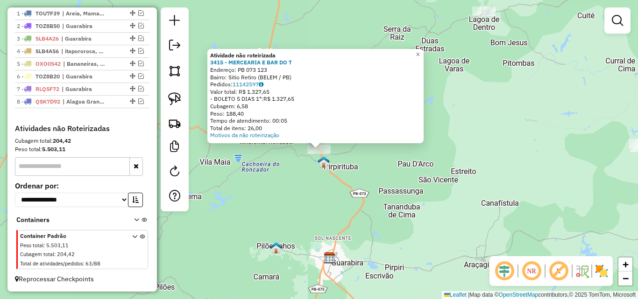
click at [291, 174] on div "Atividade não roteirizada 3415 - MERCEARIA E BAR DO T Endereço: PB 073 123 Bair…" at bounding box center [319, 149] width 638 height 299
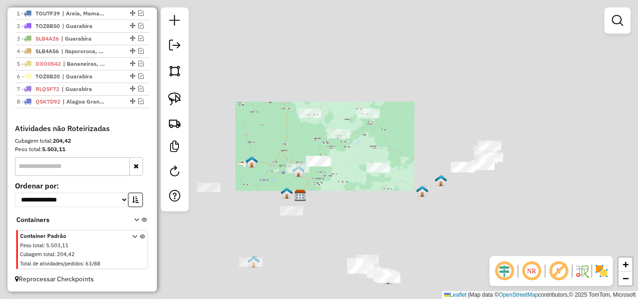
drag, startPoint x: 306, startPoint y: 214, endPoint x: 377, endPoint y: 144, distance: 100.1
click at [377, 144] on div "Janela de atendimento Grade de atendimento Capacidade Transportadoras Veículos …" at bounding box center [319, 149] width 638 height 299
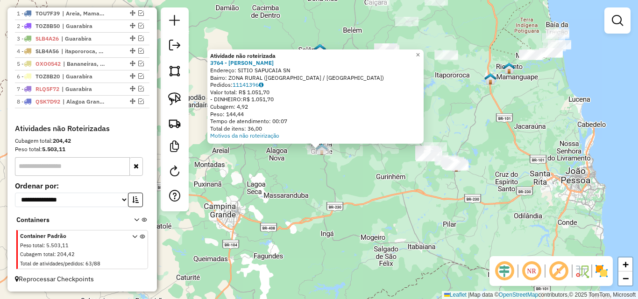
click at [354, 220] on div "Atividade não roteirizada 3764 - CARLOS MOTORISTA Endereço: SITIO SAPUCAIA SN B…" at bounding box center [319, 149] width 638 height 299
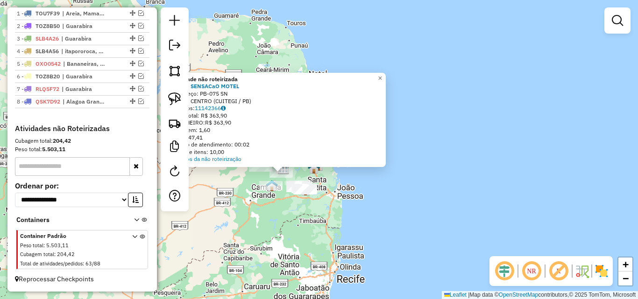
click at [120, 150] on div "Peso total: 5.503,11" at bounding box center [82, 149] width 135 height 8
click at [434, 176] on div "Atividade não roteirizada 4890 - SENSACaO MOTEL Endereço: PB-075 SN Bairro: CEN…" at bounding box center [319, 149] width 638 height 299
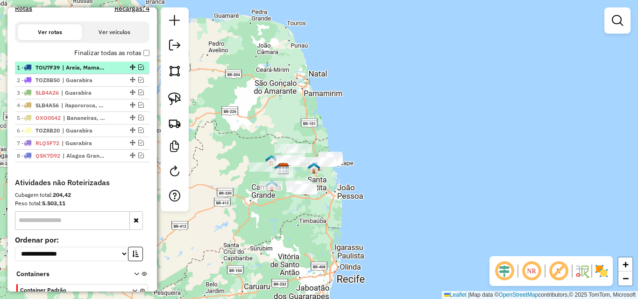
scroll to position [257, 0]
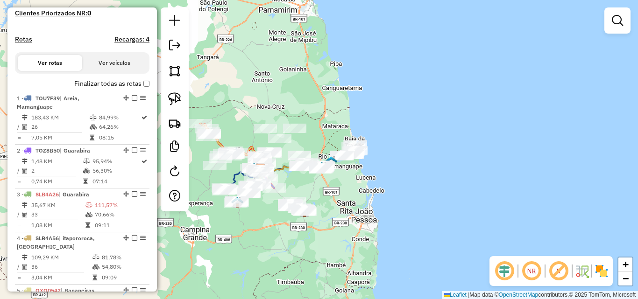
click at [541, 268] on em at bounding box center [531, 271] width 22 height 22
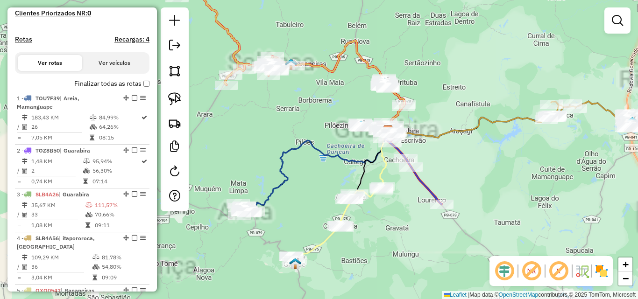
click at [343, 217] on icon at bounding box center [339, 196] width 96 height 134
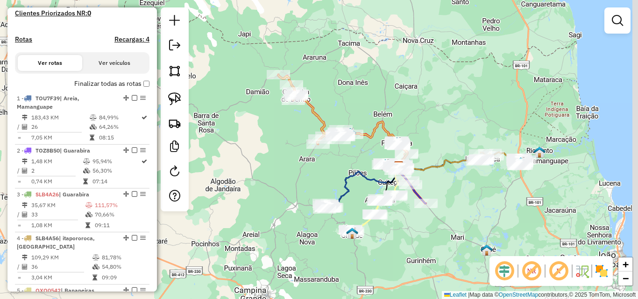
drag, startPoint x: 502, startPoint y: 208, endPoint x: 476, endPoint y: 205, distance: 25.8
click at [476, 205] on div "Janela de atendimento Grade de atendimento Capacidade Transportadoras Veículos …" at bounding box center [319, 149] width 638 height 299
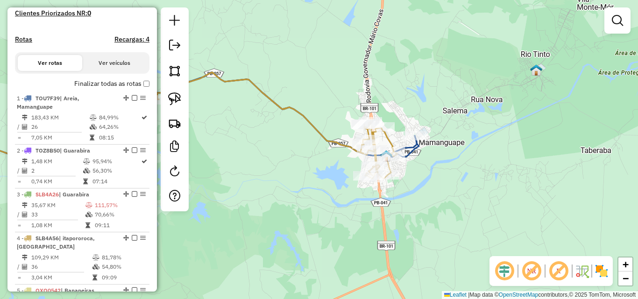
select select "**********"
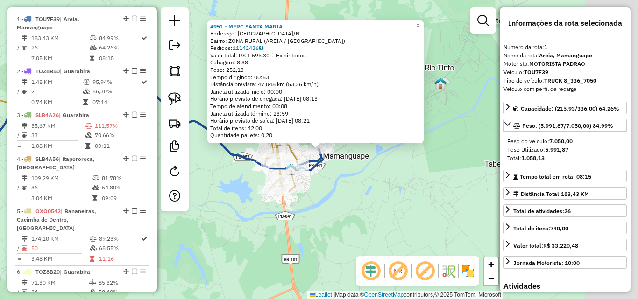
scroll to position [350, 0]
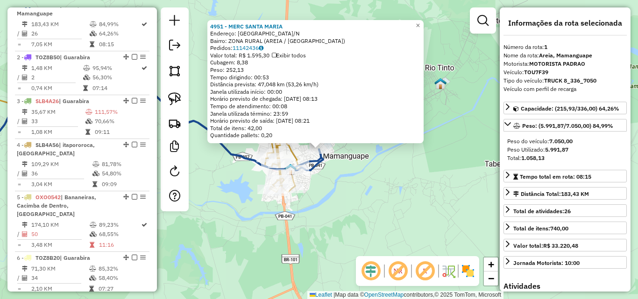
click at [323, 235] on div "4951 - MERC [GEOGRAPHIC_DATA]: [GEOGRAPHIC_DATA]/[GEOGRAPHIC_DATA]: ZONA RURAL …" at bounding box center [319, 149] width 638 height 299
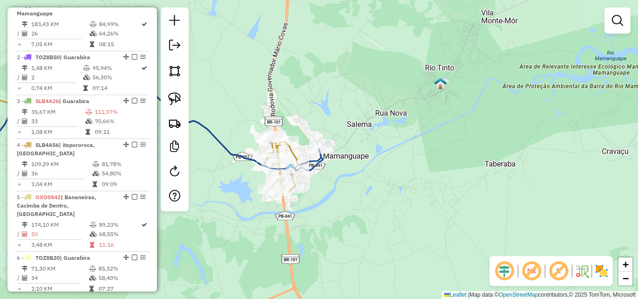
drag, startPoint x: 272, startPoint y: 238, endPoint x: 495, endPoint y: 184, distance: 229.2
click at [396, 209] on div "4951 - MERC [GEOGRAPHIC_DATA]: [GEOGRAPHIC_DATA]/[GEOGRAPHIC_DATA]: ZONA RURAL …" at bounding box center [319, 149] width 638 height 299
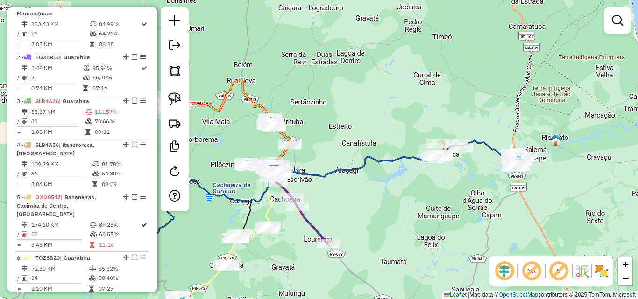
drag, startPoint x: 387, startPoint y: 215, endPoint x: 492, endPoint y: 173, distance: 112.7
click at [475, 178] on div "Janela de atendimento Grade de atendimento Capacidade Transportadoras Veículos …" at bounding box center [319, 149] width 638 height 299
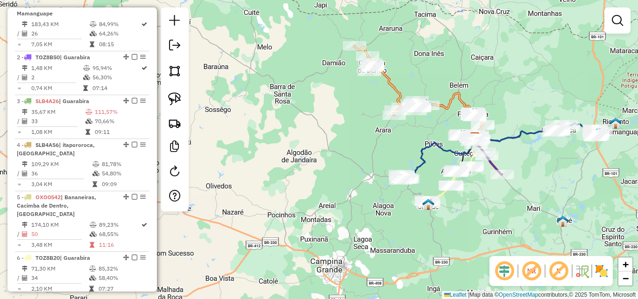
drag, startPoint x: 485, startPoint y: 211, endPoint x: 416, endPoint y: 225, distance: 70.1
click at [428, 223] on div "Janela de atendimento Grade de atendimento Capacidade Transportadoras Veículos …" at bounding box center [319, 149] width 638 height 299
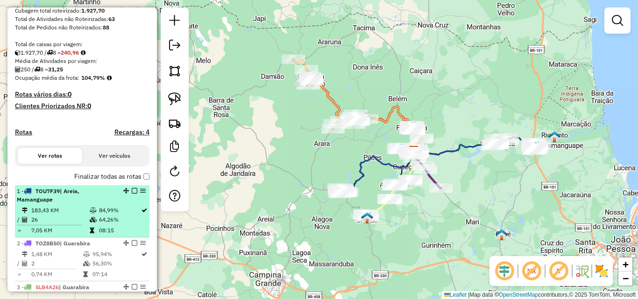
scroll to position [163, 0]
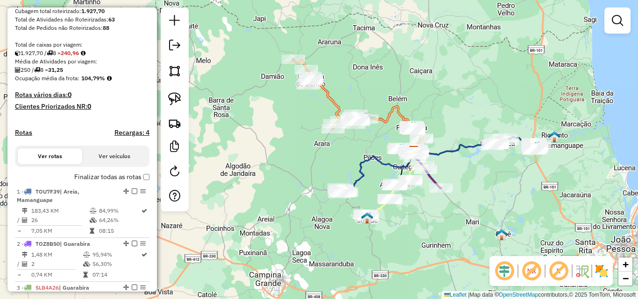
click at [145, 186] on body "Aguarde... Pop-up bloqueado! Seu navegador bloqueou automáticamente a abertura …" at bounding box center [319, 149] width 638 height 299
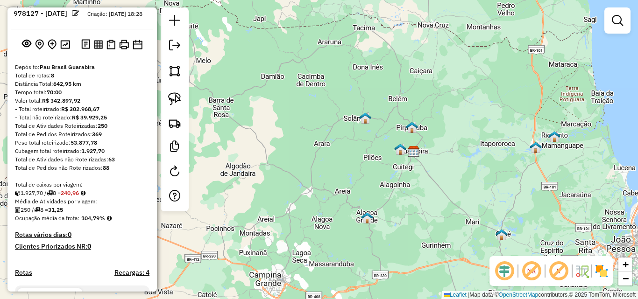
scroll to position [0, 0]
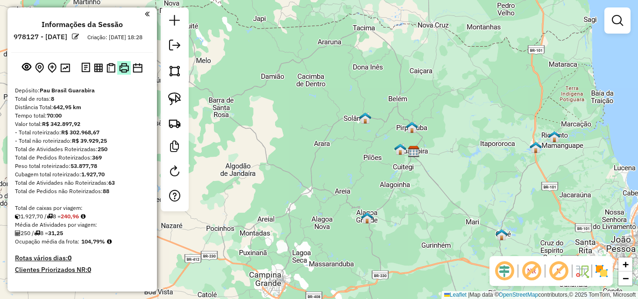
click at [122, 73] on img at bounding box center [124, 68] width 10 height 10
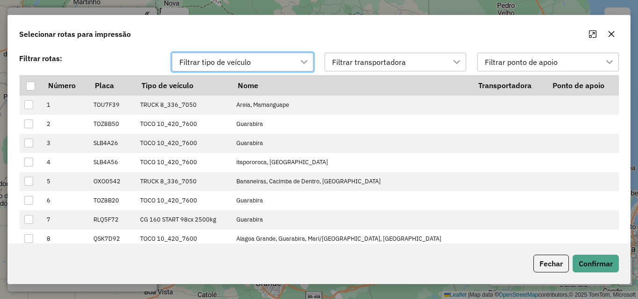
scroll to position [7, 43]
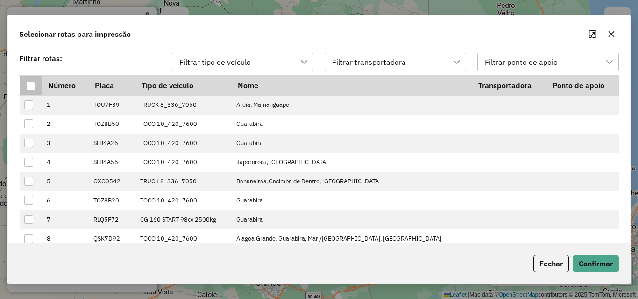
click at [31, 90] on div at bounding box center [30, 86] width 9 height 9
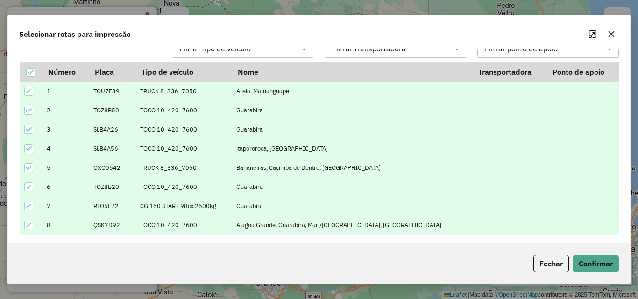
scroll to position [16, 0]
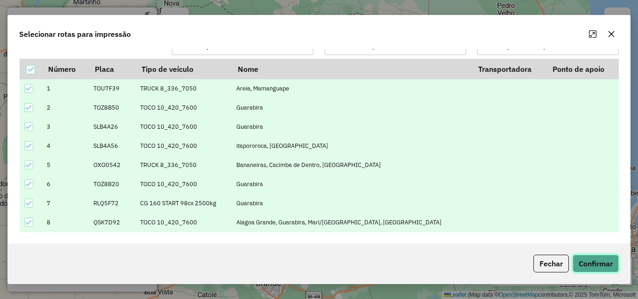
click at [579, 271] on button "Confirmar" at bounding box center [596, 264] width 46 height 18
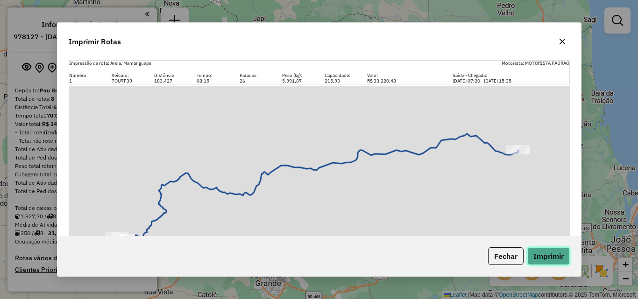
click at [545, 259] on button "Imprimir" at bounding box center [548, 257] width 43 height 18
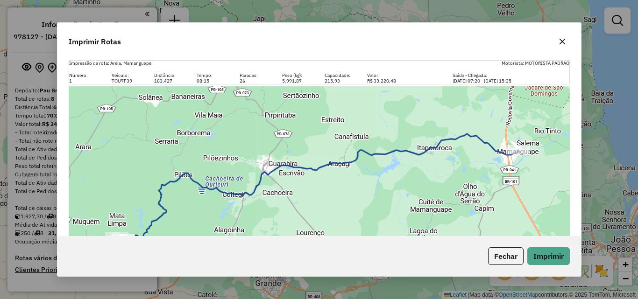
click at [567, 45] on button "button" at bounding box center [562, 41] width 15 height 15
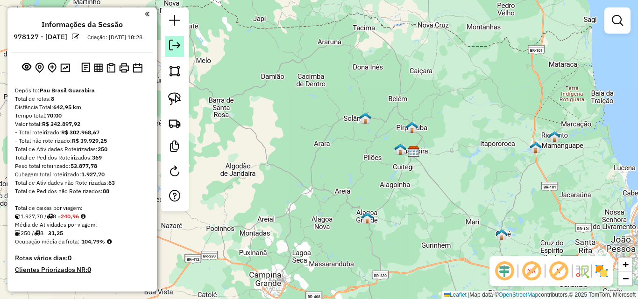
click at [177, 43] on em at bounding box center [174, 45] width 11 height 11
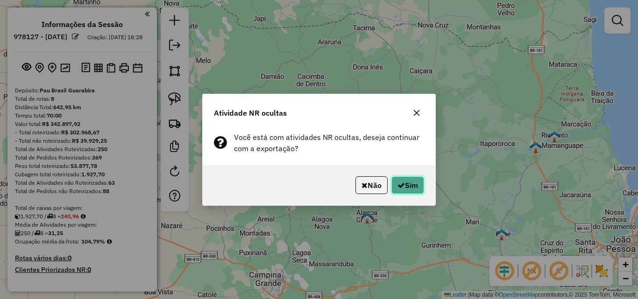
click at [407, 184] on button "Sim" at bounding box center [407, 186] width 33 height 18
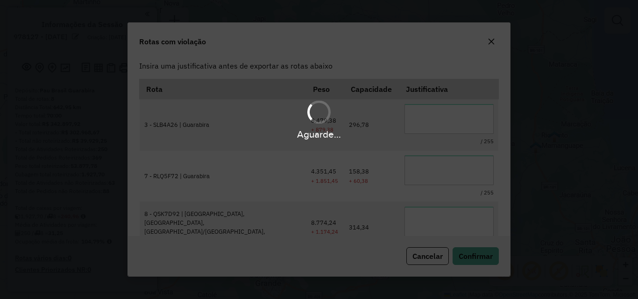
scroll to position [17, 0]
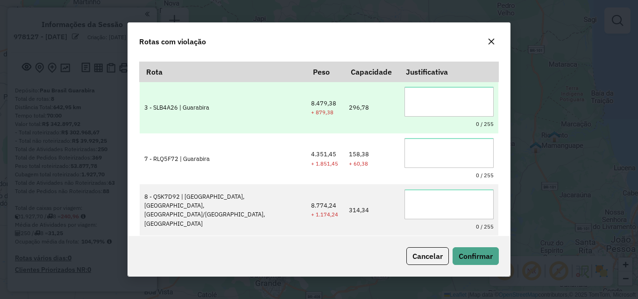
click at [427, 111] on textarea at bounding box center [448, 102] width 89 height 30
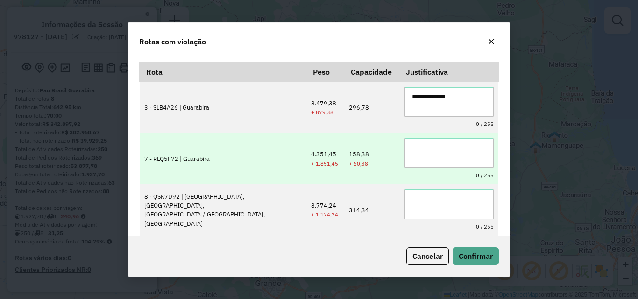
type textarea "**********"
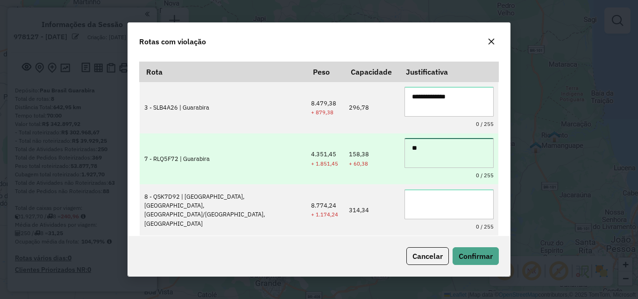
click at [426, 146] on textarea "**" at bounding box center [448, 153] width 89 height 30
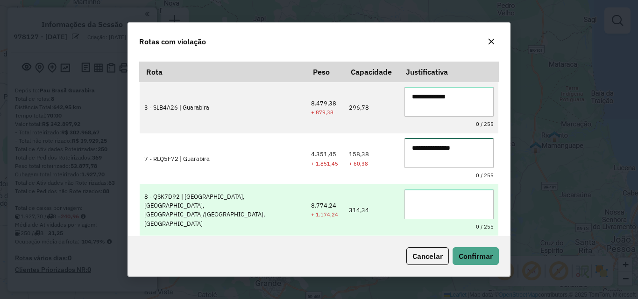
type textarea "**********"
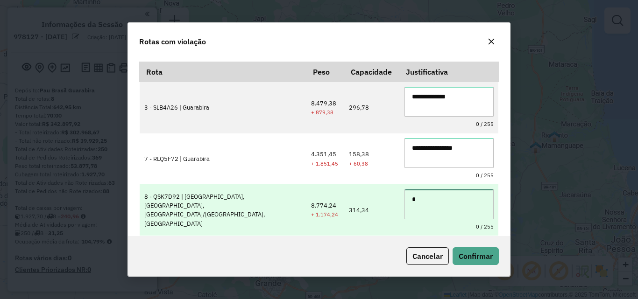
click at [438, 200] on textarea "*" at bounding box center [448, 205] width 89 height 30
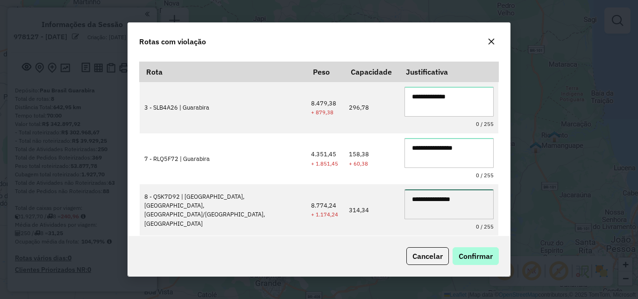
type textarea "**********"
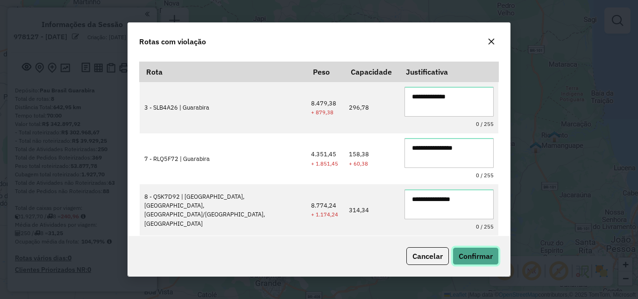
click at [472, 248] on button "Confirmar" at bounding box center [476, 257] width 46 height 18
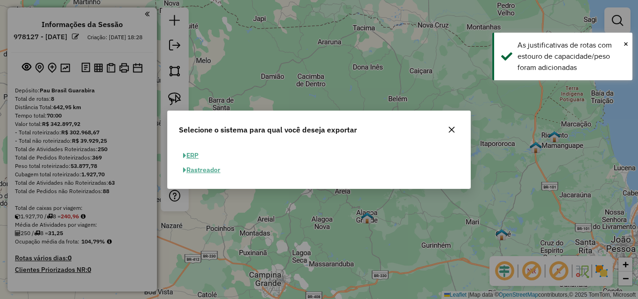
click at [199, 158] on button "ERP" at bounding box center [191, 156] width 24 height 14
select select "**"
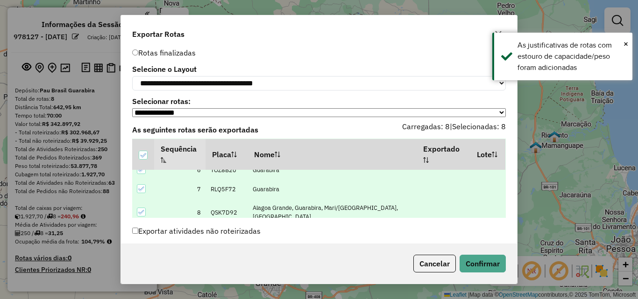
scroll to position [31, 0]
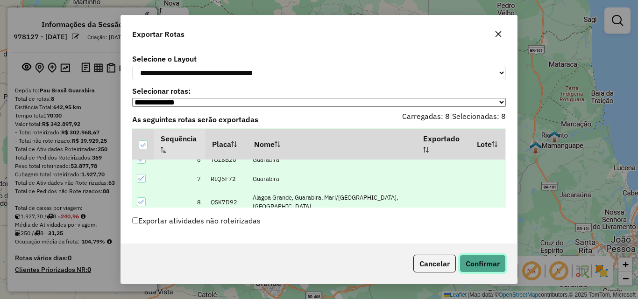
click at [480, 261] on button "Confirmar" at bounding box center [483, 264] width 46 height 18
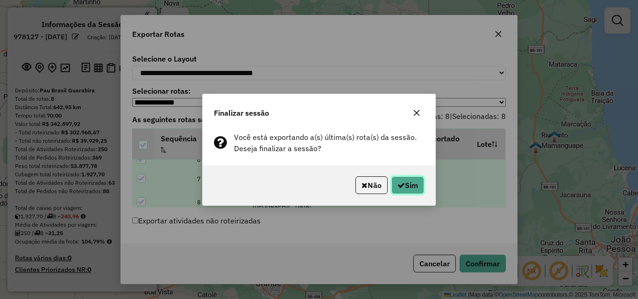
click at [393, 180] on button "Sim" at bounding box center [407, 186] width 33 height 18
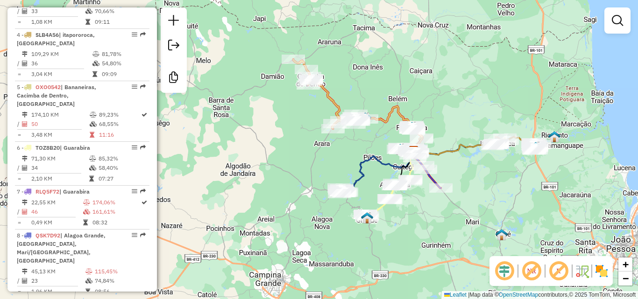
scroll to position [628, 0]
